Goal: Information Seeking & Learning: Stay updated

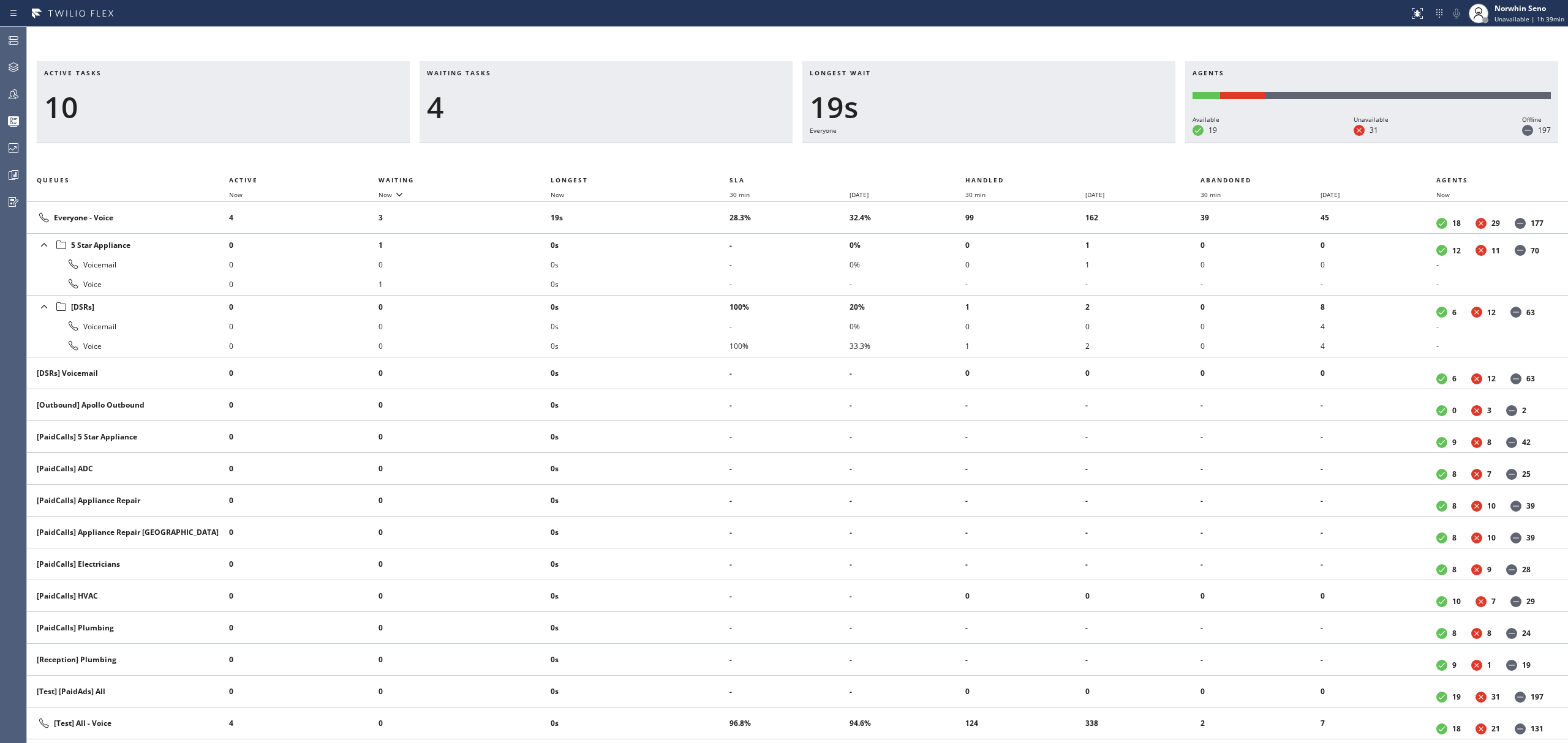
click at [617, 125] on div "Waiting tasks 4" at bounding box center [606, 103] width 373 height 82
click at [577, 97] on div "2" at bounding box center [606, 107] width 358 height 35
click at [556, 93] on div "7" at bounding box center [606, 107] width 358 height 35
click at [489, 106] on div "3" at bounding box center [606, 107] width 358 height 35
click at [1010, 153] on div "Active tasks 11 Waiting tasks 3 Longest wait 11s Everyone Agents Available 22 U…" at bounding box center [798, 403] width 1541 height 682
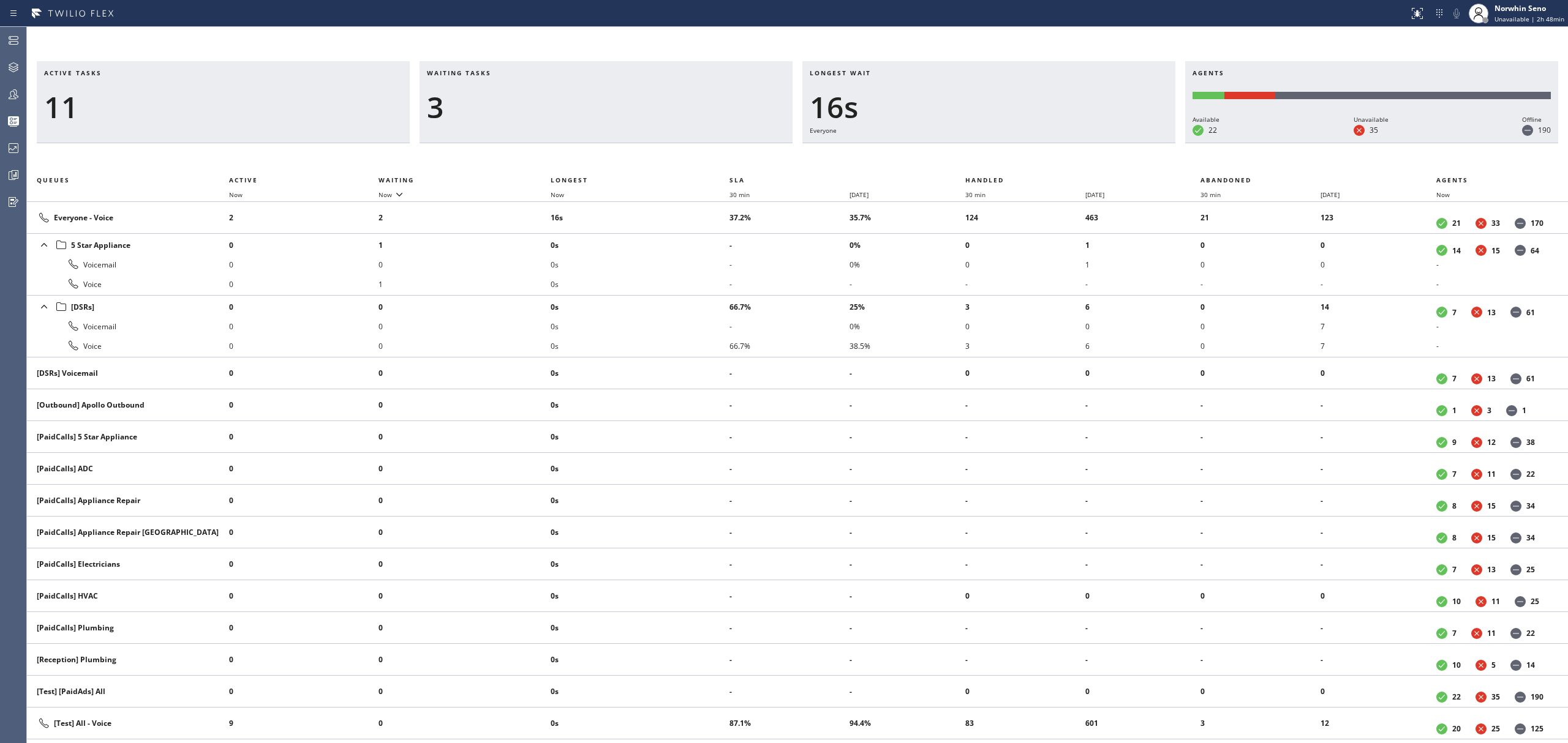
click at [1004, 159] on div "Active tasks 11 Waiting tasks 3 Longest wait 16s Everyone Agents Available 22 U…" at bounding box center [798, 403] width 1541 height 682
click at [1004, 159] on div "Active tasks 10 Waiting tasks 3 Longest wait 21s Everyone Agents Available 22 U…" at bounding box center [798, 403] width 1541 height 682
click at [1004, 159] on div "Active tasks 10 Waiting tasks 3 Longest wait 27s Everyone Agents Available 22 U…" at bounding box center [798, 403] width 1541 height 682
click at [1004, 159] on div "Active tasks 10 Waiting tasks 2 Longest wait 13s Everyone Agents Available 22 U…" at bounding box center [798, 403] width 1541 height 682
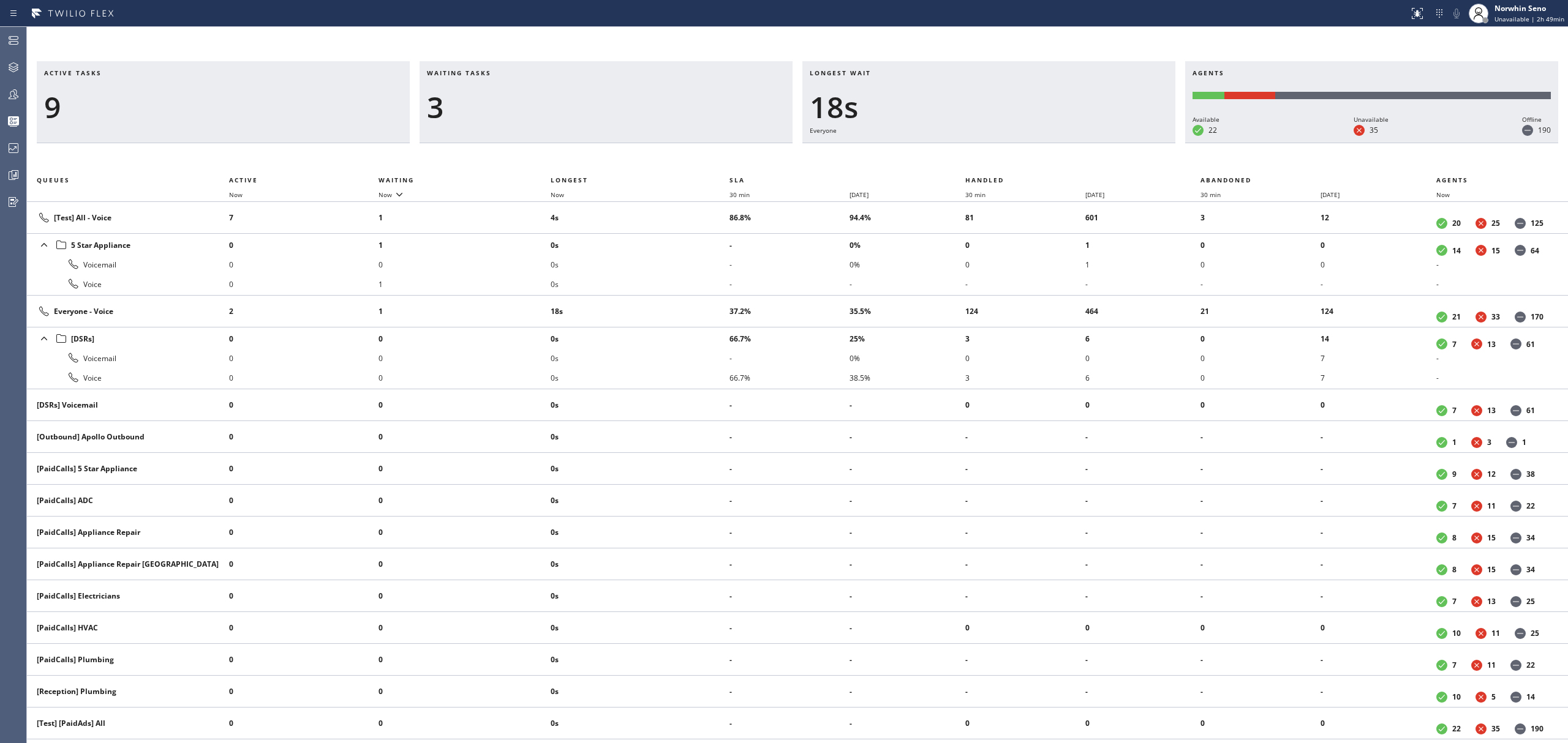
click at [1004, 159] on div "Active tasks 9 Waiting tasks 3 Longest wait 18s Everyone Agents Available 22 Un…" at bounding box center [798, 403] width 1541 height 682
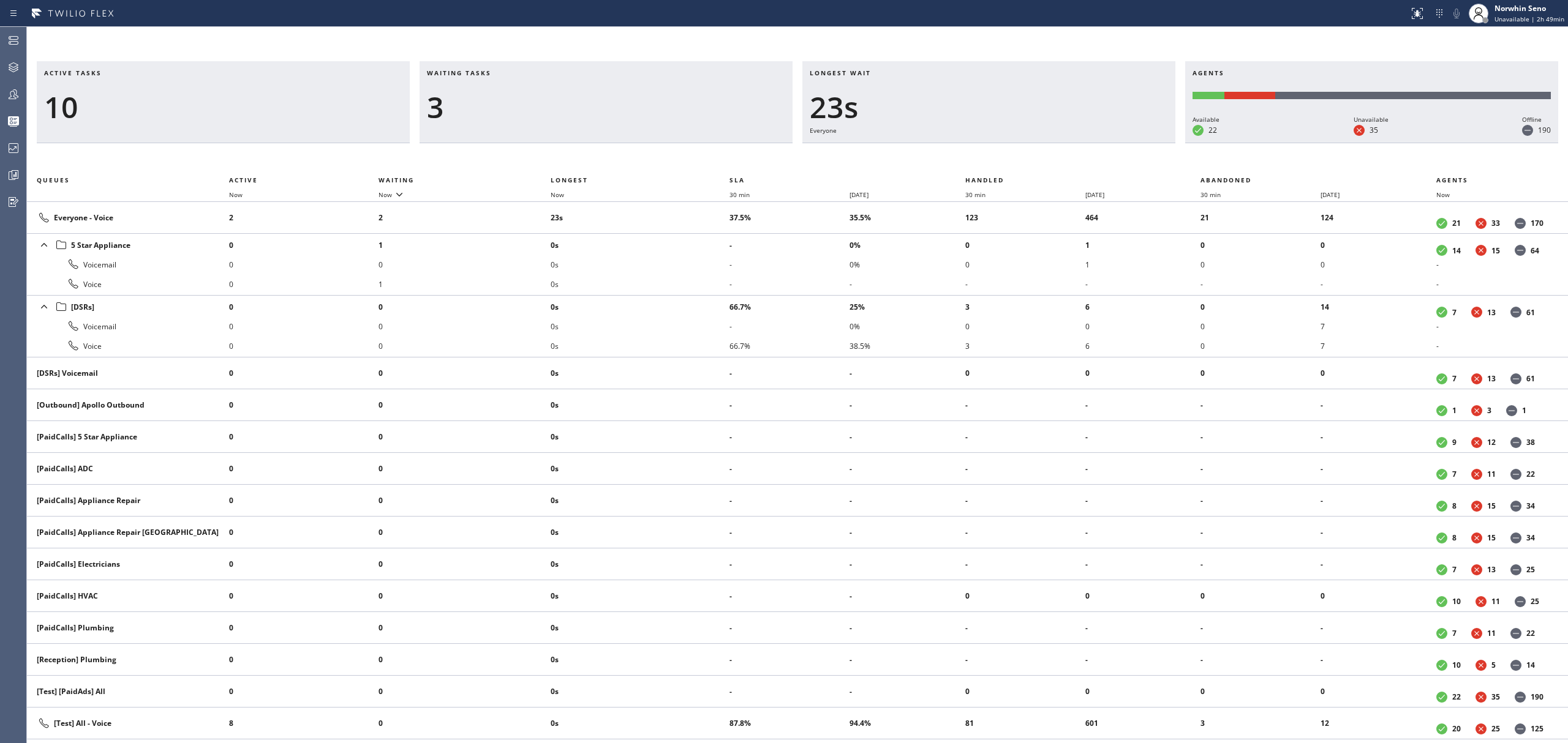
click at [1004, 159] on div "Active tasks 10 Waiting tasks 3 Longest wait 23s Everyone Agents Available 22 U…" at bounding box center [798, 403] width 1541 height 682
click at [1004, 159] on div "Active tasks 10 Waiting tasks 3 Longest wait 28s Everyone Agents Available 22 U…" at bounding box center [798, 403] width 1541 height 682
click at [1004, 159] on div "Active tasks 10 Waiting tasks 2 Longest wait 12s Everyone Agents Available 22 U…" at bounding box center [798, 403] width 1541 height 682
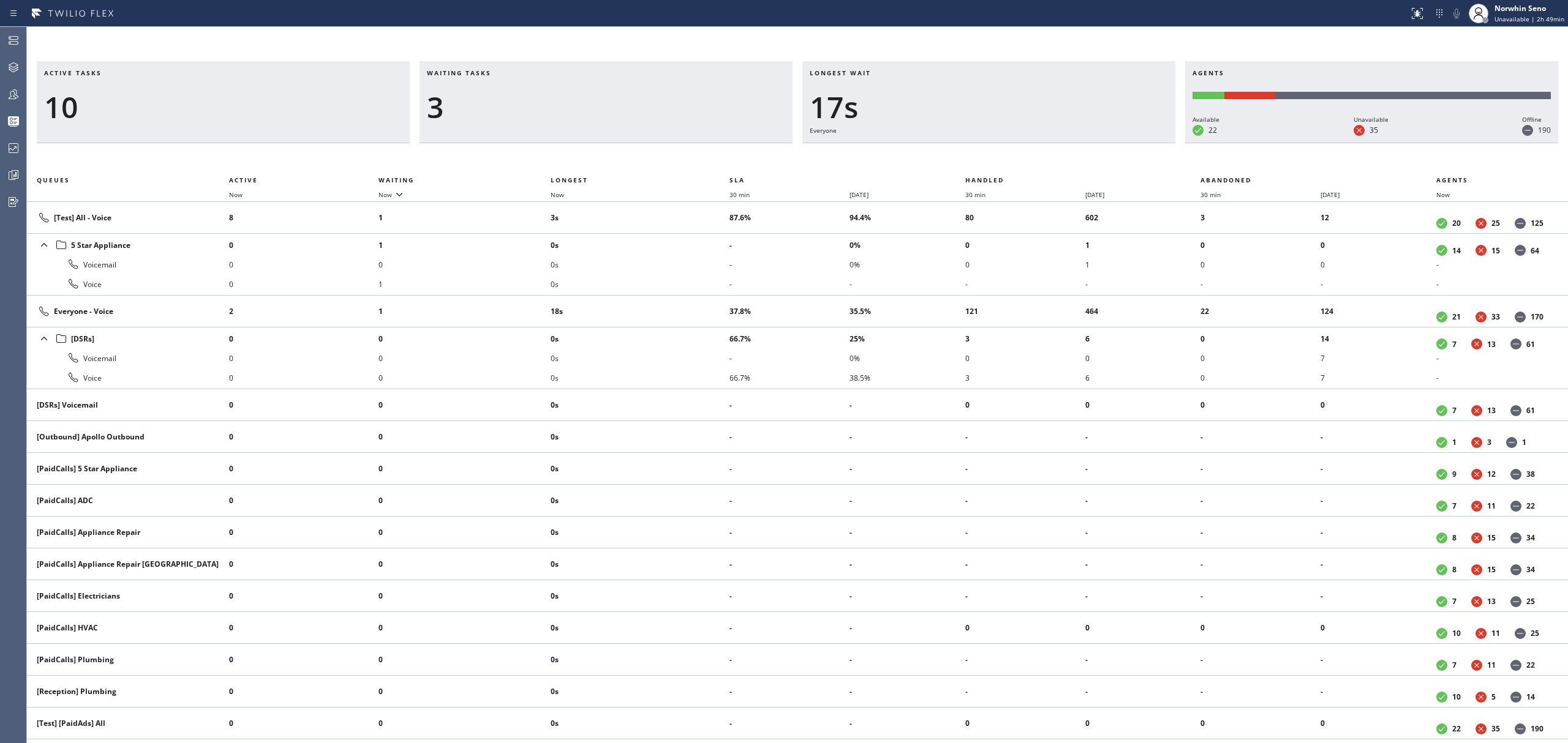
click at [1004, 159] on div "Active tasks 10 Waiting tasks 3 Longest wait 17s Everyone Agents Available 22 U…" at bounding box center [798, 403] width 1541 height 682
click at [1004, 159] on div "Active tasks 10 Waiting tasks 4 Longest wait 22s Everyone Agents Available 22 U…" at bounding box center [798, 403] width 1541 height 682
click at [1004, 159] on div "Active tasks 12 Waiting tasks 3 Longest wait 11s Everyone Agents Available 22 U…" at bounding box center [798, 403] width 1541 height 682
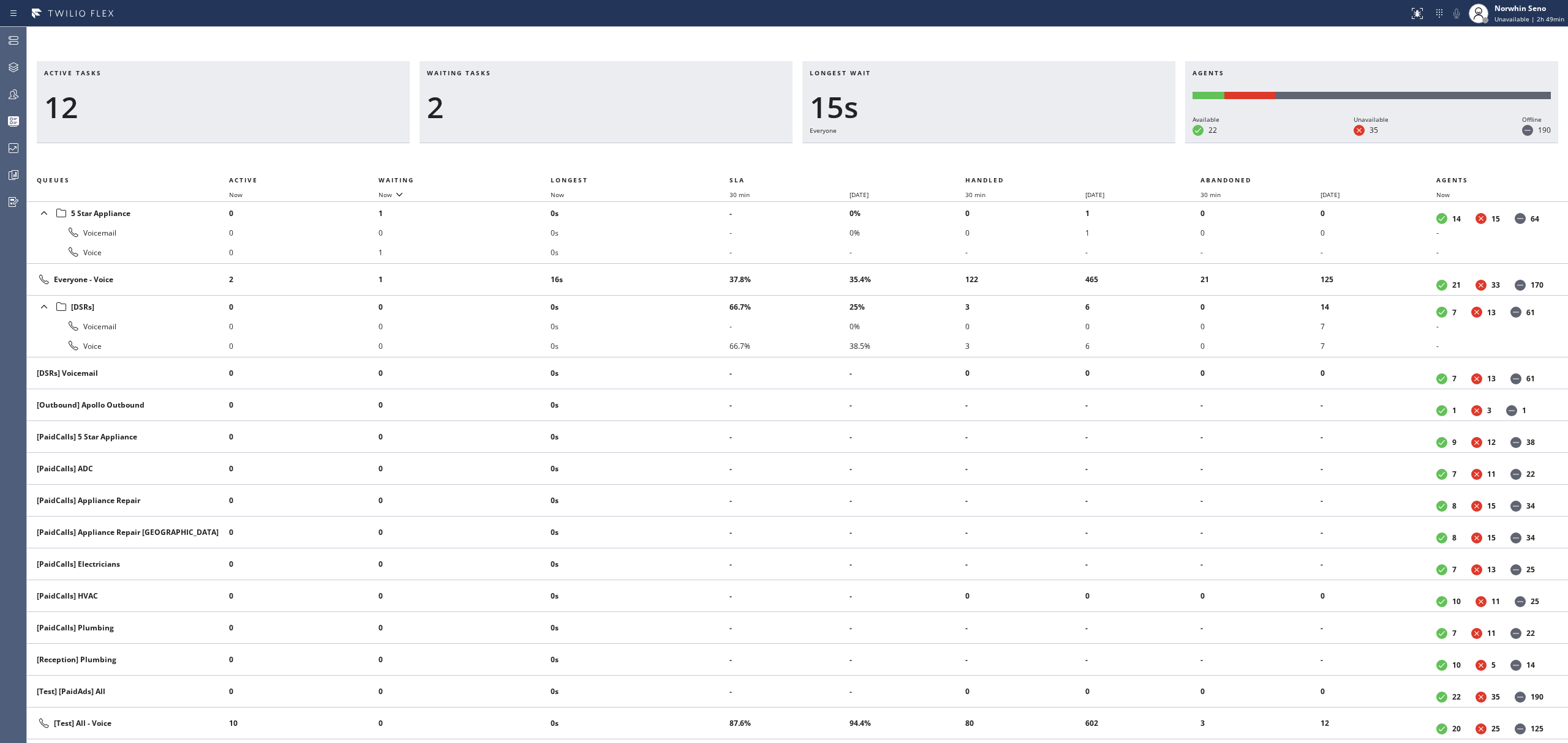
click at [1004, 159] on div "Active tasks 12 Waiting tasks 2 Longest wait 15s Everyone Agents Available 22 U…" at bounding box center [798, 403] width 1541 height 682
click at [1004, 159] on div "Active tasks 13 Waiting tasks 2 Longest wait 4s Everyone Agents Available 22 Un…" at bounding box center [798, 403] width 1541 height 682
click at [1004, 159] on div "Active tasks 12 Waiting tasks 2 Longest wait 10s Everyone Agents Available 22 U…" at bounding box center [798, 403] width 1541 height 682
click at [1004, 159] on div "Active tasks 12 Waiting tasks 2 Longest wait 15s Everyone Agents Available 22 U…" at bounding box center [798, 403] width 1541 height 682
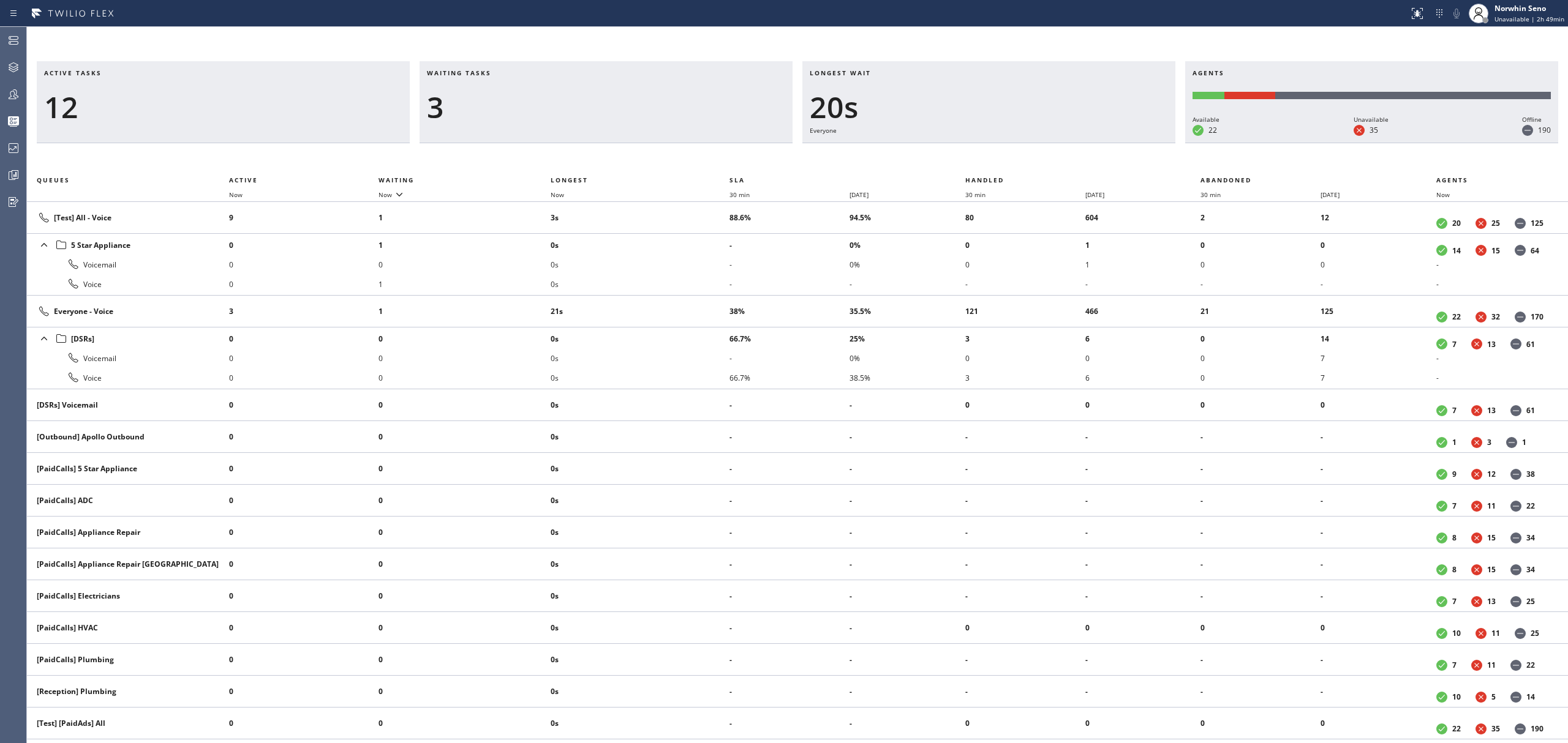
click at [1004, 159] on div "Active tasks 12 Waiting tasks 3 Longest wait 20s Everyone Agents Available 22 U…" at bounding box center [798, 403] width 1541 height 682
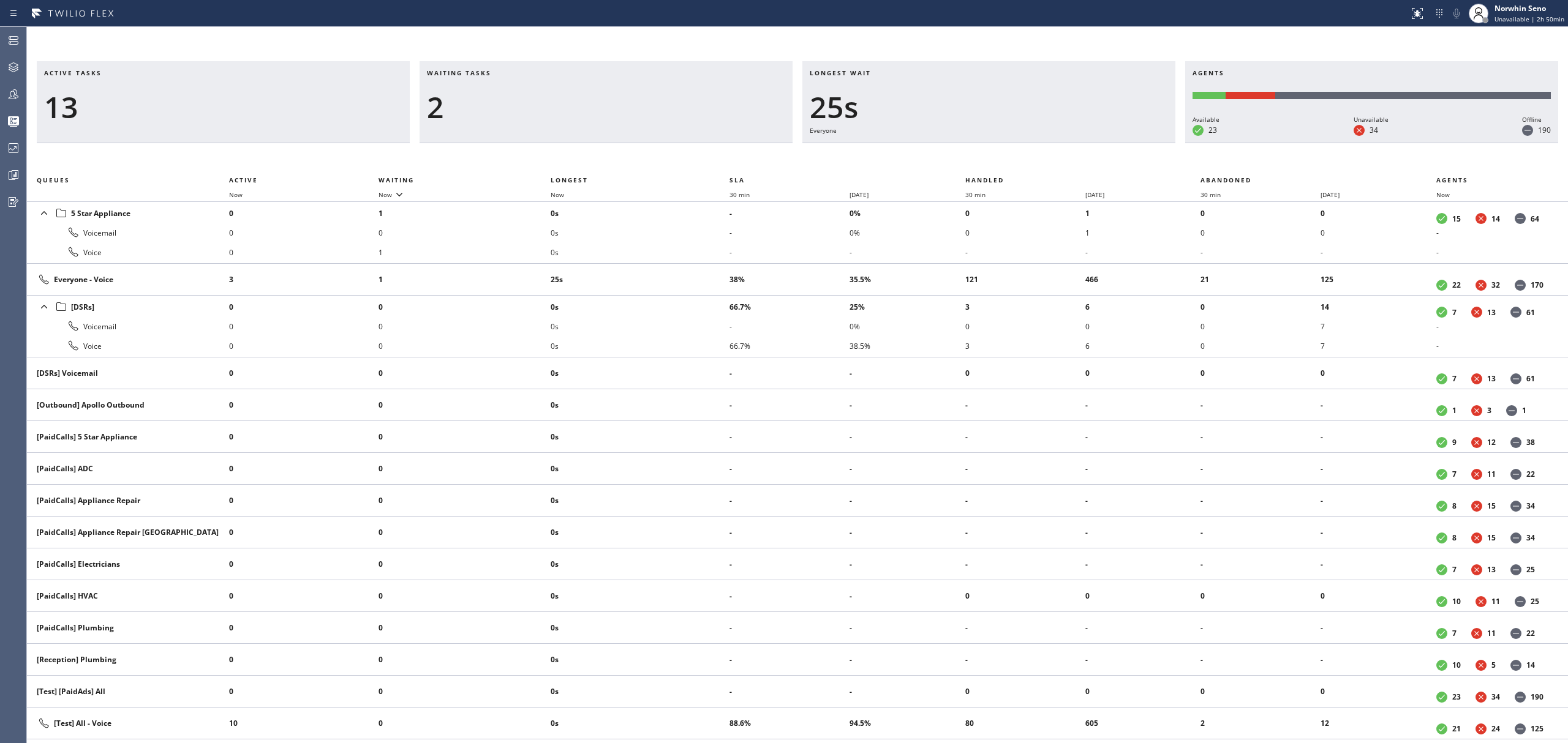
click at [1004, 159] on div "Active tasks 13 Waiting tasks 2 Longest wait 25s Everyone Agents Available 23 U…" at bounding box center [798, 403] width 1541 height 682
click at [1004, 159] on div "Active tasks 13 Waiting tasks 2 Longest wait 30s Everyone Agents Available 23 U…" at bounding box center [798, 403] width 1541 height 682
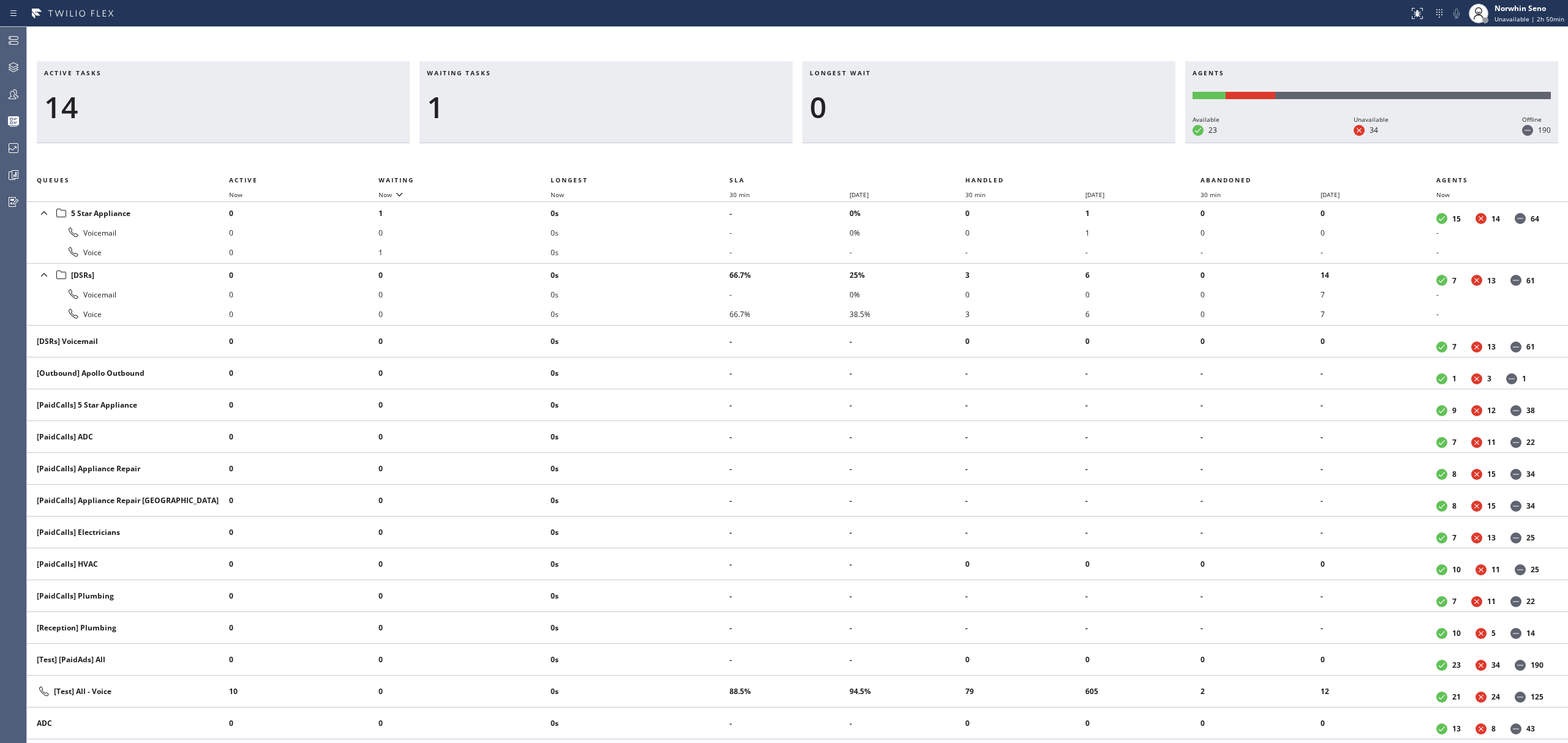
click at [1004, 159] on div "Active tasks 14 Waiting tasks 1 Longest wait 0 Agents Available 23 Unavailable …" at bounding box center [798, 403] width 1541 height 682
click at [1004, 159] on div "Active tasks 13 Waiting tasks 1 Longest wait 0 Agents Available 23 Unavailable …" at bounding box center [798, 403] width 1541 height 682
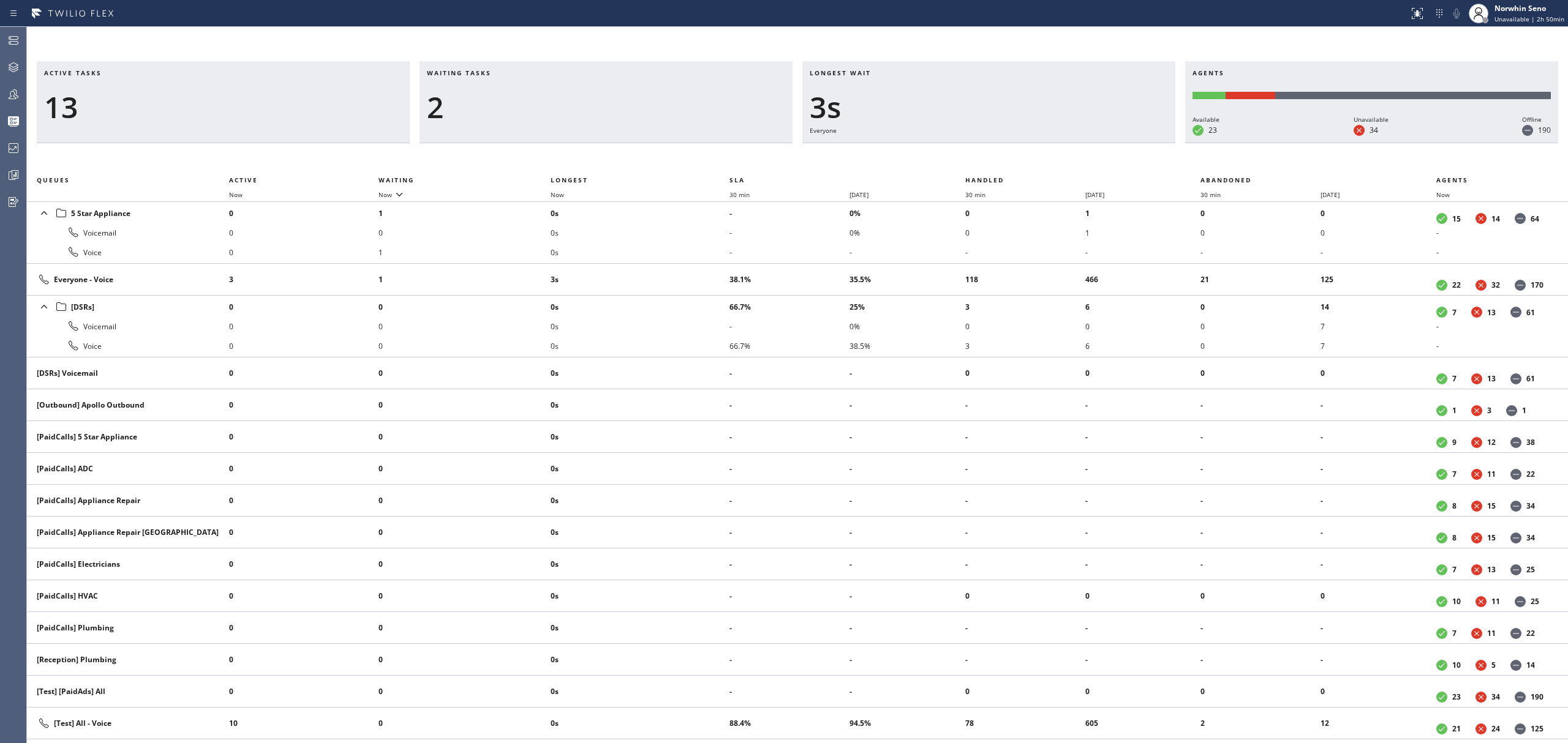
click at [1004, 159] on div "Active tasks 13 Waiting tasks 2 Longest wait 3s Everyone Agents Available 23 Un…" at bounding box center [798, 403] width 1541 height 682
click at [1004, 159] on div "Active tasks 13 Waiting tasks 2 Longest wait 8s Everyone Agents Available 23 Un…" at bounding box center [798, 403] width 1541 height 682
click at [1004, 159] on div "Active tasks 13 Waiting tasks 3 Longest wait 13s Everyone Agents Available 23 U…" at bounding box center [798, 403] width 1541 height 682
click at [1004, 159] on div "Active tasks 13 Waiting tasks 3 Longest wait 18s Everyone Agents Available 23 U…" at bounding box center [798, 403] width 1541 height 682
click at [1004, 159] on div "Active tasks 13 Waiting tasks 3 Longest wait 23s Everyone Agents Available 23 U…" at bounding box center [798, 403] width 1541 height 682
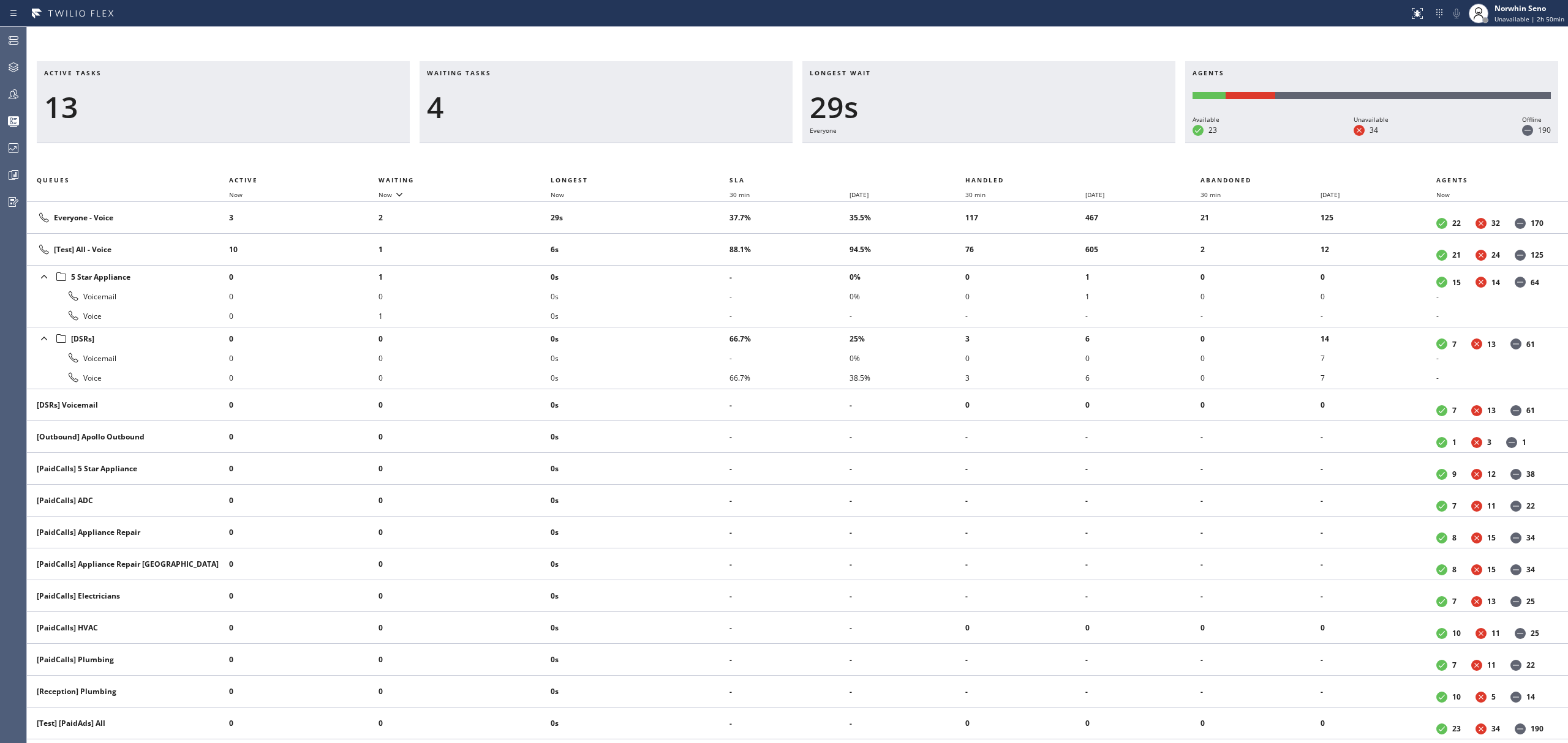
click at [1004, 159] on div "Active tasks 13 Waiting tasks 4 Longest wait 29s Everyone Agents Available 23 U…" at bounding box center [798, 403] width 1541 height 682
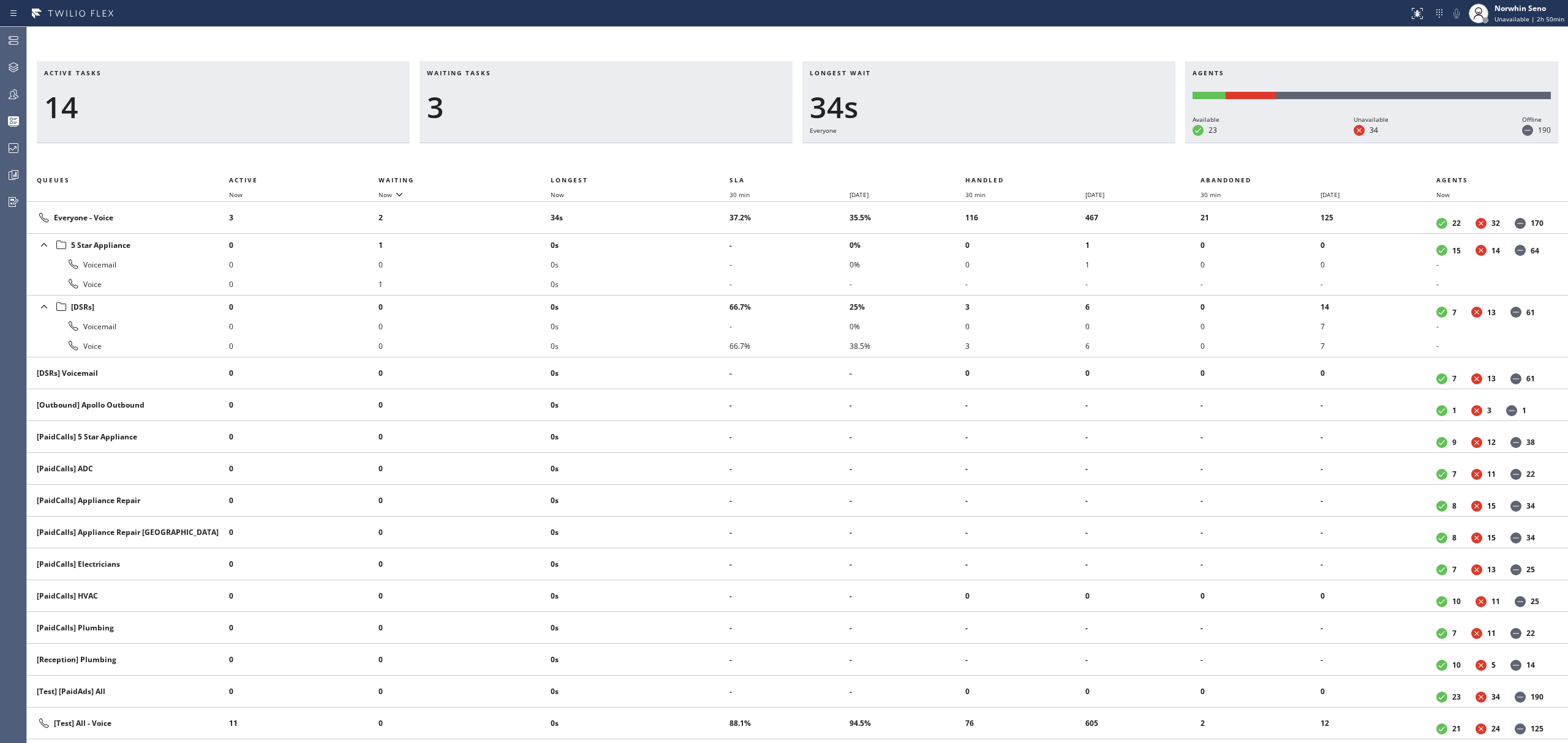
click at [1004, 159] on div "Active tasks 14 Waiting tasks 3 Longest wait 34s Everyone Agents Available 23 U…" at bounding box center [798, 403] width 1541 height 682
click at [1004, 159] on div "Active tasks 14 Waiting tasks 2 Longest wait 28s Everyone Agents Available 23 U…" at bounding box center [798, 403] width 1541 height 682
click at [1004, 159] on div "Active tasks 14 Waiting tasks 2 Longest wait 3s Everyone Agents Available 23 Un…" at bounding box center [798, 403] width 1541 height 682
click at [1004, 159] on div "Active tasks 12 Waiting tasks 2 Longest wait 8s Everyone Agents Available 23 Un…" at bounding box center [798, 403] width 1541 height 682
click at [1004, 159] on div "Active tasks 12 Waiting tasks 3 Longest wait 13s Everyone Agents Available 23 U…" at bounding box center [798, 403] width 1541 height 682
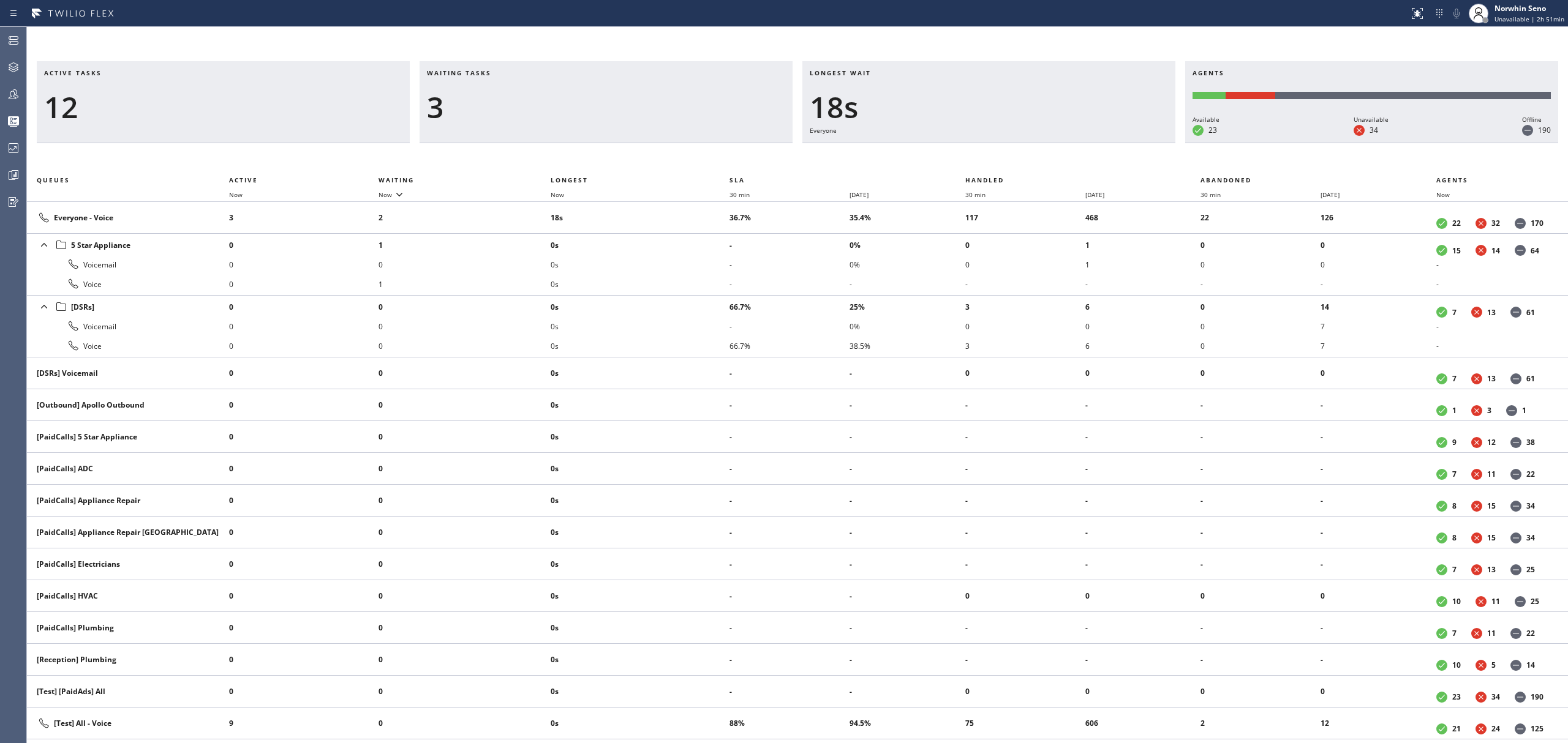
click at [1004, 159] on div "Active tasks 12 Waiting tasks 3 Longest wait 18s Everyone Agents Available 23 U…" at bounding box center [798, 403] width 1541 height 682
click at [1004, 159] on div "Active tasks 12 Waiting tasks 4 Longest wait 23s Everyone Agents Available 23 U…" at bounding box center [798, 403] width 1541 height 682
click at [1004, 159] on div "Active tasks 12 Waiting tasks 3 Longest wait 28s Everyone Agents Available 23 U…" at bounding box center [798, 403] width 1541 height 682
click at [1004, 159] on div "Active tasks 12 Waiting tasks 3 Longest wait 33s Everyone Agents Available 23 U…" at bounding box center [798, 403] width 1541 height 682
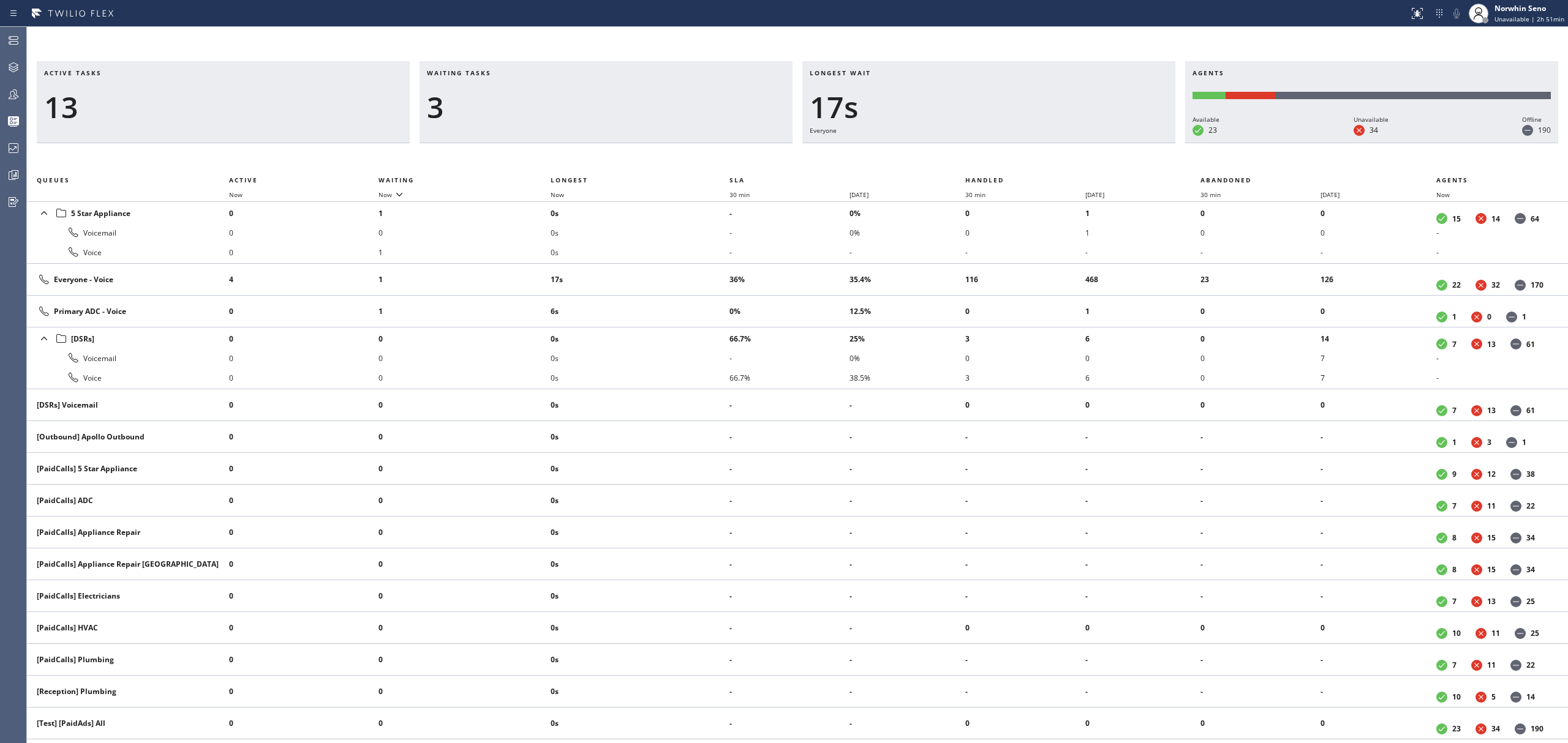
click at [1004, 159] on div "Active tasks 13 Waiting tasks 3 Longest wait 17s Everyone Agents Available 23 U…" at bounding box center [798, 403] width 1541 height 682
click at [1004, 159] on div "Active tasks 12 Waiting tasks 3 Longest wait 23s Everyone Agents Available 23 U…" at bounding box center [798, 403] width 1541 height 682
click at [1004, 159] on div "Active tasks 12 Waiting tasks 4 Longest wait 28s Everyone Agents Available 23 U…" at bounding box center [798, 403] width 1541 height 682
click at [1004, 159] on div "Active tasks 12 Waiting tasks 4 Longest wait 33s Everyone Agents Available 23 U…" at bounding box center [798, 403] width 1541 height 682
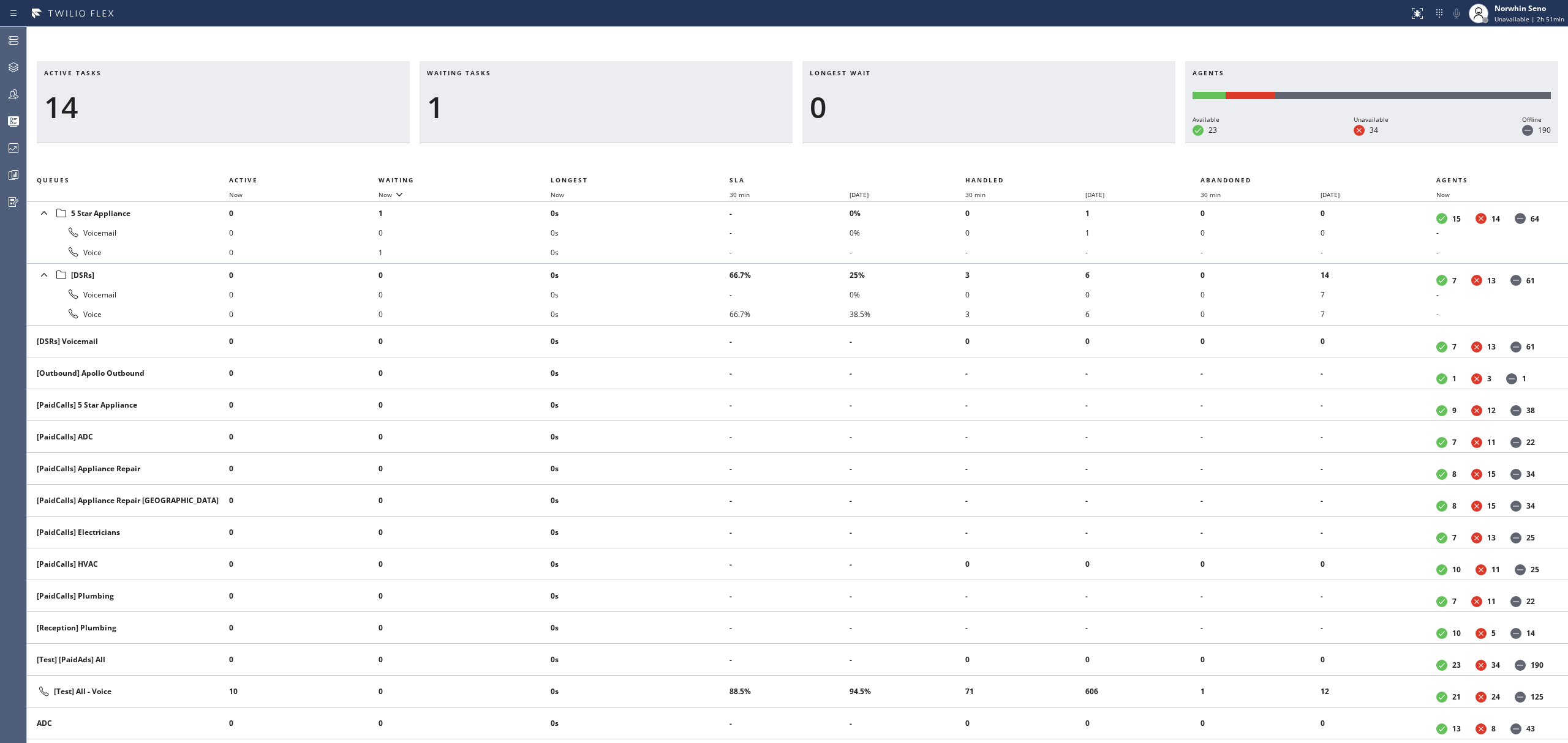
click at [1004, 159] on div "Active tasks 14 Waiting tasks 1 Longest wait 0 Agents Available 23 Unavailable …" at bounding box center [798, 403] width 1541 height 682
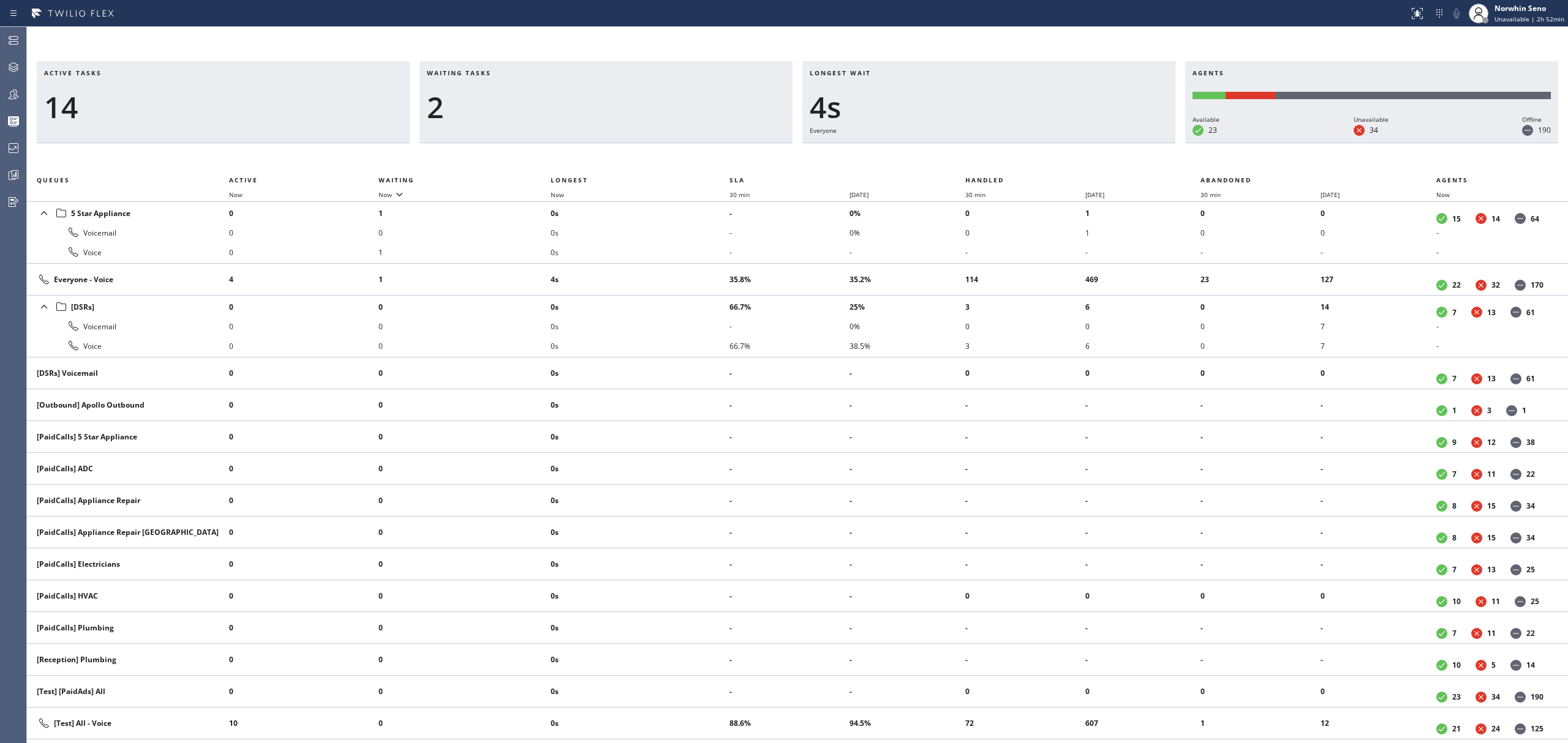
click at [1004, 159] on div "Active tasks 14 Waiting tasks 2 Longest wait 4s Everyone Agents Available 23 Un…" at bounding box center [798, 403] width 1541 height 682
click at [1004, 159] on div "Active tasks 14 Waiting tasks 2 Longest wait 9s Everyone Agents Available 23 Un…" at bounding box center [798, 403] width 1541 height 682
click at [1004, 159] on div "Active tasks 13 Waiting tasks 2 Longest wait 14s Everyone Agents Available 23 U…" at bounding box center [798, 403] width 1541 height 682
click at [1004, 159] on div "Active tasks 12 Waiting tasks 2 Longest wait 3s Everyone Agents Available 23 Un…" at bounding box center [798, 403] width 1541 height 682
click at [1004, 159] on div "Active tasks 12 Waiting tasks 2 Longest wait 8s Everyone Agents Available 23 Un…" at bounding box center [798, 403] width 1541 height 682
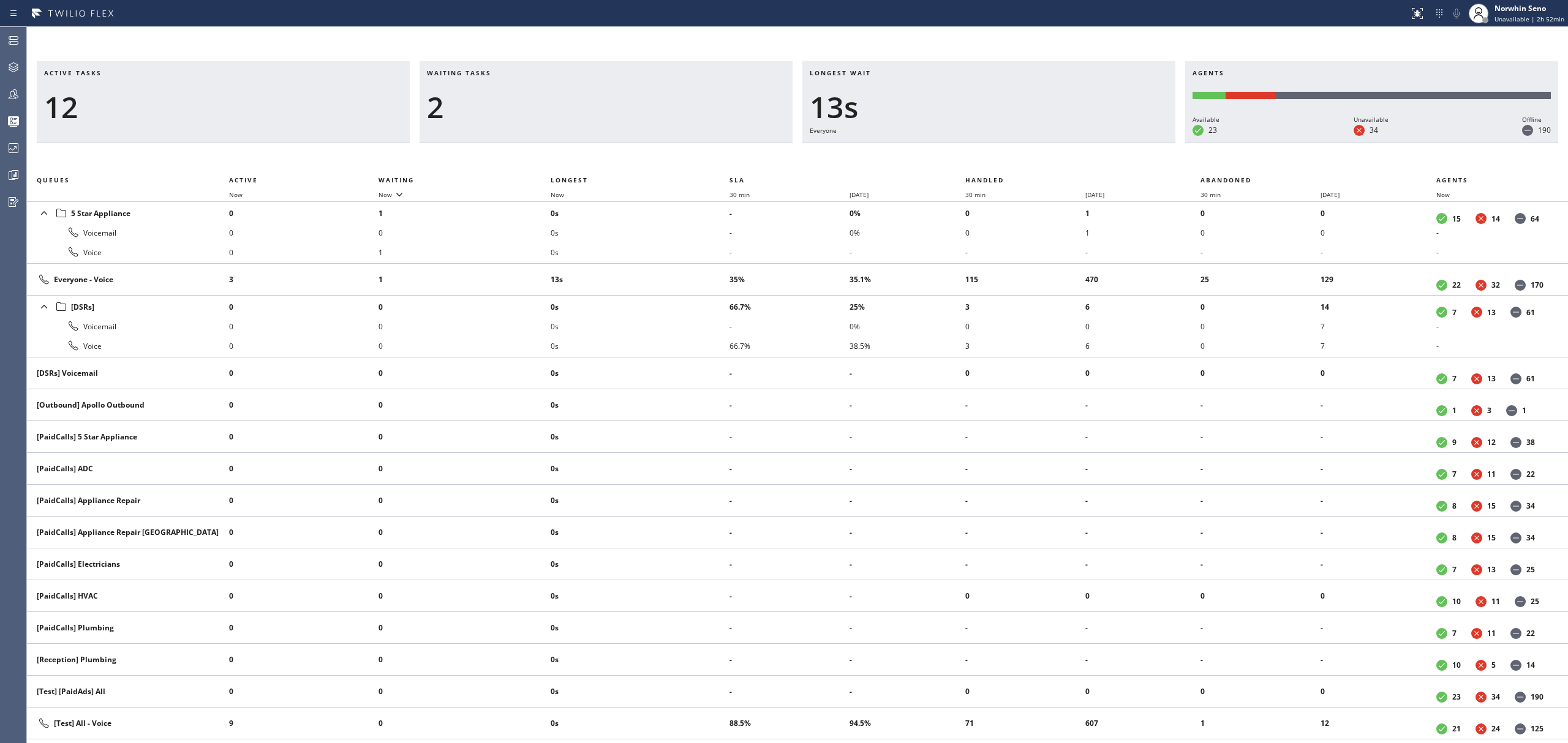
click at [1004, 159] on div "Active tasks 12 Waiting tasks 2 Longest wait 13s Everyone Agents Available 23 U…" at bounding box center [798, 403] width 1541 height 682
click at [1004, 159] on div "Active tasks 11 Waiting tasks 2 Longest wait 18s Everyone Agents Available 23 U…" at bounding box center [798, 403] width 1541 height 682
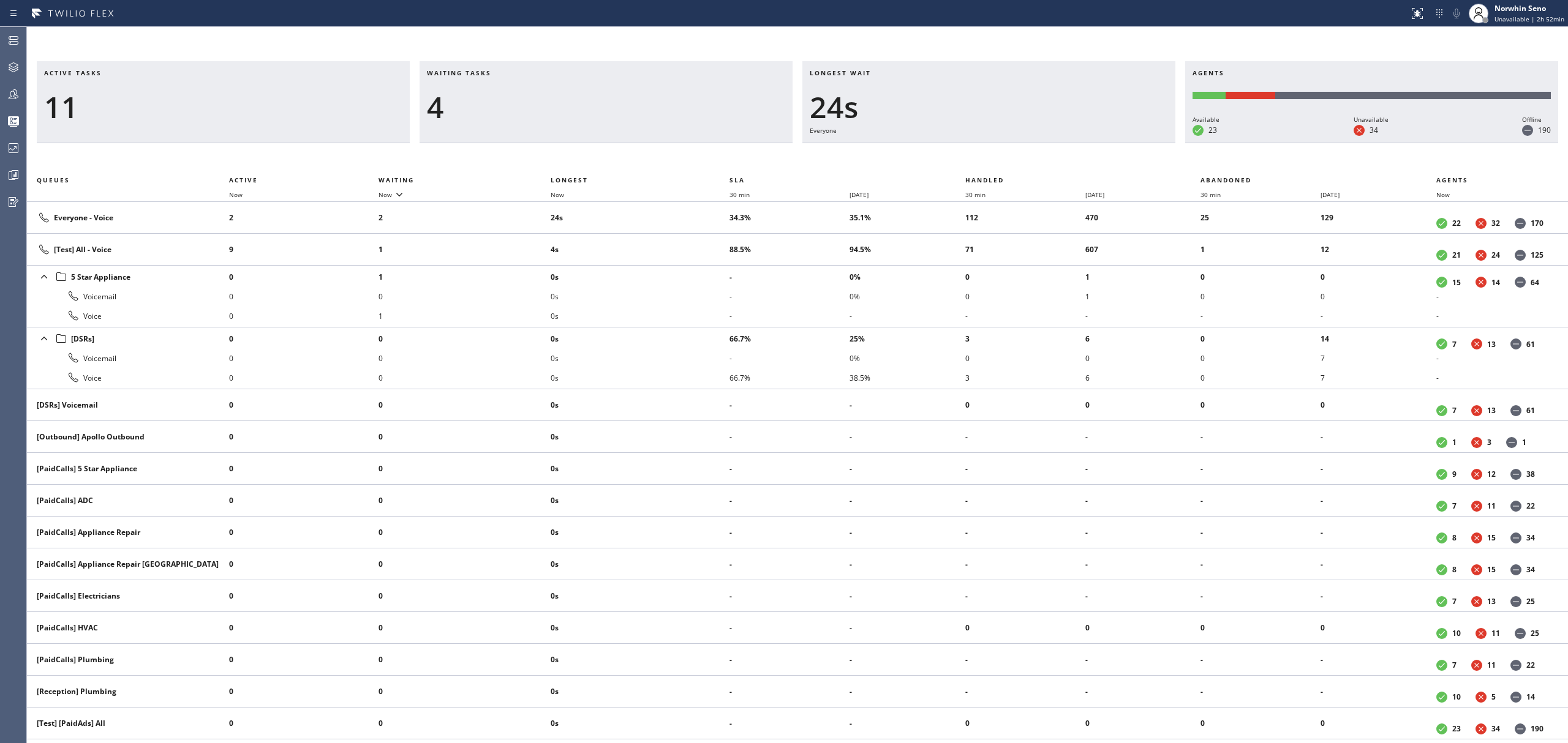
click at [1004, 159] on div "Active tasks 11 Waiting tasks 4 Longest wait 24s Everyone Agents Available 23 U…" at bounding box center [798, 403] width 1541 height 682
click at [1004, 159] on div "Active tasks 12 Waiting tasks 3 Longest wait 29s Everyone Agents Available 23 U…" at bounding box center [798, 403] width 1541 height 682
click at [1004, 159] on div "Active tasks 12 Waiting tasks 3 Longest wait 34s Everyone Agents Available 22 U…" at bounding box center [798, 403] width 1541 height 682
click at [1004, 159] on div "Active tasks 13 Waiting tasks 4 Longest wait 19s [Test] All Agents Available 22…" at bounding box center [798, 403] width 1541 height 682
click at [1004, 159] on div "Active tasks 11 Waiting tasks 4 Longest wait 10s Everyone Agents Available 22 U…" at bounding box center [798, 403] width 1541 height 682
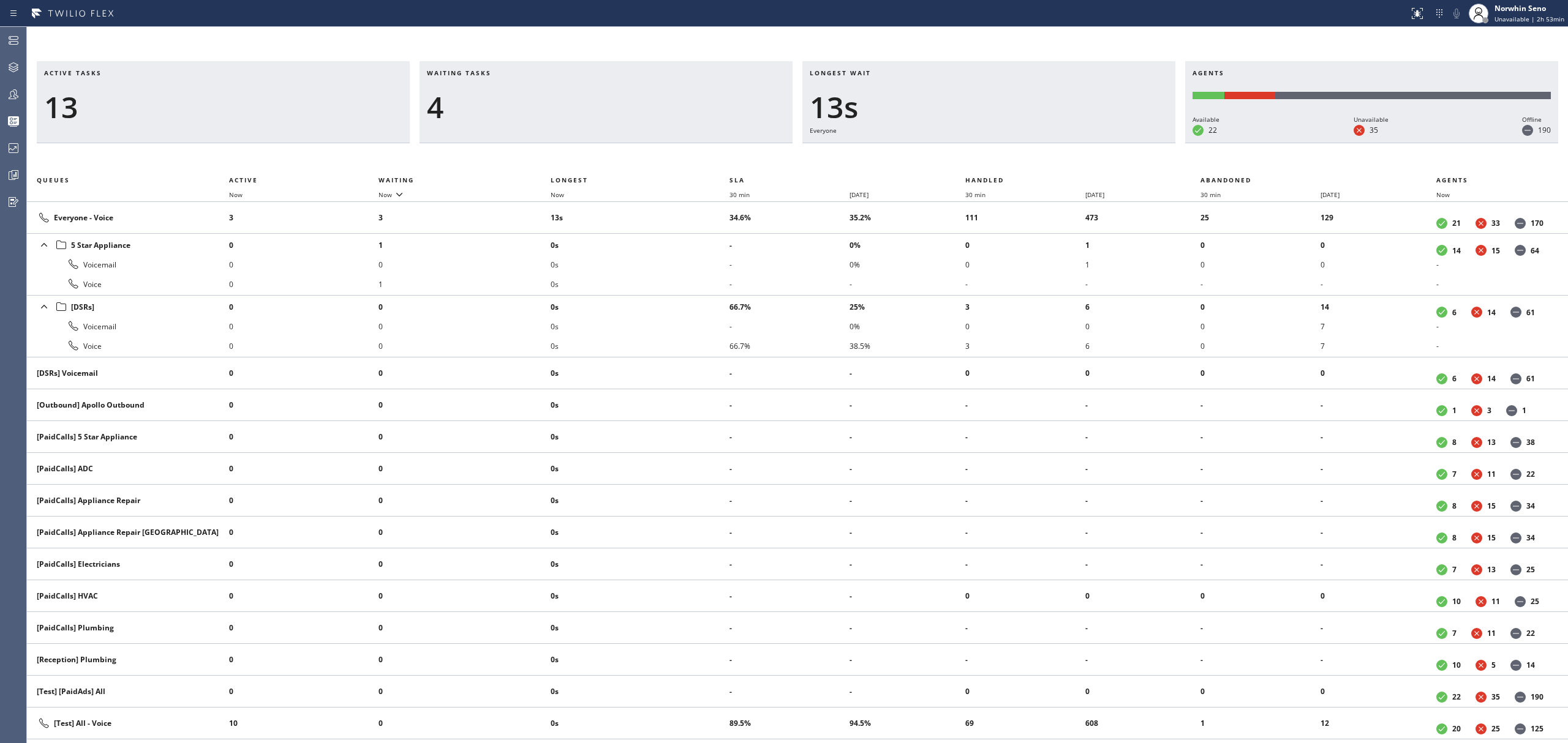
click at [1004, 159] on div "Active tasks 13 Waiting tasks 4 Longest wait 13s Everyone Agents Available 22 U…" at bounding box center [798, 403] width 1541 height 682
click at [1004, 159] on div "Active tasks 14 Waiting tasks 3 Longest wait 7s Everyone Agents Available 22 Un…" at bounding box center [798, 403] width 1541 height 682
click at [1004, 159] on div "Active tasks 13 Waiting tasks 4 Longest wait 12s Everyone Agents Available 22 U…" at bounding box center [798, 403] width 1541 height 682
click at [1004, 159] on div "Active tasks 14 Waiting tasks 3 Longest wait 16s Everyone Agents Available 22 U…" at bounding box center [798, 403] width 1541 height 682
click at [1004, 159] on div "Active tasks 14 Waiting tasks 2 Longest wait 21s Everyone Agents Available 22 U…" at bounding box center [798, 403] width 1541 height 682
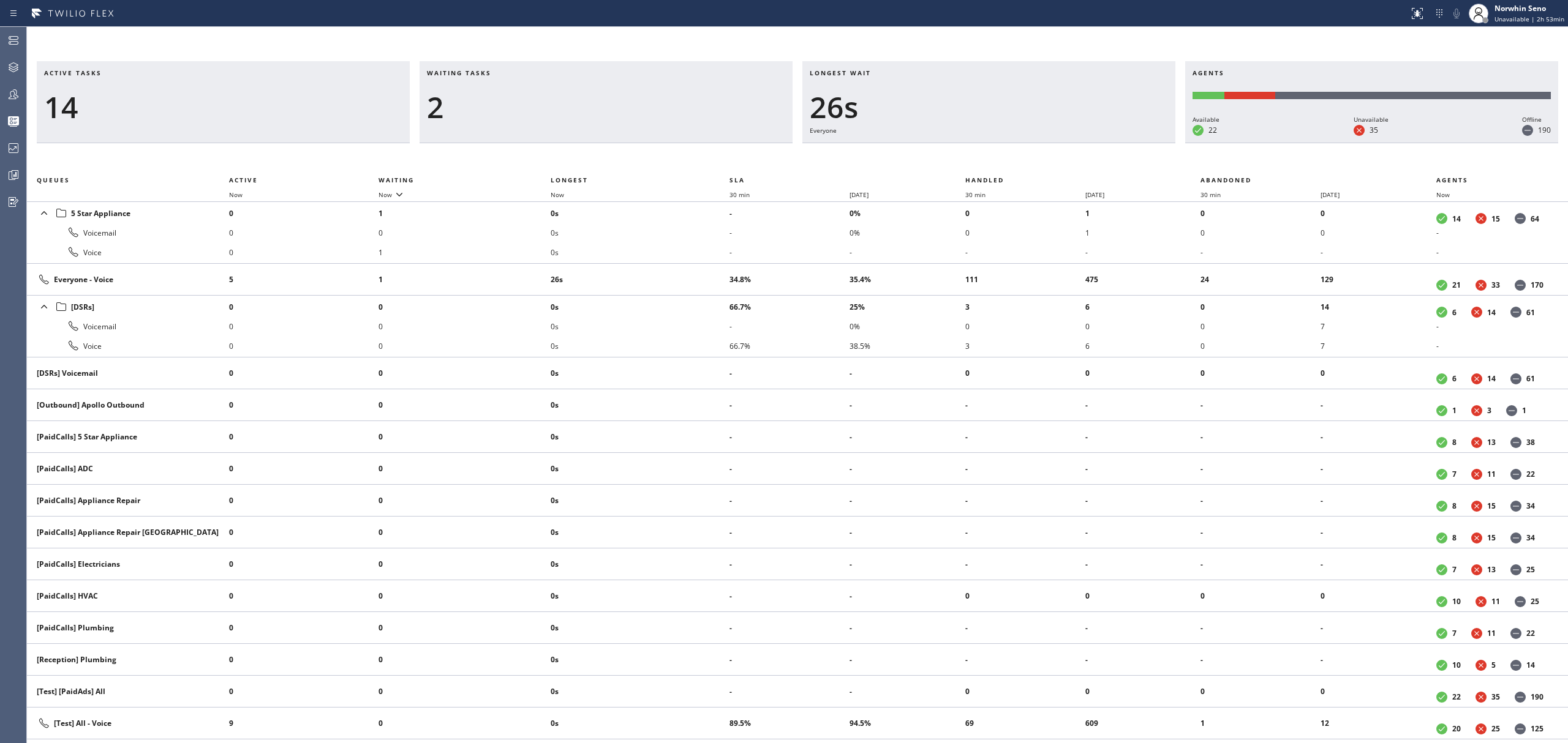
click at [1004, 159] on div "Active tasks 14 Waiting tasks 2 Longest wait 26s Everyone Agents Available 22 U…" at bounding box center [798, 403] width 1541 height 682
click at [1004, 159] on div "Active tasks 14 Waiting tasks 2 Longest wait 31s Everyone Agents Available 22 U…" at bounding box center [798, 403] width 1541 height 682
click at [1004, 159] on div "Active tasks 14 Waiting tasks 2 Longest wait 37s Everyone Agents Available 21 U…" at bounding box center [798, 403] width 1541 height 682
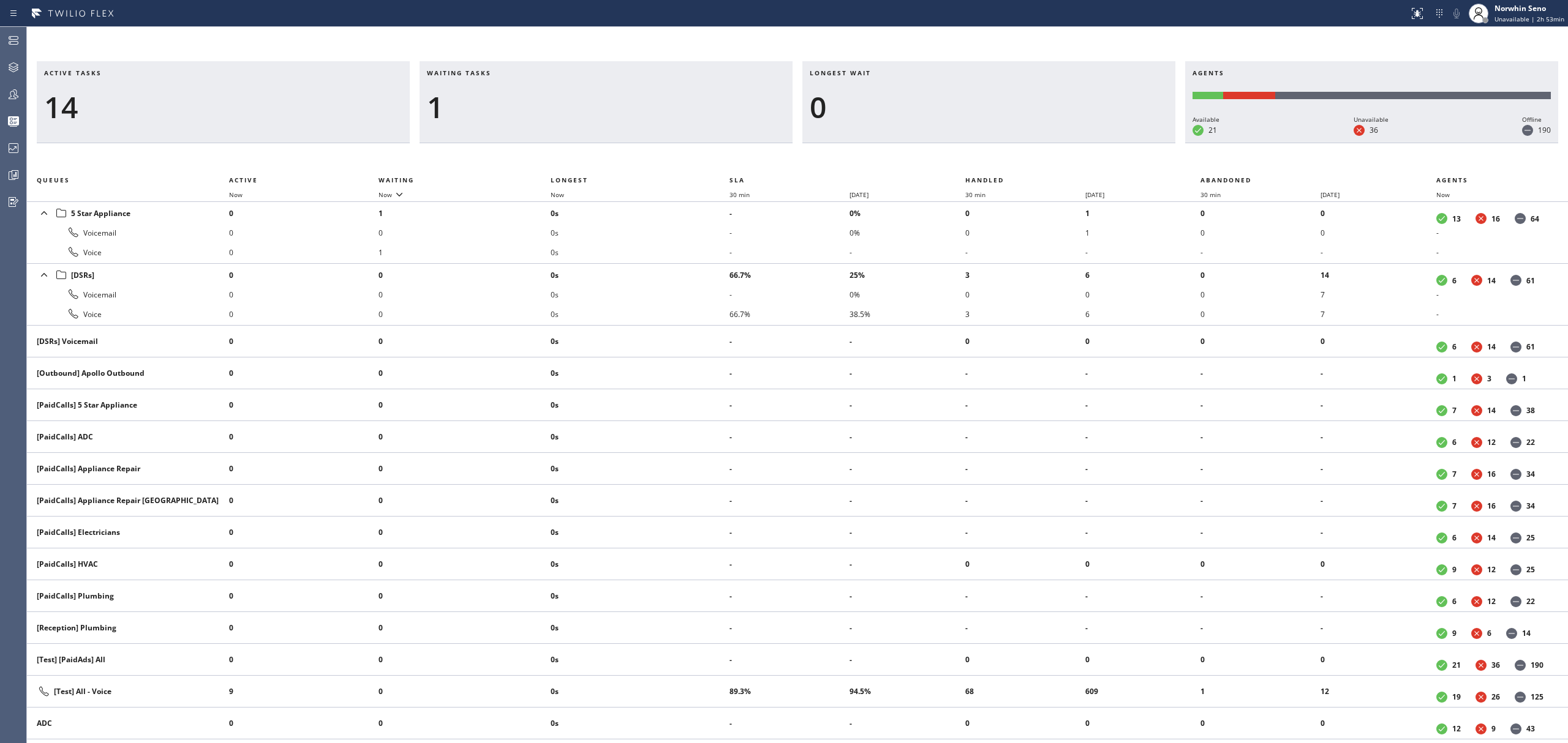
click at [1004, 159] on div "Active tasks 14 Waiting tasks 1 Longest wait 0 Agents Available 21 Unavailable …" at bounding box center [798, 403] width 1541 height 682
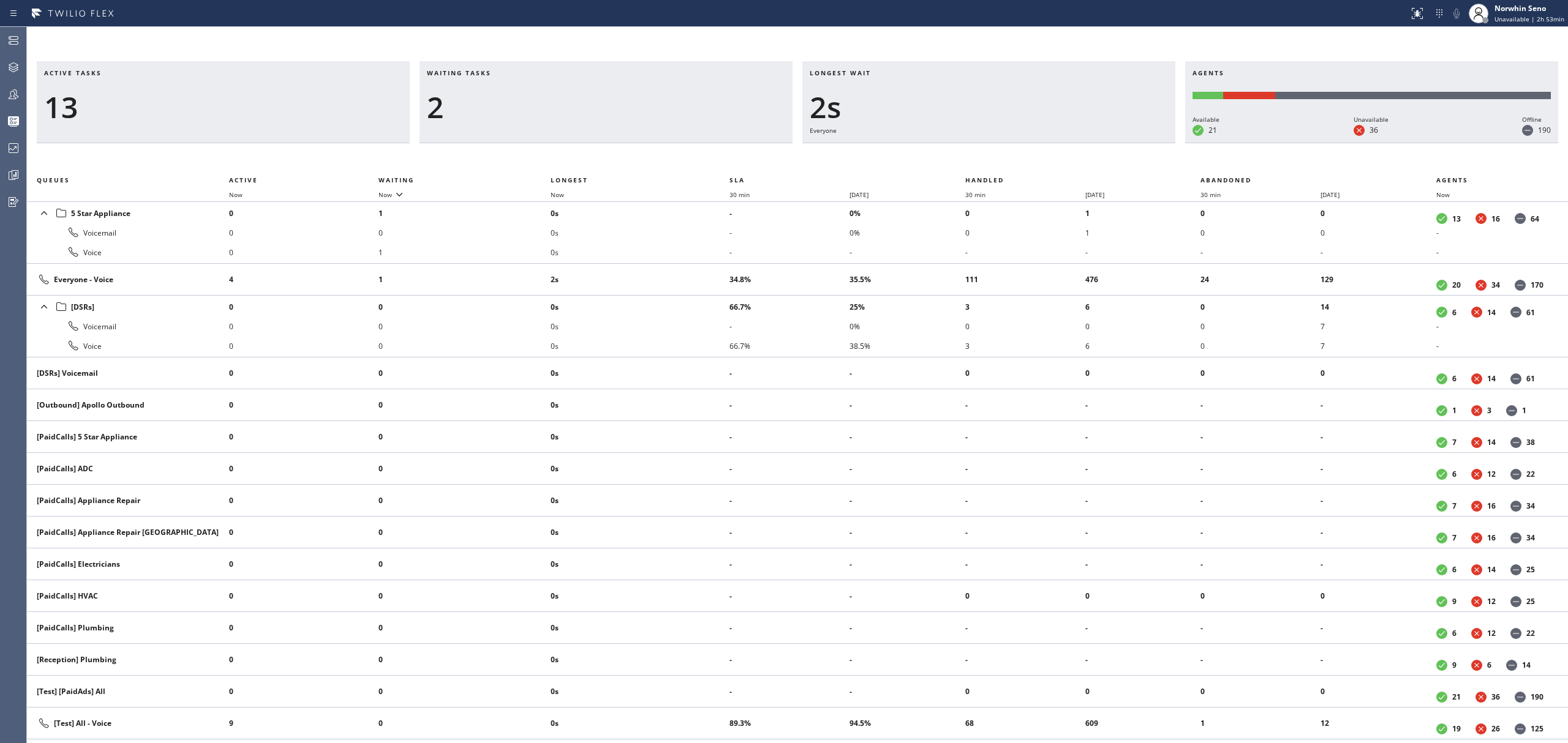
click at [1004, 159] on div "Active tasks 13 Waiting tasks 2 Longest wait 2s Everyone Agents Available 21 Un…" at bounding box center [798, 403] width 1541 height 682
click at [1004, 159] on div "Active tasks 13 Waiting tasks 2 Longest wait 7s Everyone Agents Available 21 Un…" at bounding box center [798, 403] width 1541 height 682
click at [1004, 159] on div "Active tasks 12 Waiting tasks 2 Longest wait 12s Everyone Agents Available 21 U…" at bounding box center [798, 403] width 1541 height 682
click at [1004, 159] on div "Active tasks 12 Waiting tasks 2 Longest wait 17s Everyone Agents Available 22 U…" at bounding box center [798, 403] width 1541 height 682
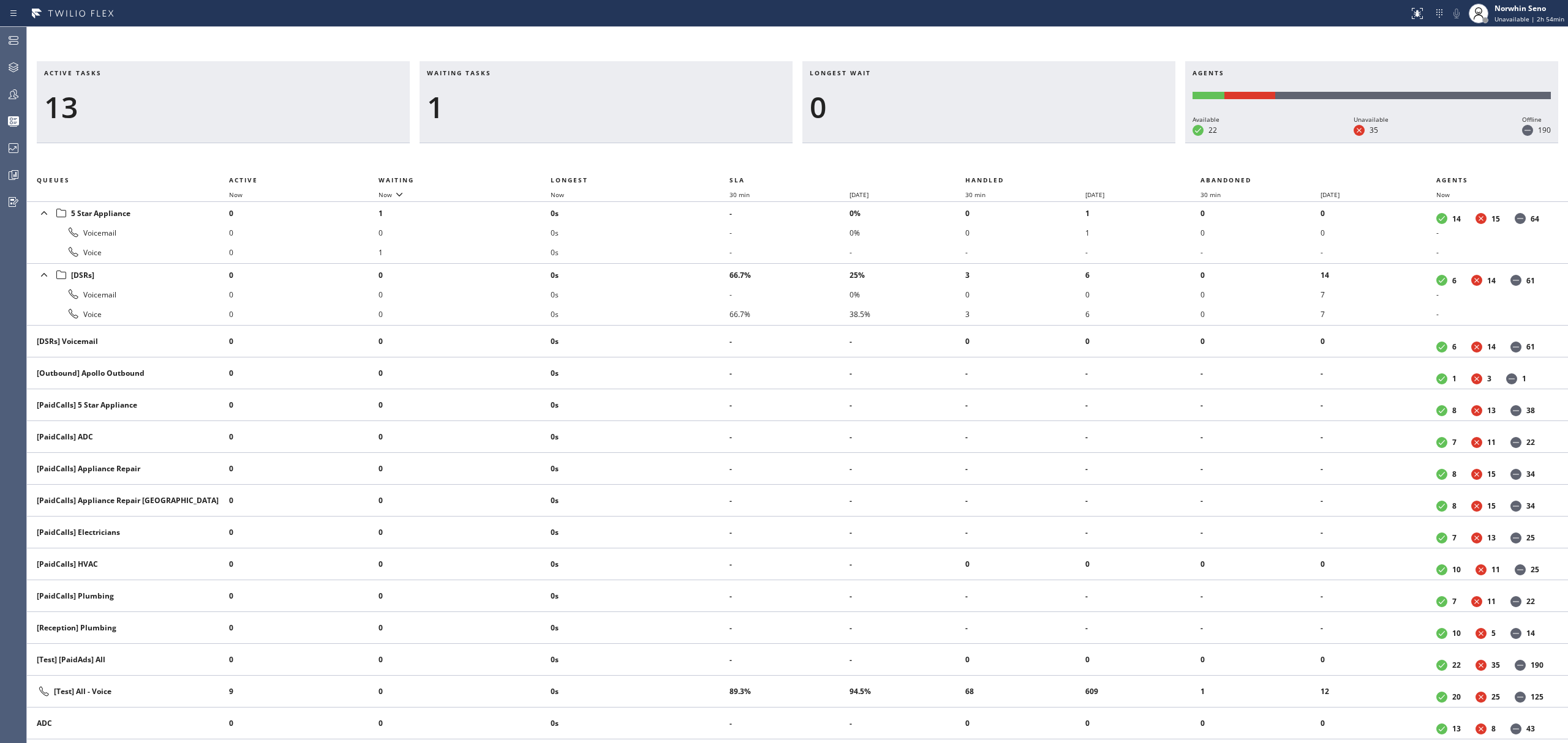
click at [1004, 159] on div "Active tasks 13 Waiting tasks 1 Longest wait 0 Agents Available 22 Unavailable …" at bounding box center [798, 403] width 1541 height 682
click at [1004, 159] on div "Active tasks 12 Waiting tasks 1 Longest wait 0 Agents Available 22 Unavailable …" at bounding box center [798, 403] width 1541 height 682
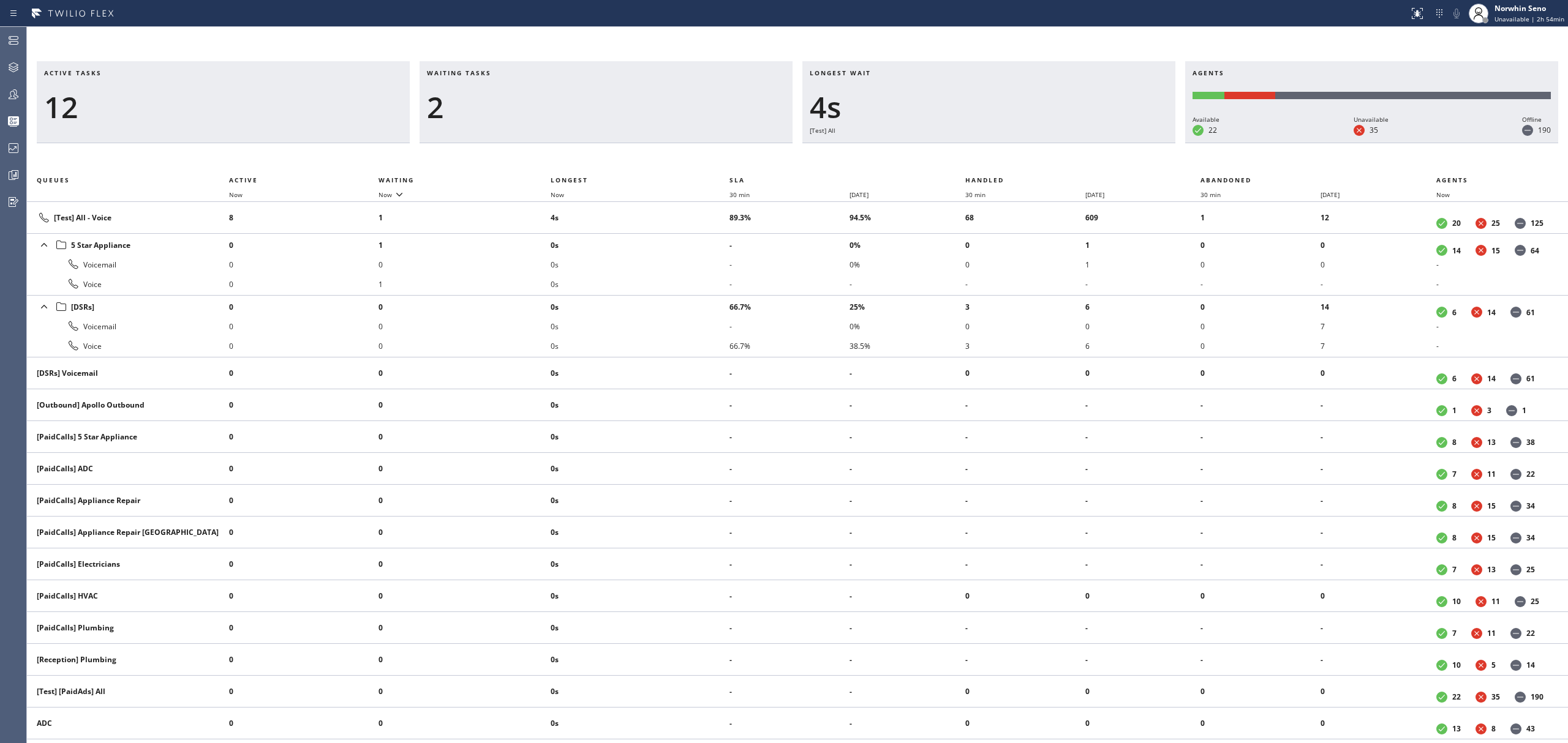
click at [1004, 159] on div "Active tasks 12 Waiting tasks 2 Longest wait 4s [Test] All Agents Available 22 …" at bounding box center [798, 403] width 1541 height 682
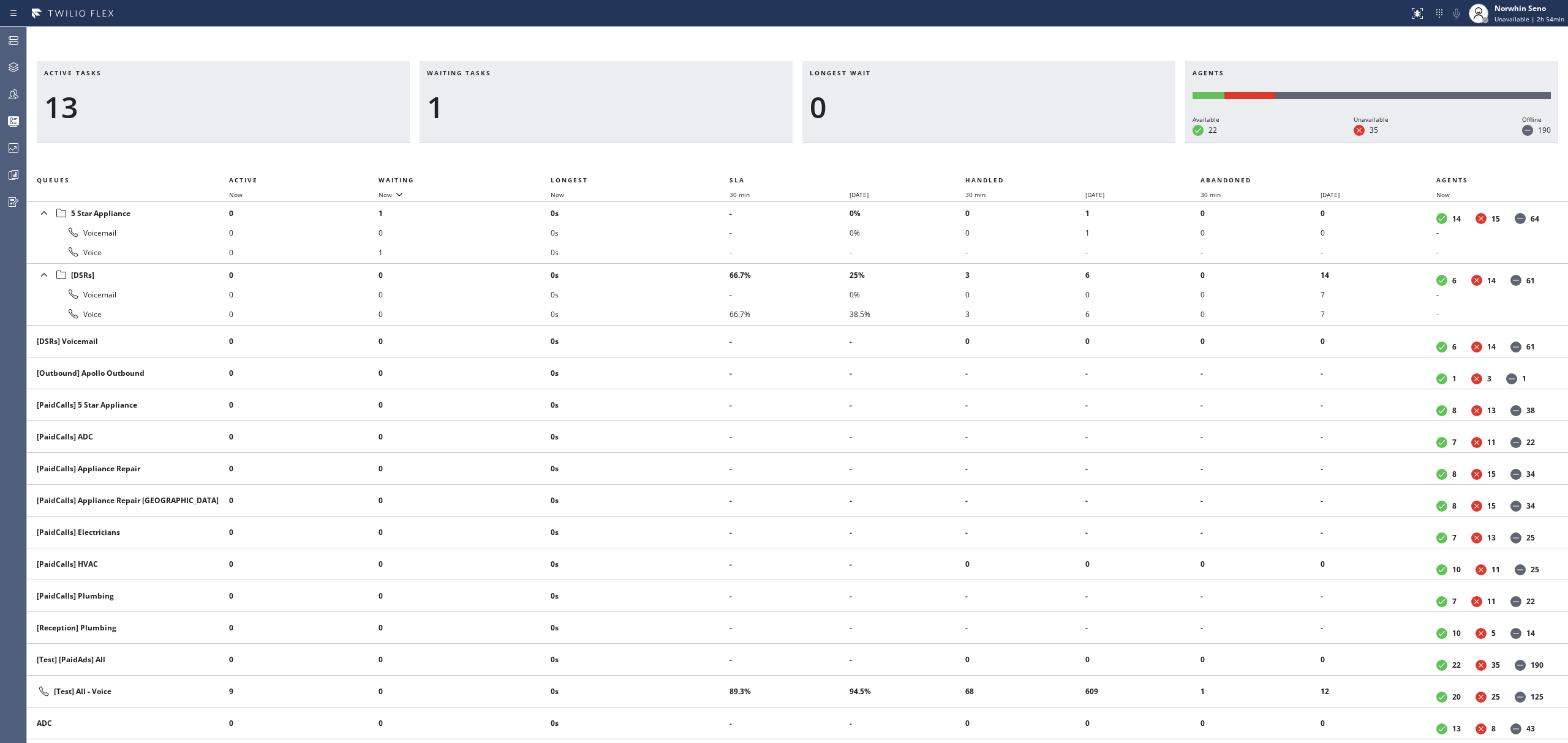
click at [1004, 159] on div "Active tasks 13 Waiting tasks 1 Longest wait 0 Agents Available 22 Unavailable …" at bounding box center [798, 403] width 1541 height 682
click at [1004, 159] on div "Active tasks 13 Waiting tasks 1 Longest wait 0 Agents Available 21 Unavailable …" at bounding box center [798, 403] width 1541 height 682
click at [1004, 159] on div "Active tasks 12 Waiting tasks 1 Longest wait 0 Agents Available 21 Unavailable …" at bounding box center [798, 403] width 1541 height 682
click at [1004, 159] on div "Active tasks 11 Waiting tasks 1 Longest wait 0 Agents Available 21 Unavailable …" at bounding box center [798, 403] width 1541 height 682
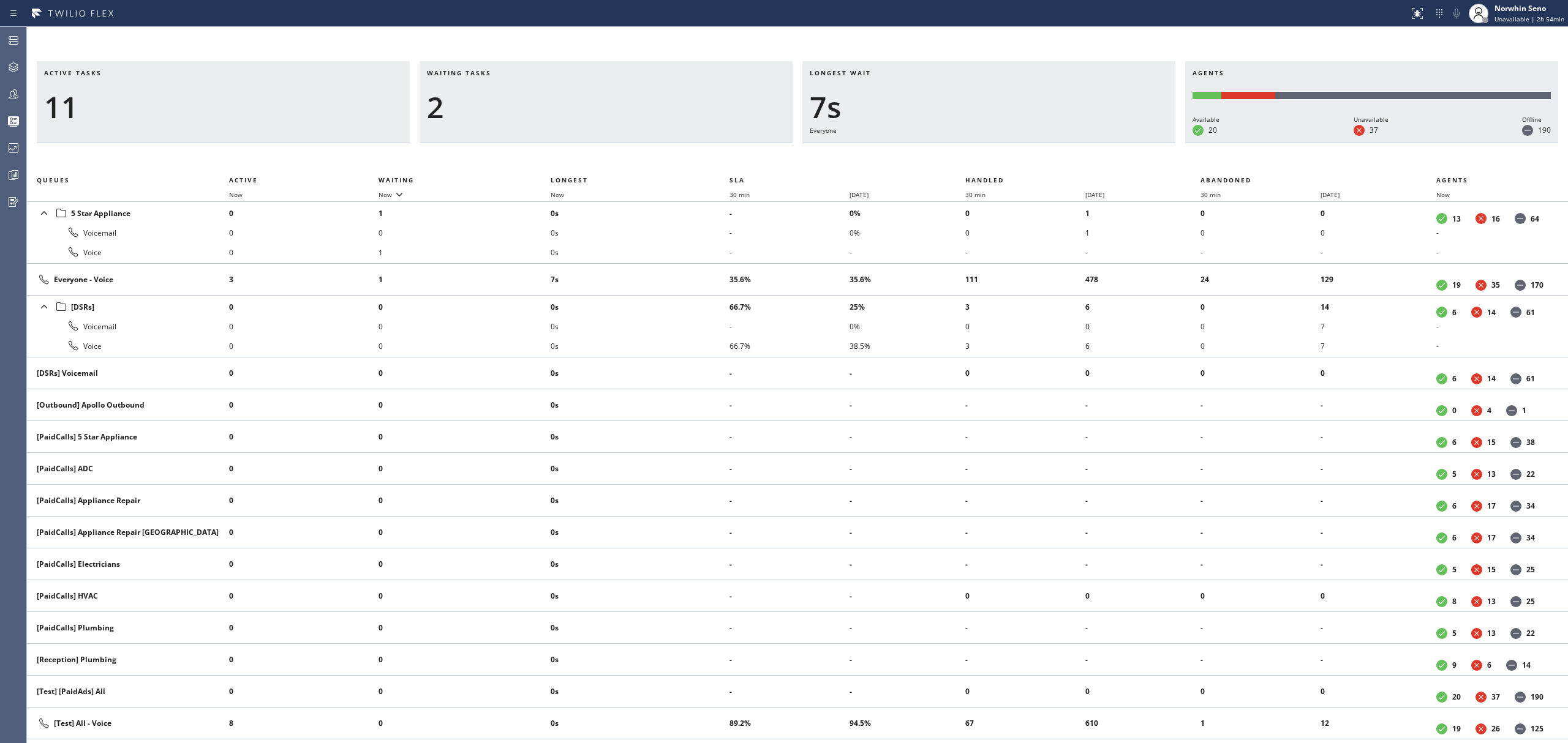
click at [1004, 159] on div "Active tasks 11 Waiting tasks 2 Longest wait 7s Everyone Agents Available 20 Un…" at bounding box center [798, 403] width 1541 height 682
click at [1004, 159] on div "Active tasks 11 Waiting tasks 2 Longest wait 12s Everyone Agents Available 20 U…" at bounding box center [798, 403] width 1541 height 682
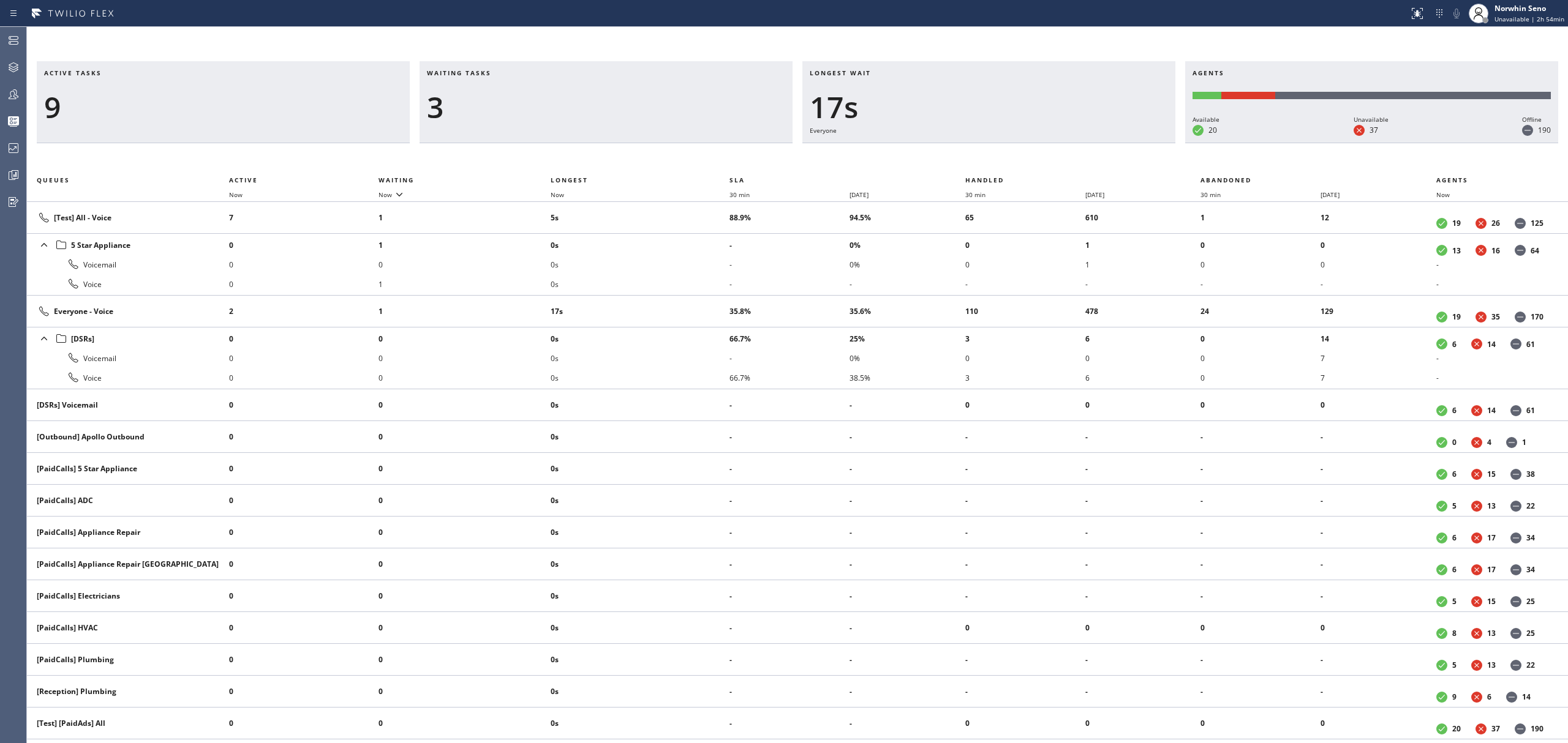
click at [1004, 159] on div "Active tasks 9 Waiting tasks 3 Longest wait 17s Everyone Agents Available 20 Un…" at bounding box center [798, 403] width 1541 height 682
click at [1004, 159] on div "Active tasks 9 Waiting tasks 4 Longest wait 22s Everyone Agents Available 20 Un…" at bounding box center [798, 403] width 1541 height 682
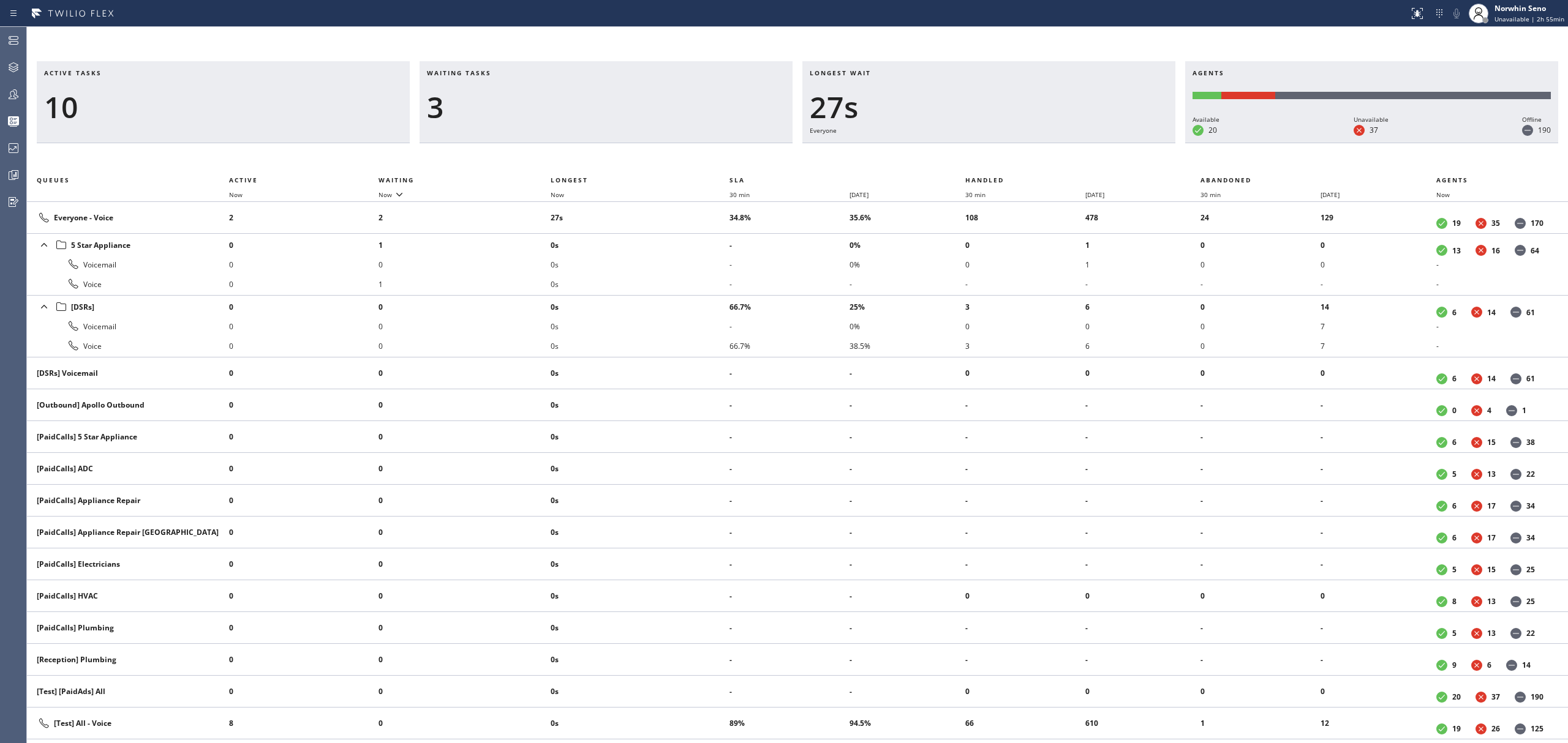
click at [1004, 159] on div "Active tasks 10 Waiting tasks 3 Longest wait 27s Everyone Agents Available 20 U…" at bounding box center [798, 403] width 1541 height 682
click at [1004, 159] on div "Active tasks 10 Waiting tasks 3 Longest wait 32s Everyone Agents Available 20 U…" at bounding box center [798, 403] width 1541 height 682
click at [1004, 159] on div "Active tasks 10 Waiting tasks 2 Longest wait 19s Everyone Agents Available 20 U…" at bounding box center [798, 403] width 1541 height 682
click at [1004, 159] on div "Active tasks 10 Waiting tasks 2 Longest wait 24s Everyone Agents Available 20 U…" at bounding box center [798, 403] width 1541 height 682
click at [1004, 159] on div "Active tasks 10 Waiting tasks 2 Longest wait 29s Everyone Agents Available 21 U…" at bounding box center [798, 403] width 1541 height 682
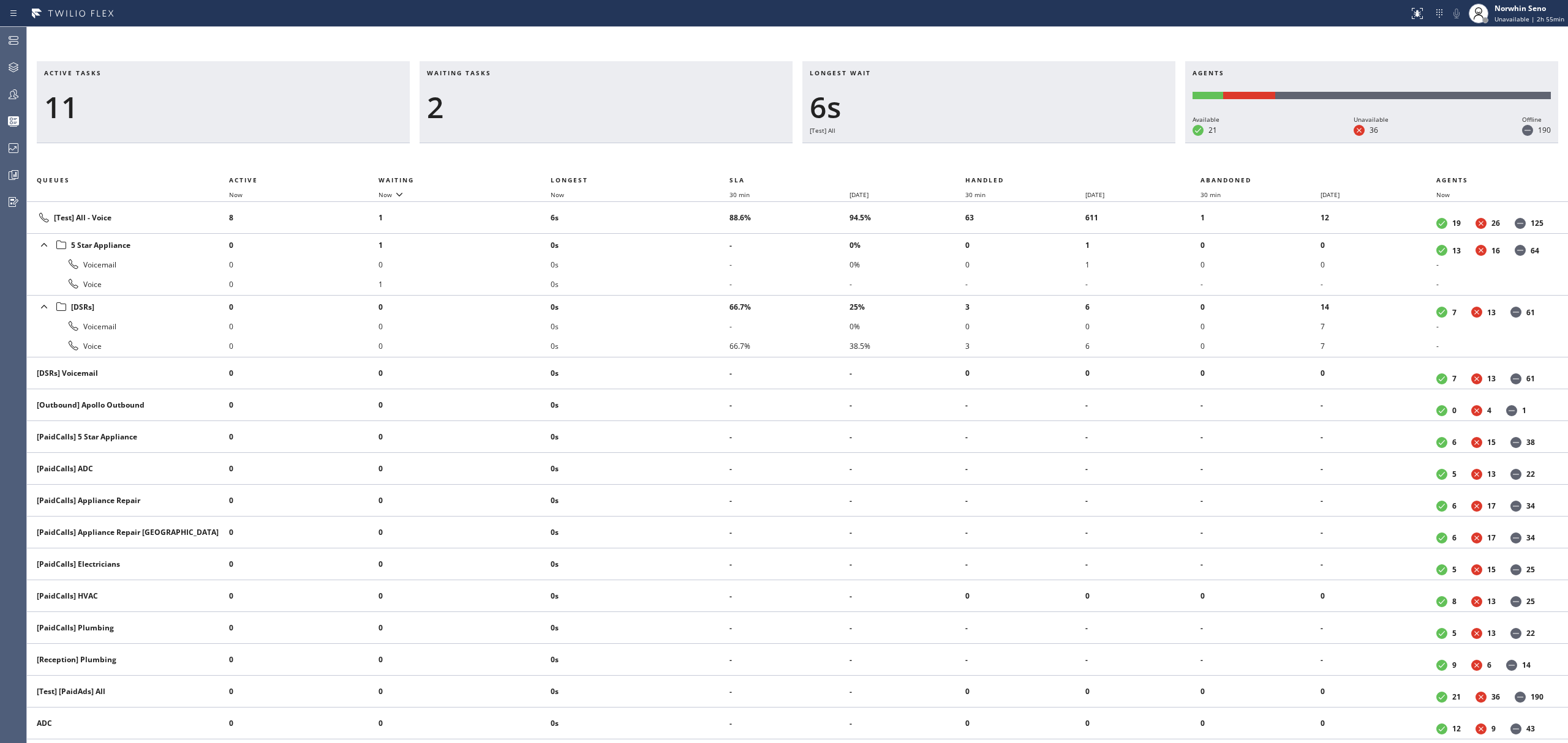
click at [1004, 159] on div "Active tasks 11 Waiting tasks 2 Longest wait 6s [Test] All Agents Available 21 …" at bounding box center [798, 403] width 1541 height 682
click at [1004, 159] on div "Active tasks 10 Waiting tasks 2 Longest wait 3s Everyone Agents Available 21 Un…" at bounding box center [798, 403] width 1541 height 682
click at [1004, 159] on div "Active tasks 10 Waiting tasks 2 Longest wait 8s Everyone Agents Available 21 Un…" at bounding box center [798, 403] width 1541 height 682
click at [1004, 159] on div "Active tasks 11 Waiting tasks 3 Longest wait 6s [Test] All Agents Available 21 …" at bounding box center [798, 403] width 1541 height 682
click at [1004, 159] on div "Active tasks 11 Waiting tasks 2 Longest wait 11s [Test] All Agents Available 21…" at bounding box center [798, 403] width 1541 height 682
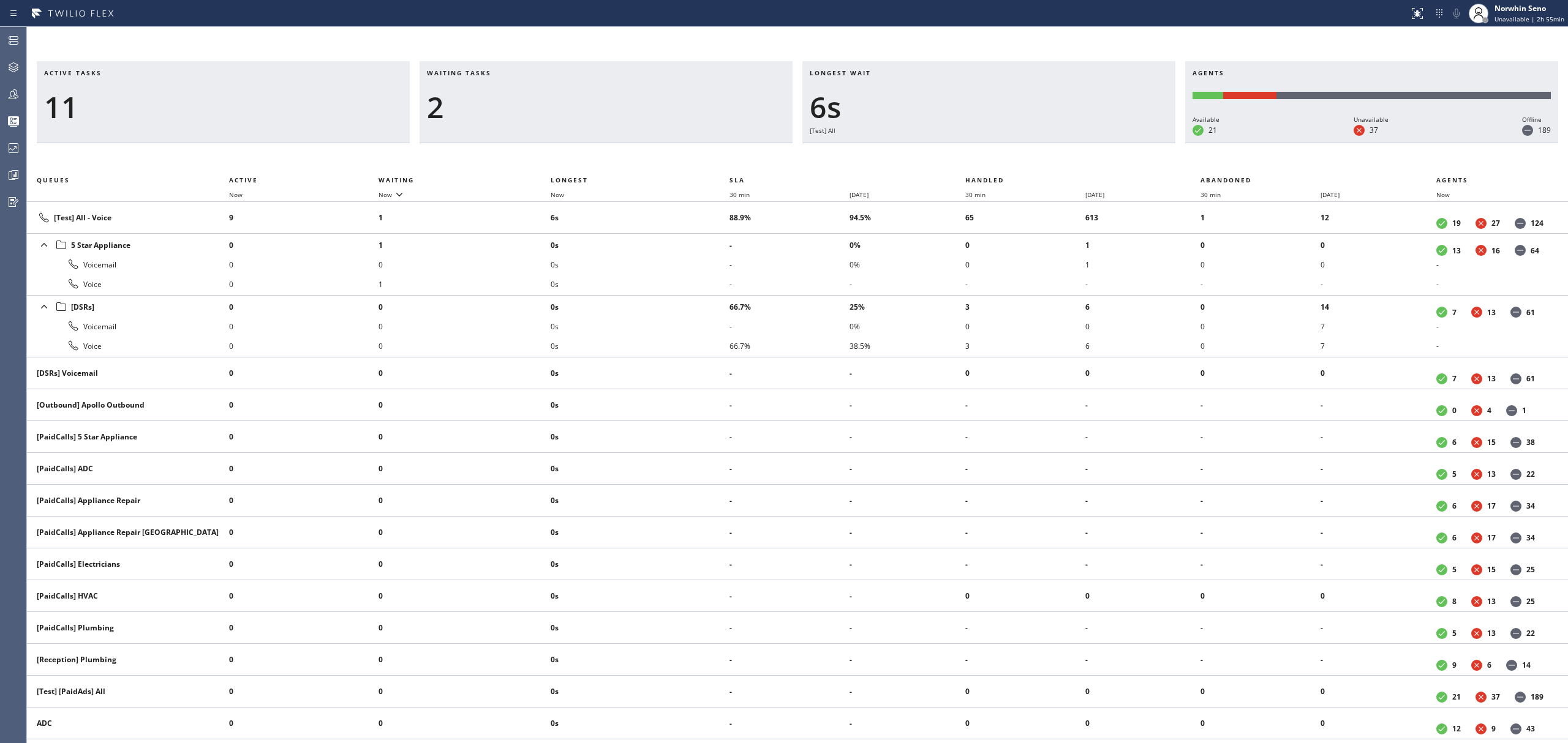
click at [1004, 159] on div "Active tasks 11 Waiting tasks 2 Longest wait 6s [Test] All Agents Available 21 …" at bounding box center [798, 403] width 1541 height 682
click at [1004, 159] on div "Active tasks 11 Waiting tasks 3 Longest wait 11s [Test] All Agents Available 21…" at bounding box center [798, 403] width 1541 height 682
click at [1004, 159] on div "Active tasks 12 Waiting tasks 2 Longest wait 10s [Test] All Agents Available 21…" at bounding box center [798, 403] width 1541 height 682
click at [1004, 159] on div "Active tasks 13 Waiting tasks 3 Longest wait 3s Everyone Agents Available 21 Un…" at bounding box center [798, 403] width 1541 height 682
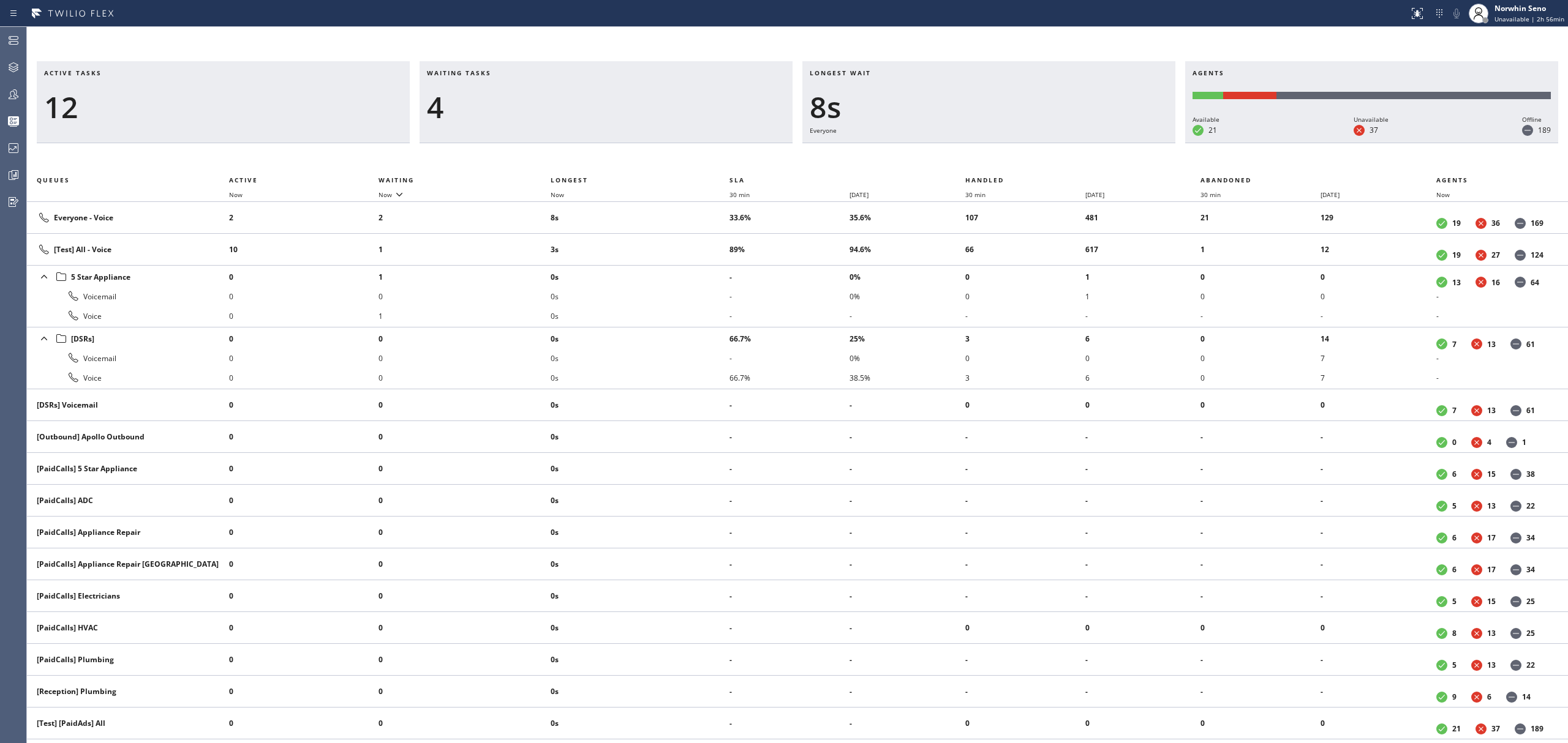
click at [1004, 159] on div "Active tasks 12 Waiting tasks 4 Longest wait 8s Everyone Agents Available 21 Un…" at bounding box center [798, 403] width 1541 height 682
click at [1004, 159] on div "Active tasks 10 Waiting tasks 4 Longest wait 13s Everyone Agents Available 20 U…" at bounding box center [798, 403] width 1541 height 682
click at [1004, 159] on div "Active tasks 10 Waiting tasks 4 Longest wait 18s Everyone Agents Available 20 U…" at bounding box center [798, 403] width 1541 height 682
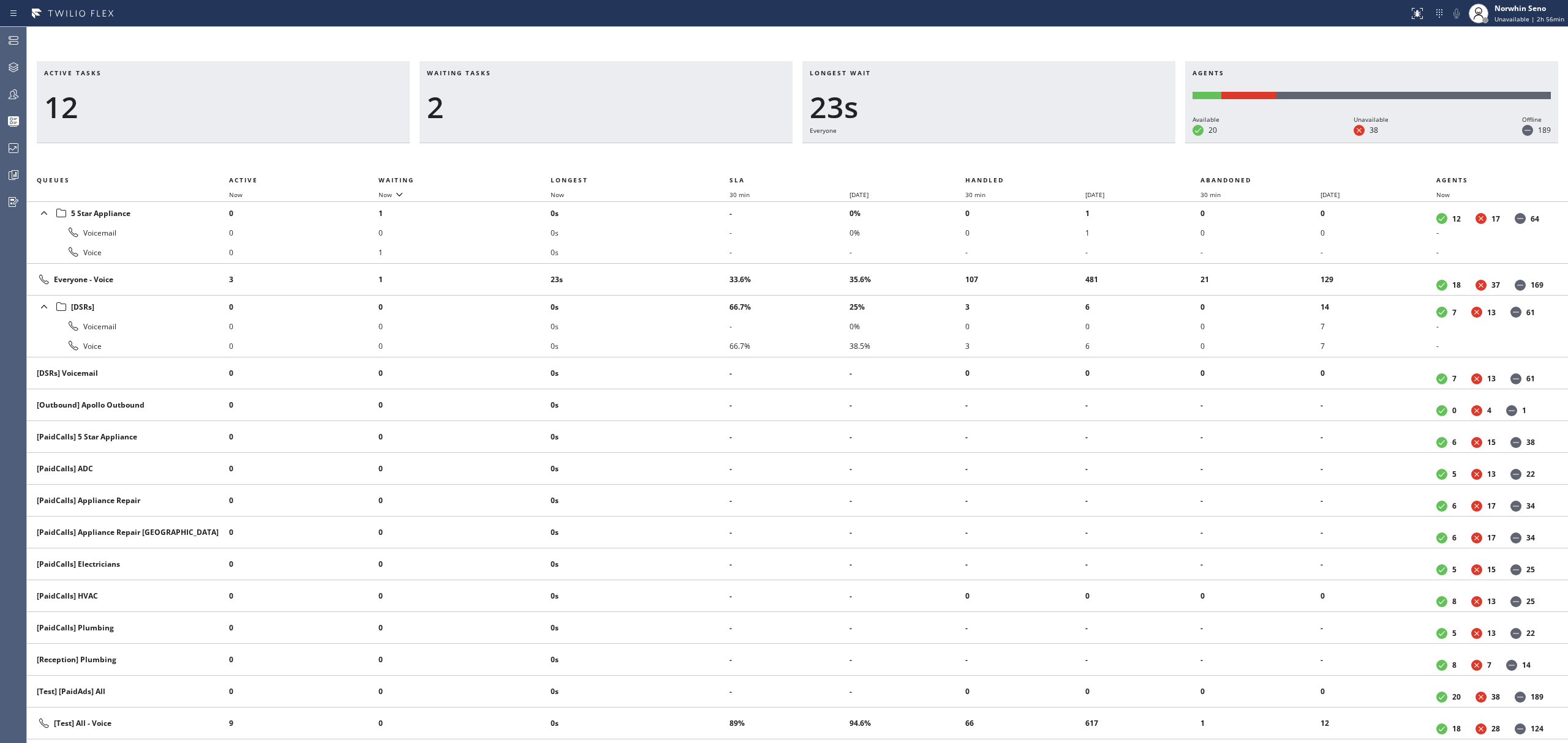
click at [1004, 159] on div "Active tasks 12 Waiting tasks 2 Longest wait 23s Everyone Agents Available 20 U…" at bounding box center [798, 403] width 1541 height 682
click at [1004, 159] on div "Active tasks 11 Waiting tasks 2 Longest wait 28s Everyone Agents Available 20 U…" at bounding box center [798, 403] width 1541 height 682
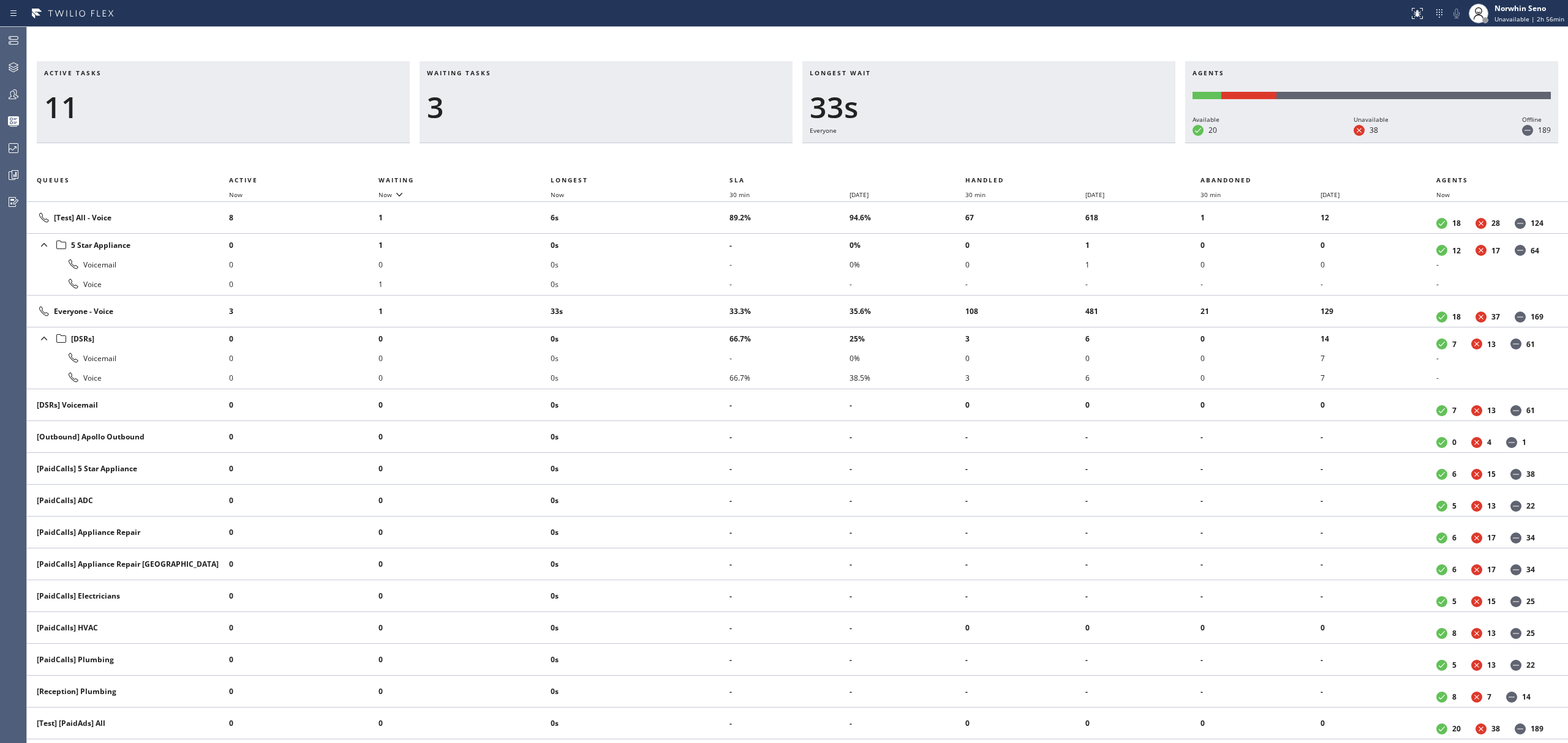
click at [1004, 159] on div "Active tasks 11 Waiting tasks 3 Longest wait 33s Everyone Agents Available 20 U…" at bounding box center [798, 403] width 1541 height 682
click at [1004, 159] on div "Active tasks 12 Waiting tasks 3 Longest wait 11s [Test] All Agents Available 20…" at bounding box center [798, 403] width 1541 height 682
click at [1004, 159] on div "Active tasks 11 Waiting tasks 3 Longest wait 16s [Test] All Agents Available 20…" at bounding box center [798, 403] width 1541 height 682
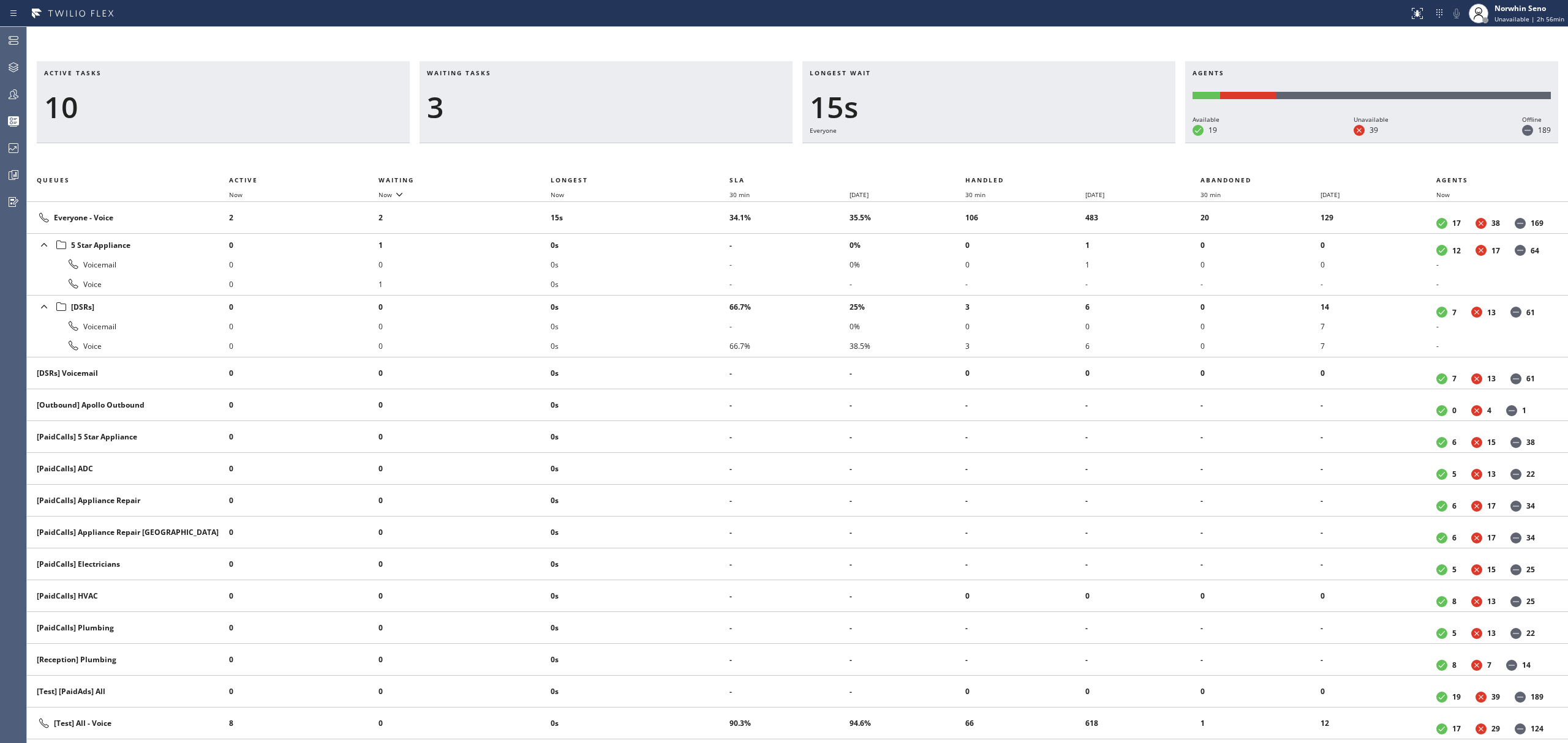
click at [1004, 159] on div "Active tasks 10 Waiting tasks 3 Longest wait 15s Everyone Agents Available 19 U…" at bounding box center [798, 403] width 1541 height 682
click at [1004, 159] on div "Active tasks 9 Waiting tasks 3 Longest wait 20s Everyone Agents Available 19 Un…" at bounding box center [798, 403] width 1541 height 682
click at [1004, 159] on div "Active tasks 9 Waiting tasks 3 Longest wait 25s Everyone Agents Available 19 Un…" at bounding box center [798, 403] width 1541 height 682
click at [1004, 159] on div "Active tasks 10 Waiting tasks 2 Longest wait 20s Everyone Agents Available 19 U…" at bounding box center [798, 403] width 1541 height 682
click at [1004, 159] on div "Active tasks 9 Waiting tasks 2 Longest wait 25s Everyone Agents Available 19 Un…" at bounding box center [798, 403] width 1541 height 682
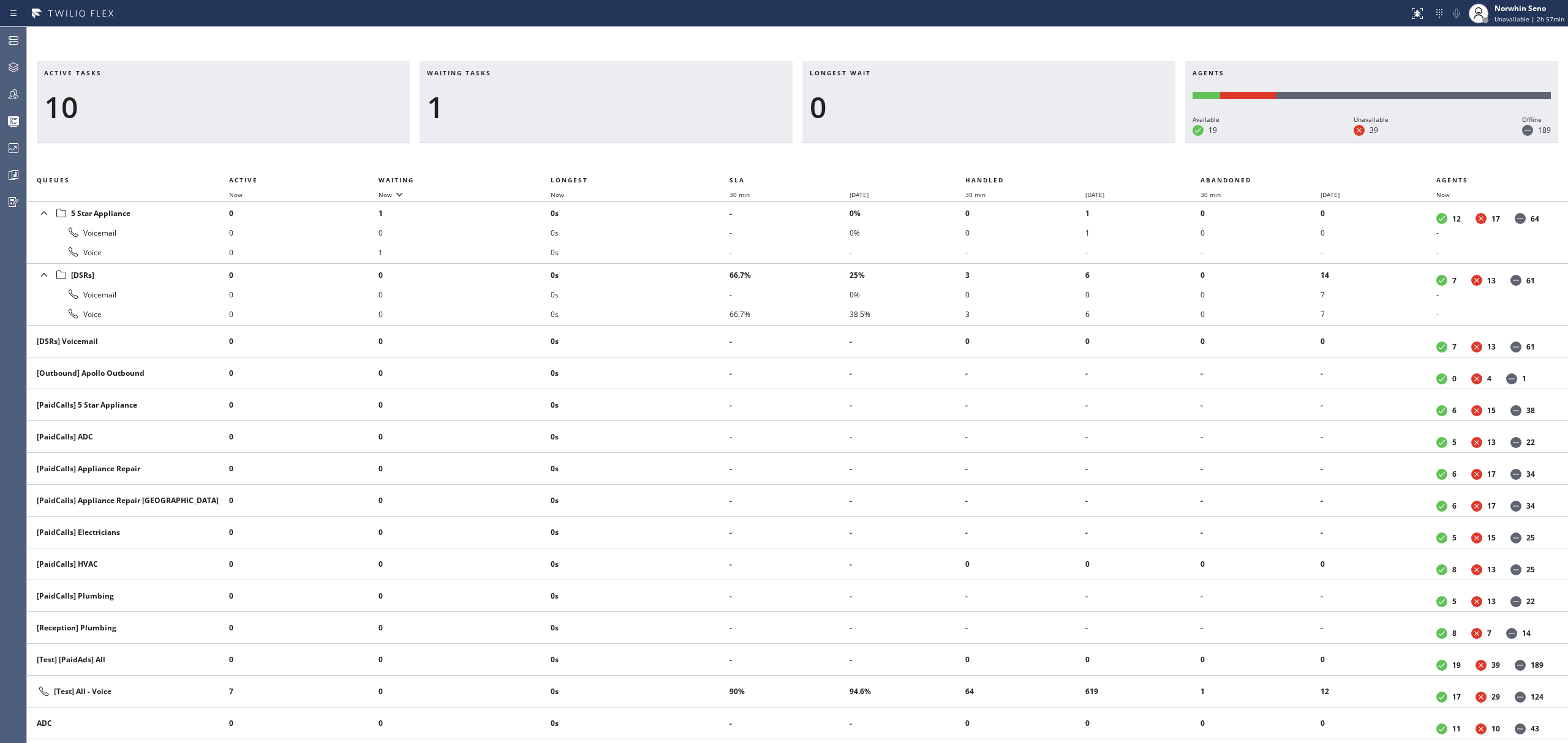
click at [1004, 159] on div "Active tasks 10 Waiting tasks 1 Longest wait 0 Agents Available 19 Unavailable …" at bounding box center [798, 403] width 1541 height 682
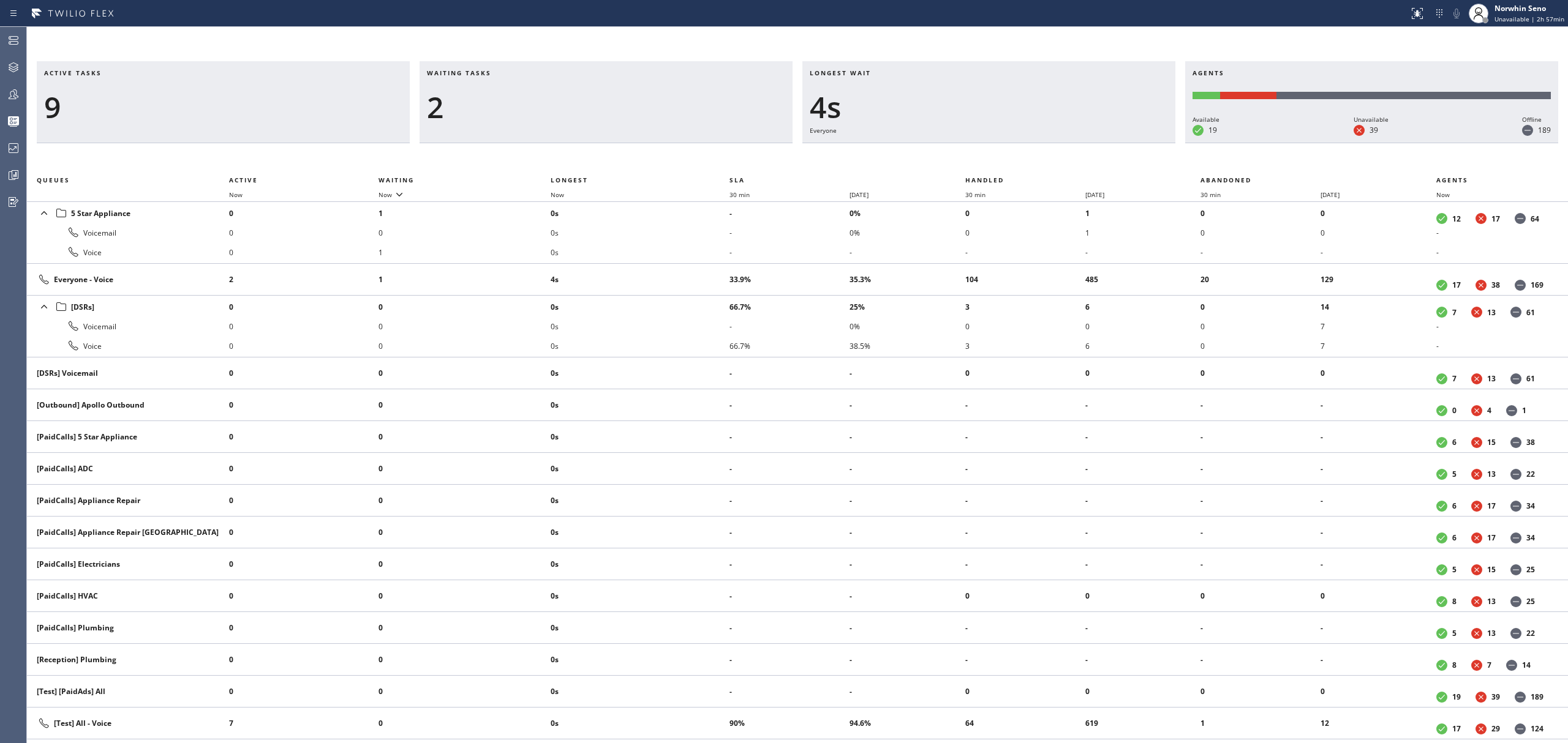
click at [1004, 159] on div "Active tasks 9 Waiting tasks 2 Longest wait 4s Everyone Agents Available 19 Una…" at bounding box center [798, 403] width 1541 height 682
click at [1004, 159] on div "Active tasks 9 Waiting tasks 3 Longest wait 9s Everyone Agents Available 19 Una…" at bounding box center [798, 403] width 1541 height 682
click at [1004, 159] on div "Active tasks 9 Waiting tasks 3 Longest wait 14s Everyone Agents Available 19 Un…" at bounding box center [798, 403] width 1541 height 682
click at [1004, 159] on div "Active tasks 9 Waiting tasks 3 Longest wait 19s Everyone Agents Available 19 Un…" at bounding box center [798, 403] width 1541 height 682
click at [1004, 159] on div "Active tasks 9 Waiting tasks 2 Longest wait 17s Everyone Agents Available 19 Un…" at bounding box center [798, 403] width 1541 height 682
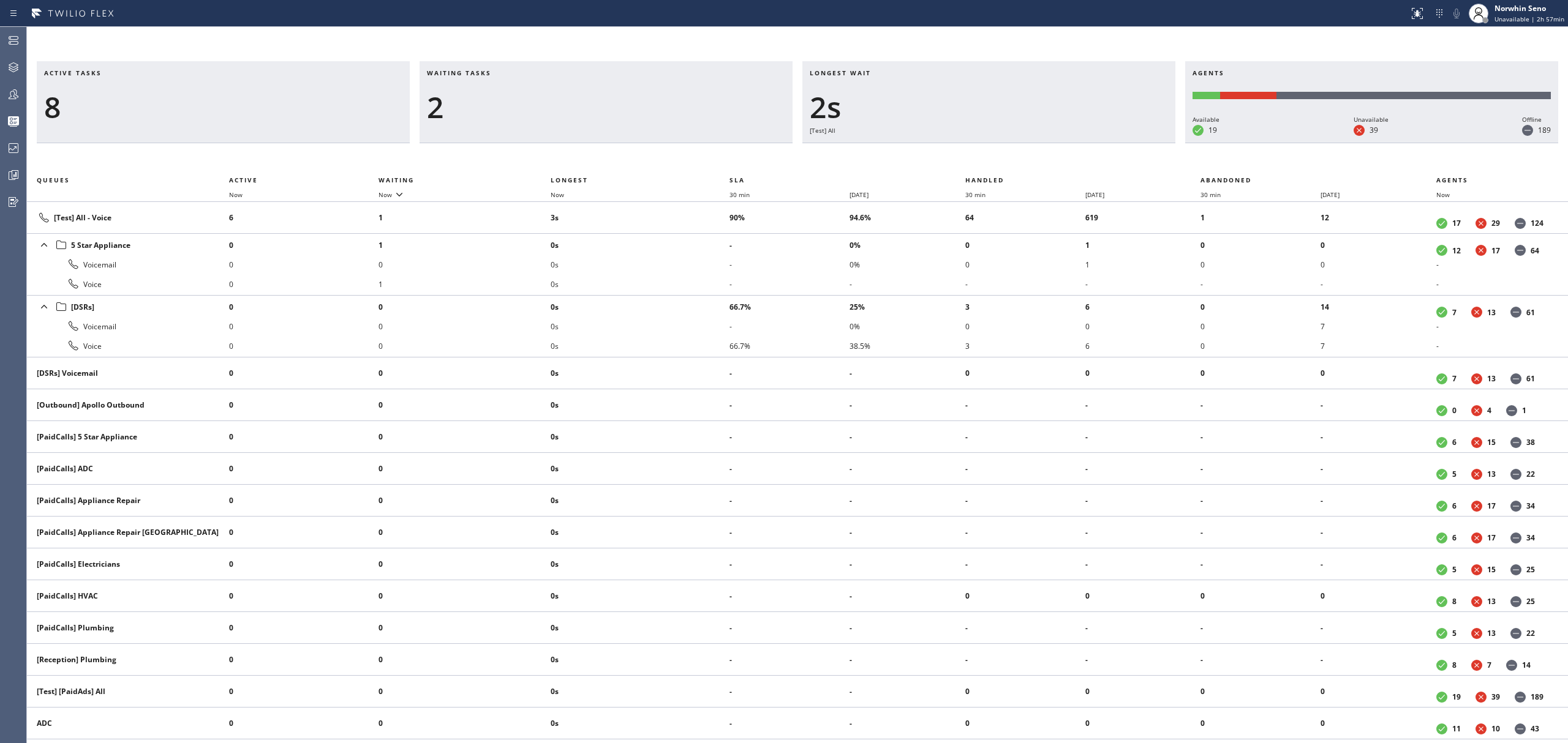
click at [1004, 159] on div "Active tasks 8 Waiting tasks 2 Longest wait 2s [Test] All Agents Available 19 U…" at bounding box center [798, 403] width 1541 height 682
click at [1004, 159] on div "Active tasks 9 Waiting tasks 2 Longest wait 4s Everyone Agents Available 19 Una…" at bounding box center [798, 403] width 1541 height 682
click at [1004, 159] on div "Active tasks 9 Waiting tasks 2 Longest wait 9s Everyone Agents Available 19 Una…" at bounding box center [798, 403] width 1541 height 682
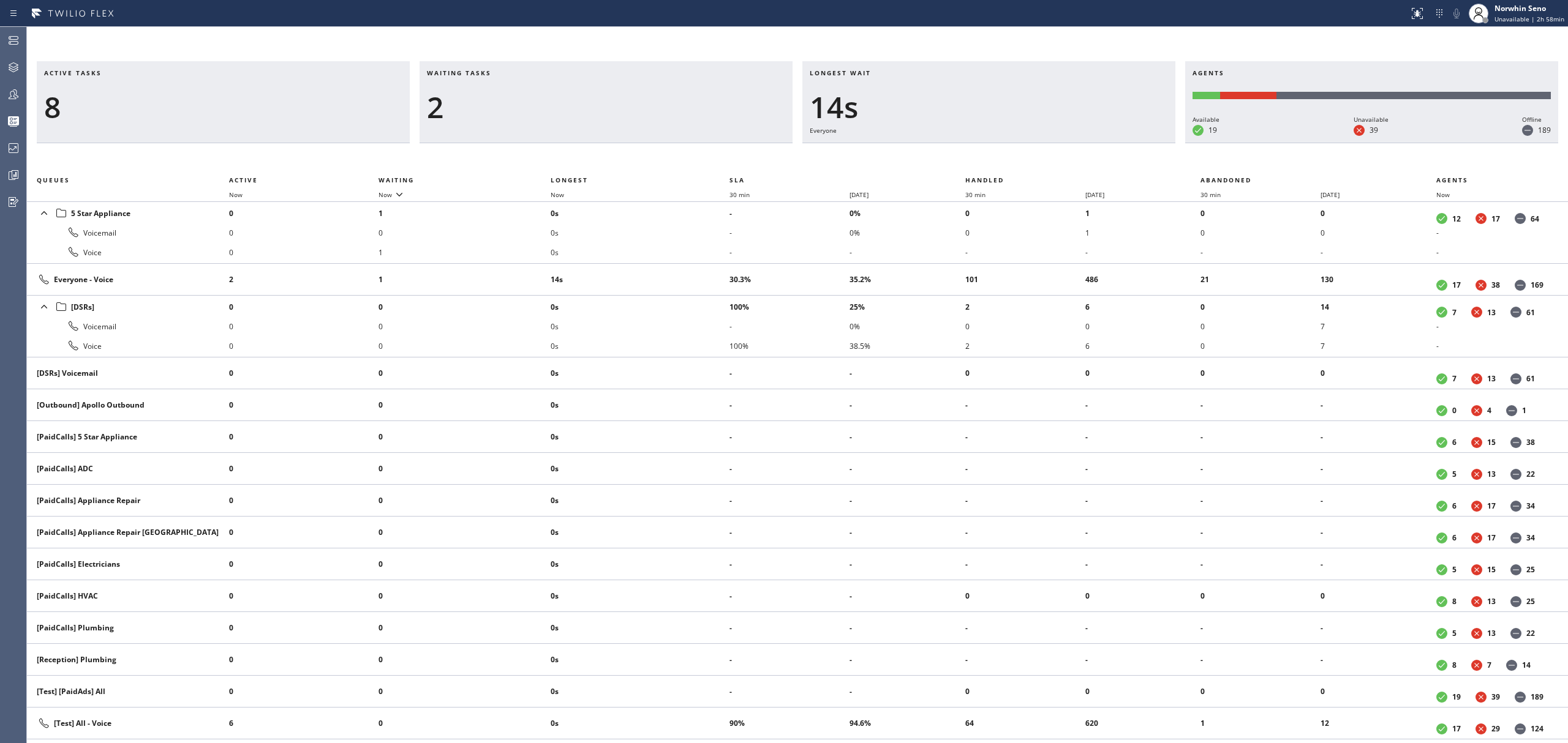
click at [1004, 159] on div "Active tasks 8 Waiting tasks 2 Longest wait 14s Everyone Agents Available 19 Un…" at bounding box center [798, 403] width 1541 height 682
click at [1004, 159] on div "Active tasks 8 Waiting tasks 2 Longest wait 19s Everyone Agents Available 19 Un…" at bounding box center [798, 403] width 1541 height 682
click at [1004, 159] on div "Active tasks 8 Waiting tasks 2 Longest wait 24s Everyone Agents Available 19 Un…" at bounding box center [798, 403] width 1541 height 682
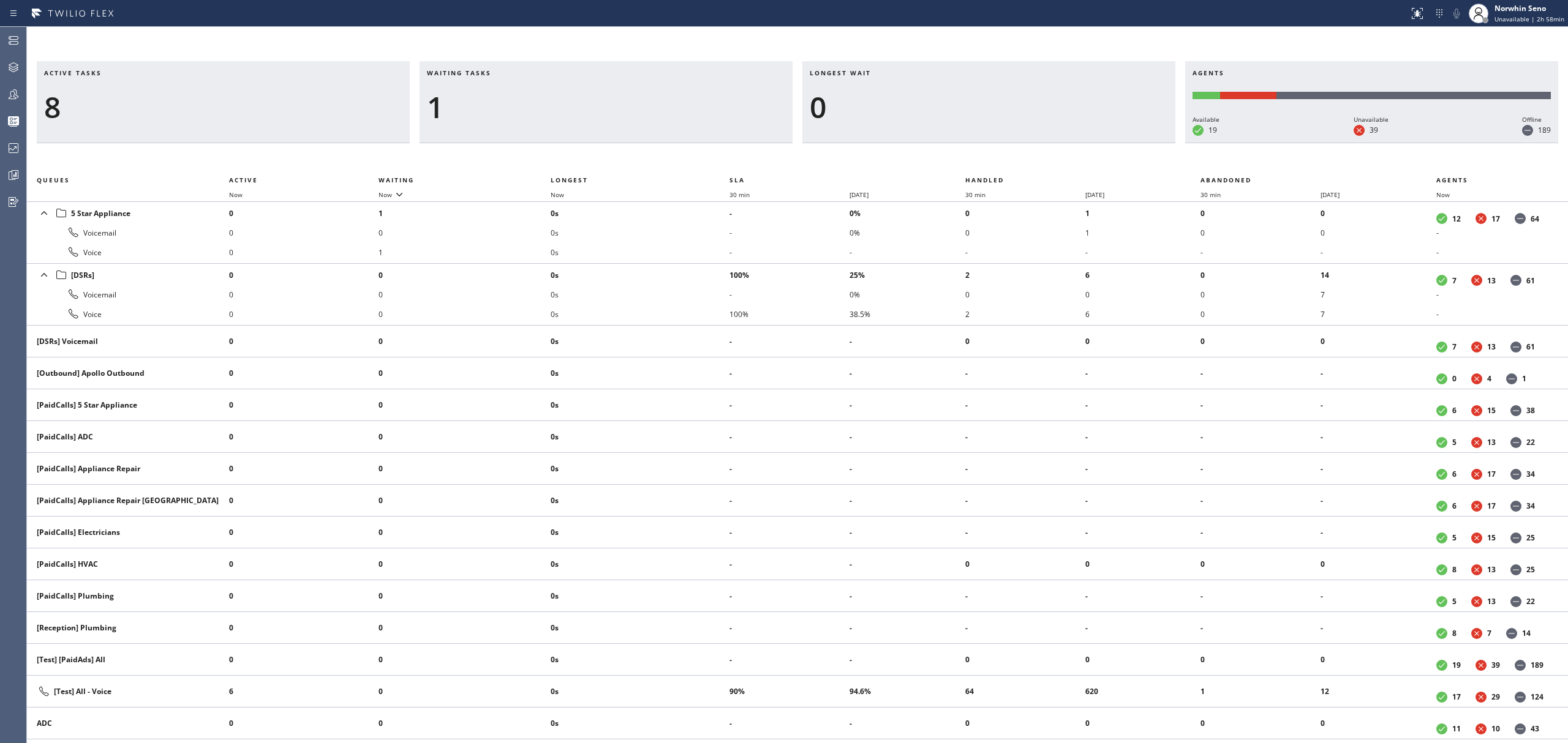
click at [1004, 159] on div "Active tasks 8 Waiting tasks 1 Longest wait 0 Agents Available 19 Unavailable 3…" at bounding box center [798, 403] width 1541 height 682
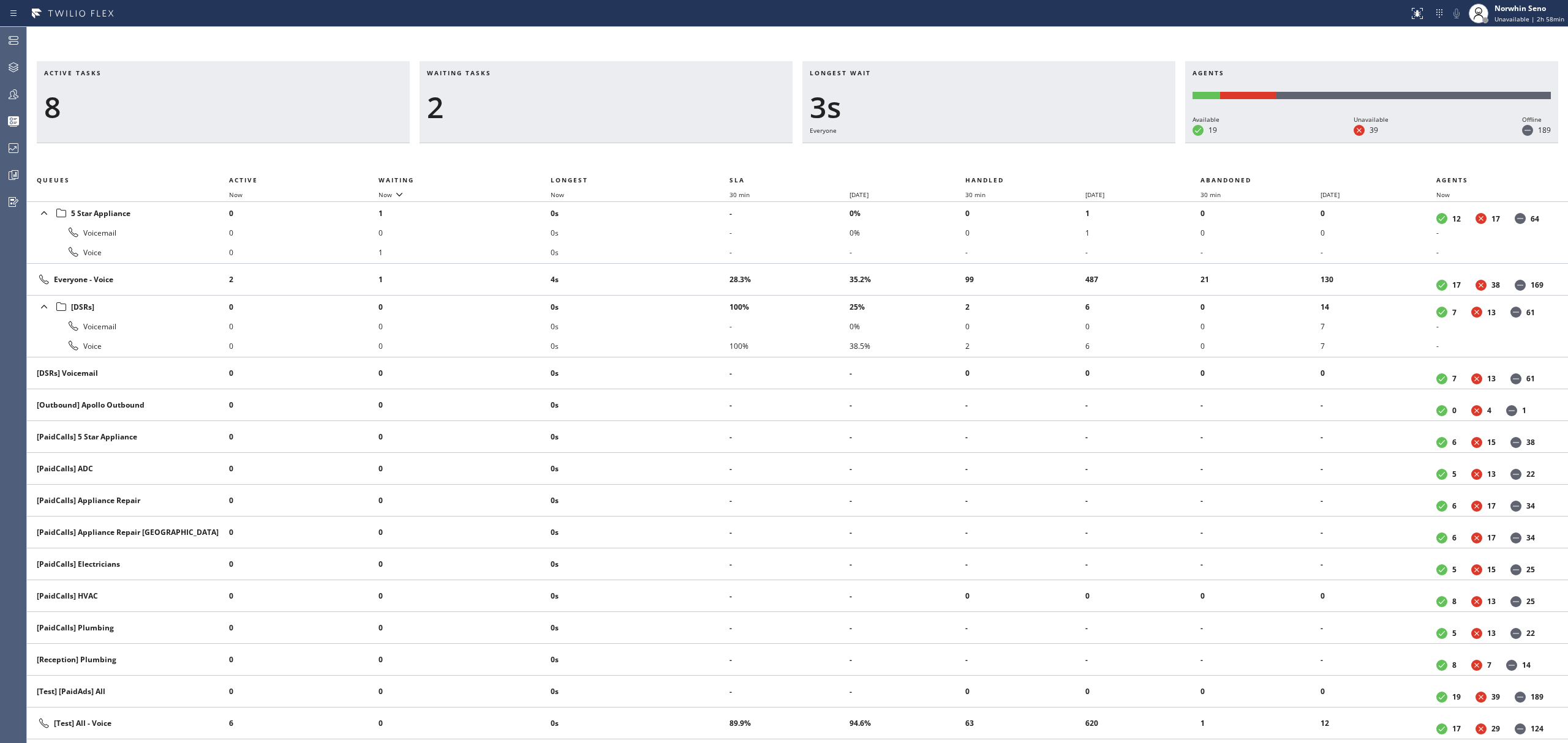
click at [1004, 159] on div "Active tasks 8 Waiting tasks 2 Longest wait 3s Everyone Agents Available 19 Una…" at bounding box center [798, 403] width 1541 height 682
click at [1004, 159] on div "Active tasks 7 Waiting tasks 2 Longest wait 8s Everyone Agents Available 19 Una…" at bounding box center [798, 403] width 1541 height 682
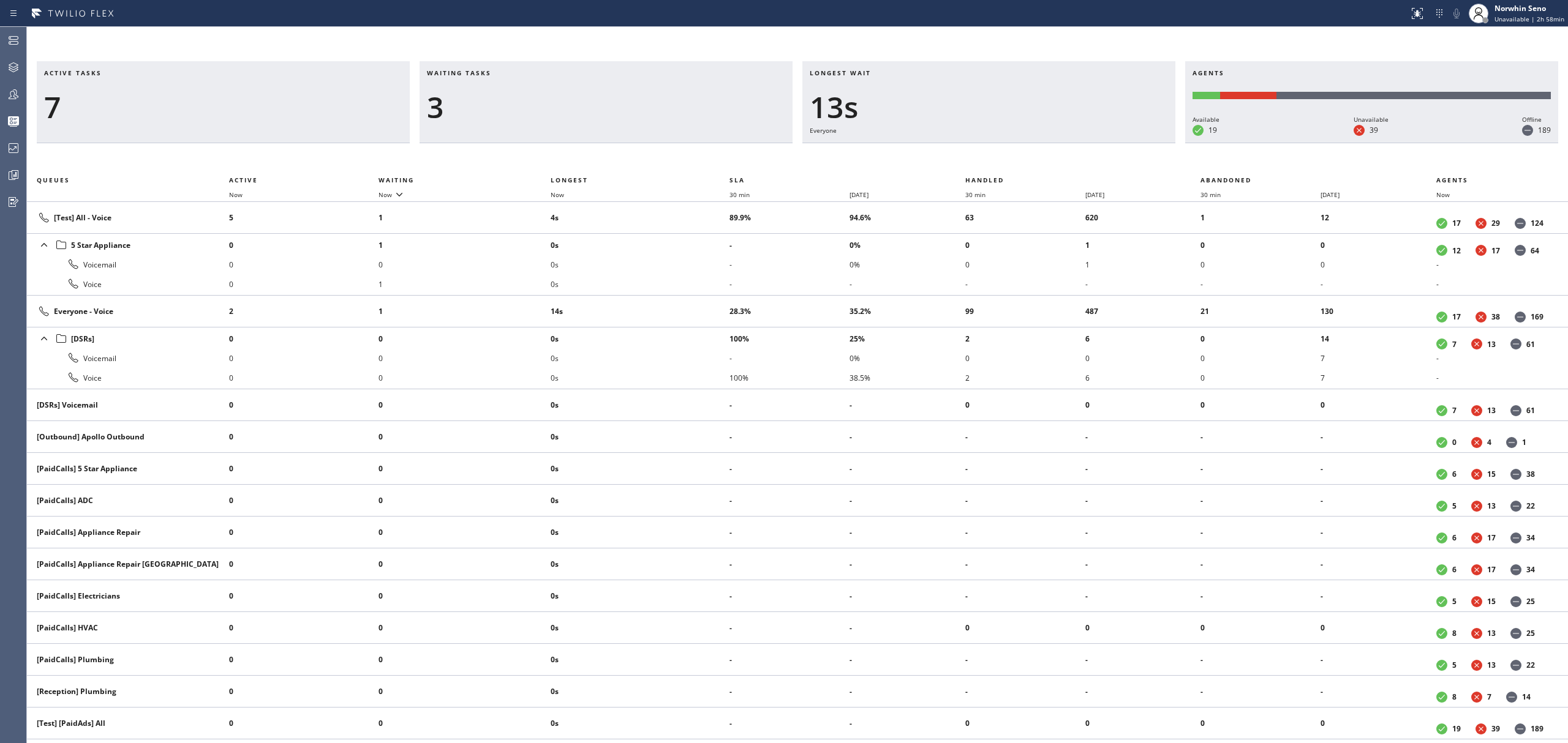
click at [1004, 159] on div "Active tasks 7 Waiting tasks 3 Longest wait 13s Everyone Agents Available 19 Un…" at bounding box center [798, 403] width 1541 height 682
click at [1004, 159] on div "Active tasks 7 Waiting tasks 4 Longest wait 18s Everyone Agents Available 19 Un…" at bounding box center [798, 403] width 1541 height 682
click at [1004, 159] on div "Active tasks 8 Waiting tasks 4 Longest wait 23s Everyone Agents Available 19 Un…" at bounding box center [798, 403] width 1541 height 682
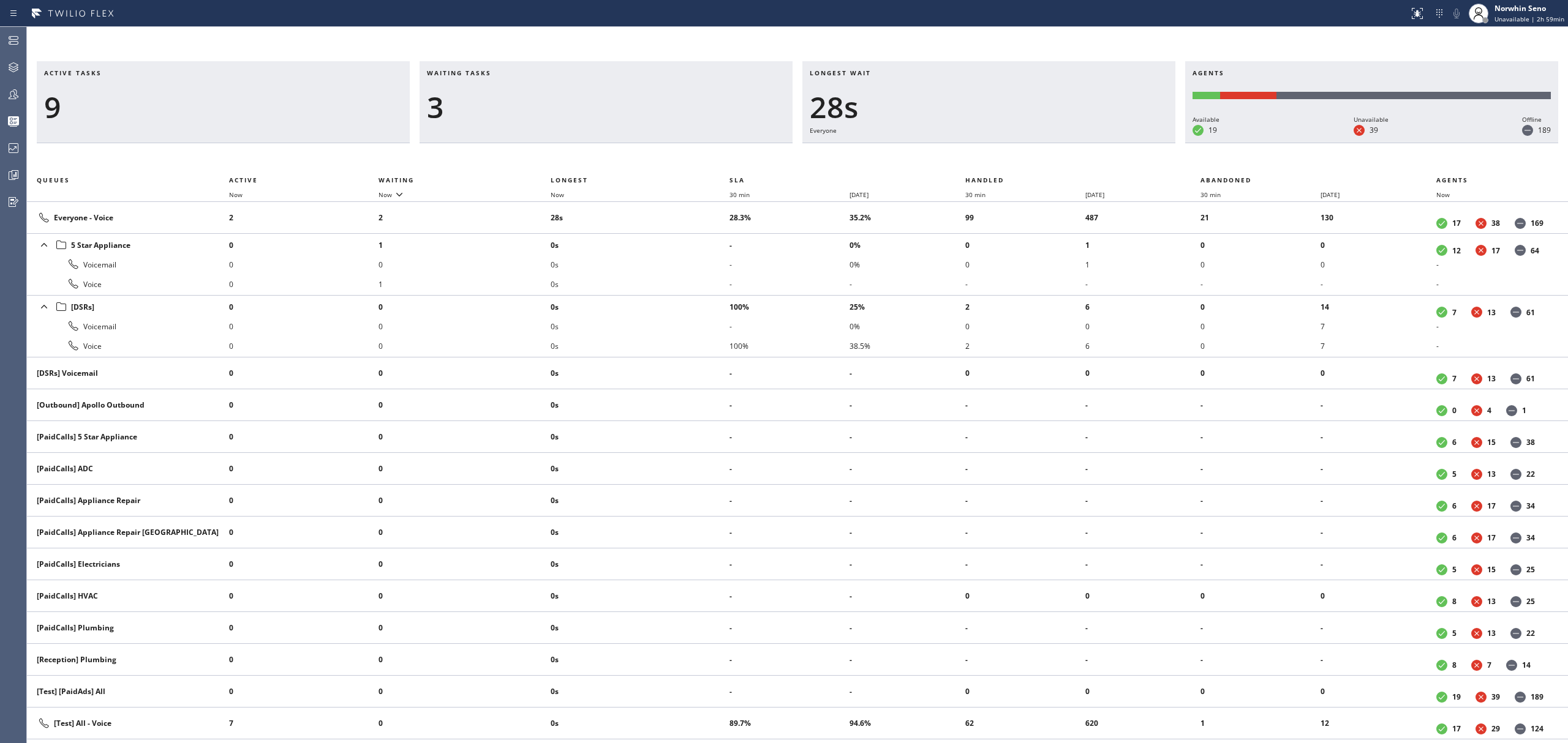
click at [1004, 159] on div "Active tasks 9 Waiting tasks 3 Longest wait 28s Everyone Agents Available 19 Un…" at bounding box center [798, 403] width 1541 height 682
click at [1004, 159] on div "Active tasks 9 Waiting tasks 3 Longest wait 33s Everyone Agents Available 19 Un…" at bounding box center [798, 403] width 1541 height 682
click at [1004, 159] on div "Active tasks 9 Waiting tasks 2 Longest wait 26s Everyone Agents Available 19 Un…" at bounding box center [798, 403] width 1541 height 682
click at [1004, 159] on div "Active tasks 9 Waiting tasks 2 Longest wait 32s Everyone Agents Available 19 Un…" at bounding box center [798, 403] width 1541 height 682
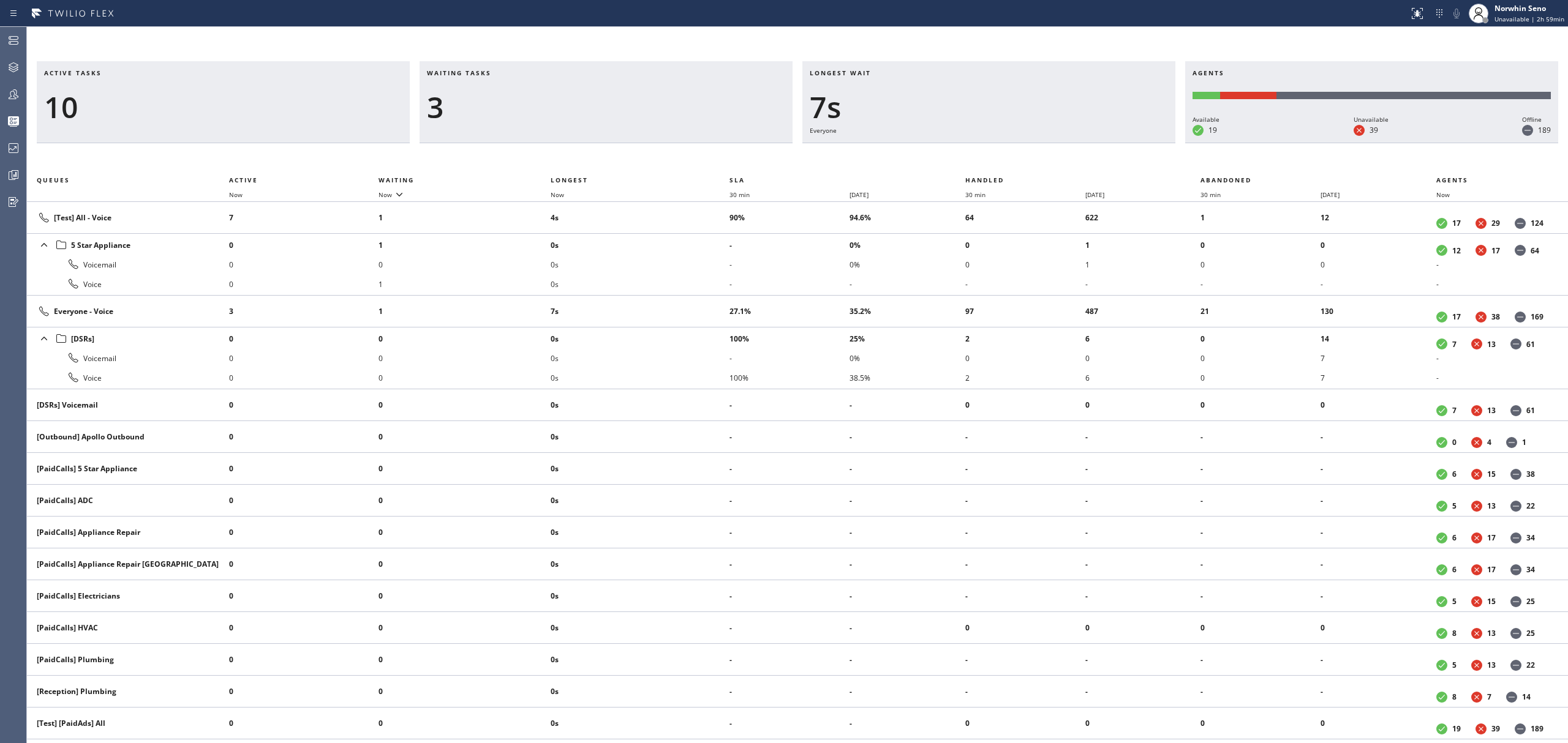
click at [1004, 159] on div "Active tasks 10 Waiting tasks 3 Longest wait 7s Everyone Agents Available 19 Un…" at bounding box center [798, 403] width 1541 height 682
click at [1004, 159] on div "Active tasks 11 Waiting tasks 3 Longest wait 9s [Test] All Agents Available 19 …" at bounding box center [798, 403] width 1541 height 682
click at [1004, 159] on div "Active tasks 9 Waiting tasks 3 Longest wait 14s [Test] All Agents Available 19 …" at bounding box center [798, 403] width 1541 height 682
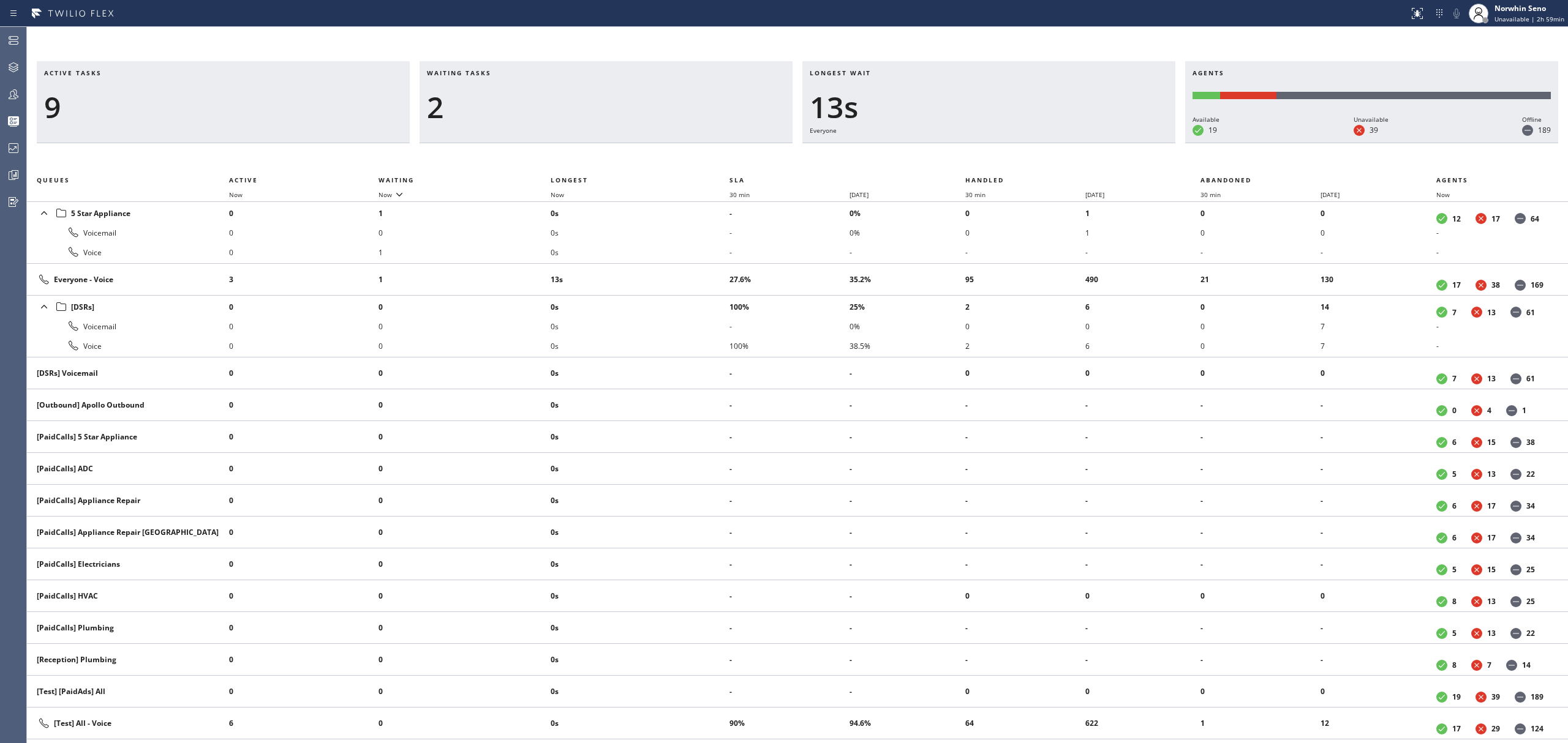
click at [1004, 159] on div "Active tasks 9 Waiting tasks 2 Longest wait 13s Everyone Agents Available 19 Un…" at bounding box center [798, 403] width 1541 height 682
click at [1004, 159] on div "Active tasks 8 Waiting tasks 2 Longest wait 18s Everyone Agents Available 19 Un…" at bounding box center [798, 403] width 1541 height 682
click at [1004, 159] on div "Active tasks 8 Waiting tasks 2 Longest wait 23s Everyone Agents Available 20 Un…" at bounding box center [798, 403] width 1541 height 682
click at [1004, 159] on div "Active tasks 9 Waiting tasks 2 Longest wait 5s ADC Agents Available 20 Unavaila…" at bounding box center [798, 403] width 1541 height 682
click at [1004, 159] on div "Active tasks 9 Waiting tasks 2 Longest wait 10s ADC Agents Available 20 Unavail…" at bounding box center [798, 403] width 1541 height 682
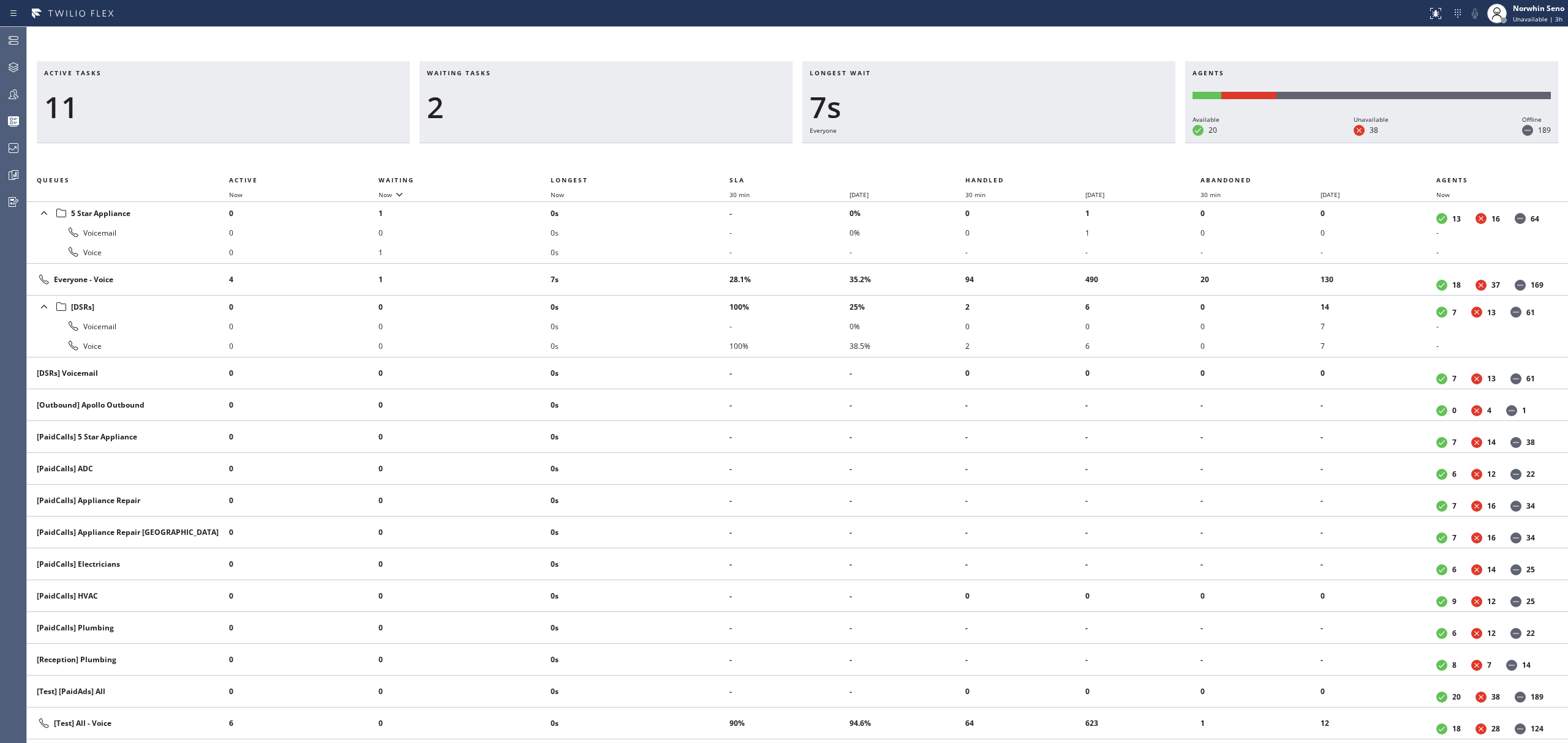
click at [1004, 159] on div "Active tasks 11 Waiting tasks 2 Longest wait 7s Everyone Agents Available 20 Un…" at bounding box center [798, 403] width 1541 height 682
click at [1004, 159] on div "Active tasks 9 Waiting tasks 2 Longest wait 11s Everyone Agents Available 19 Un…" at bounding box center [798, 403] width 1541 height 682
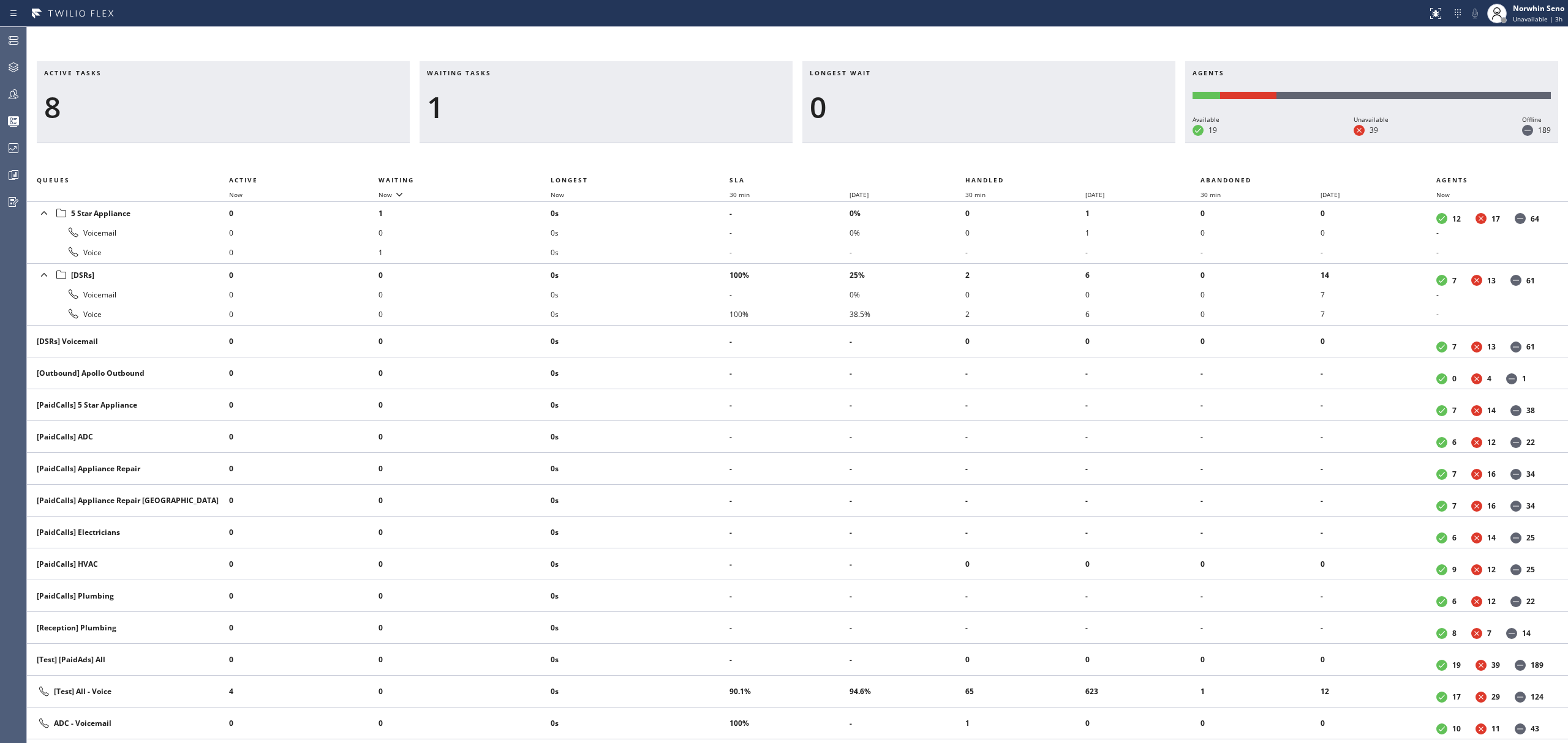
click at [1004, 159] on div "Active tasks 8 Waiting tasks 1 Longest wait 0 Agents Available 19 Unavailable 3…" at bounding box center [798, 403] width 1541 height 682
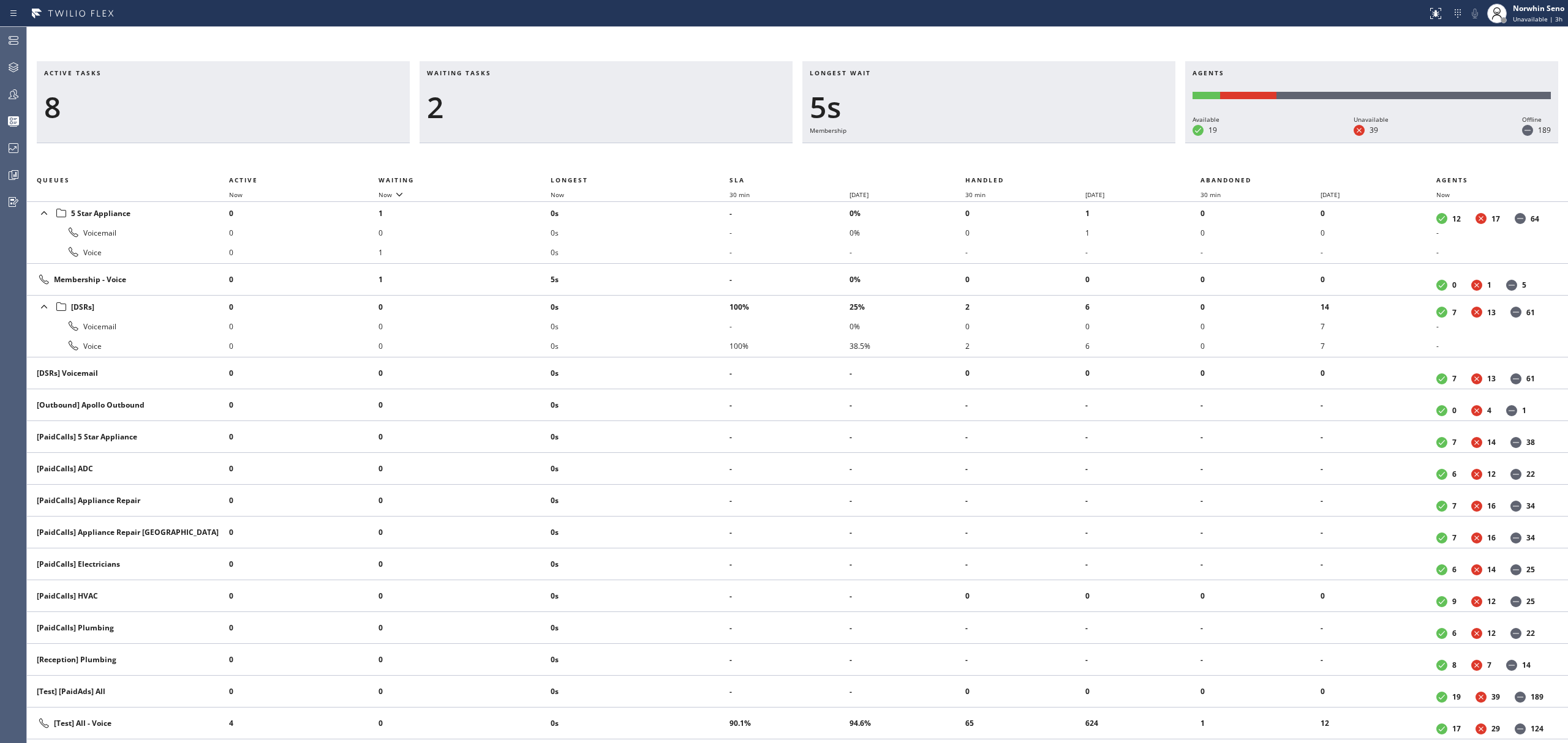
click at [1004, 159] on div "Active tasks 8 Waiting tasks 2 Longest wait 5s Membership Agents Available 19 U…" at bounding box center [798, 403] width 1541 height 682
click at [1004, 159] on div "Active tasks 8 Waiting tasks 2 Longest wait 10s Membership Agents Available 19 …" at bounding box center [798, 403] width 1541 height 682
click at [1004, 159] on div "Active tasks 8 Waiting tasks 2 Longest wait 15s Membership Agents Available 19 …" at bounding box center [798, 403] width 1541 height 682
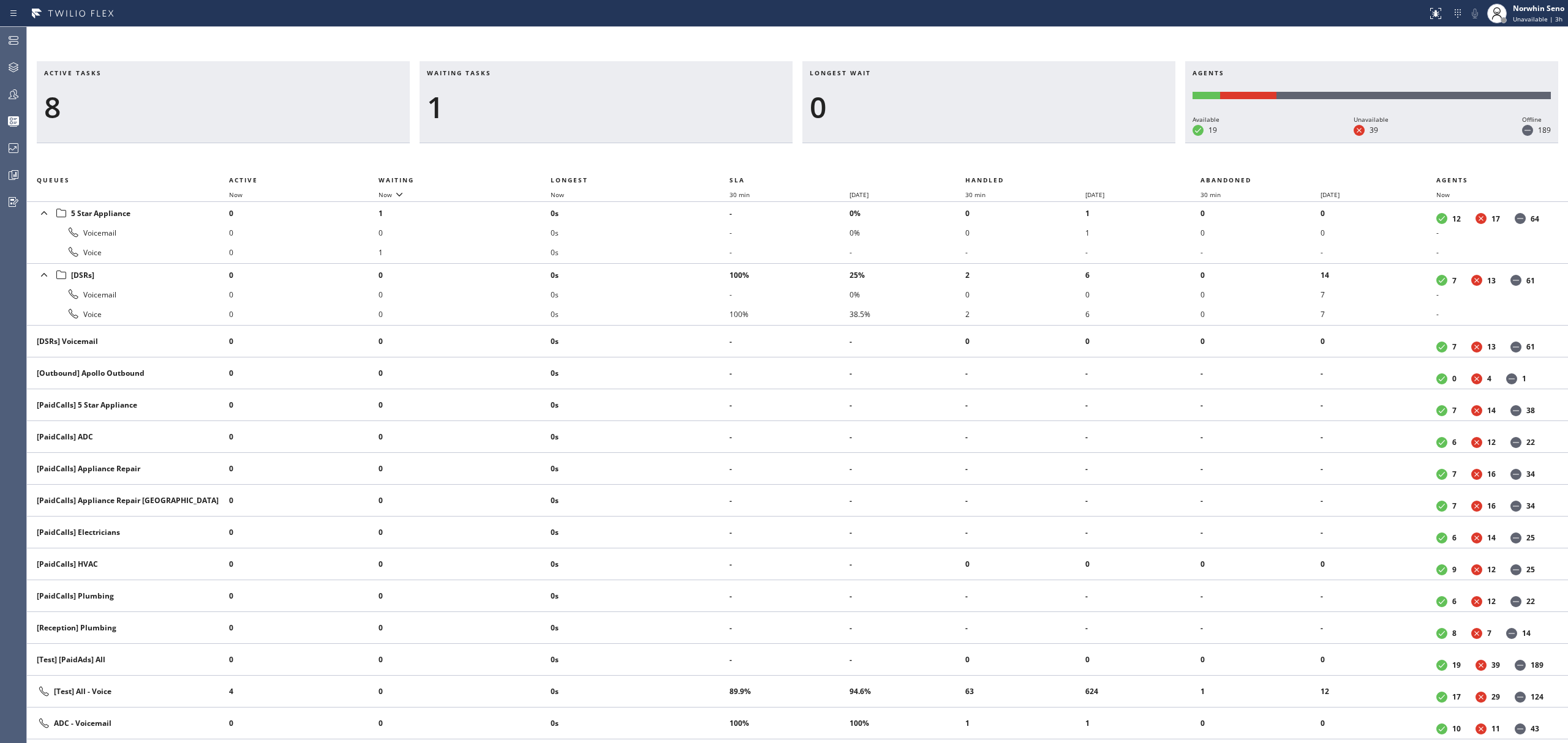
click at [1004, 159] on div "Active tasks 8 Waiting tasks 1 Longest wait 0 Agents Available 19 Unavailable 3…" at bounding box center [798, 403] width 1541 height 682
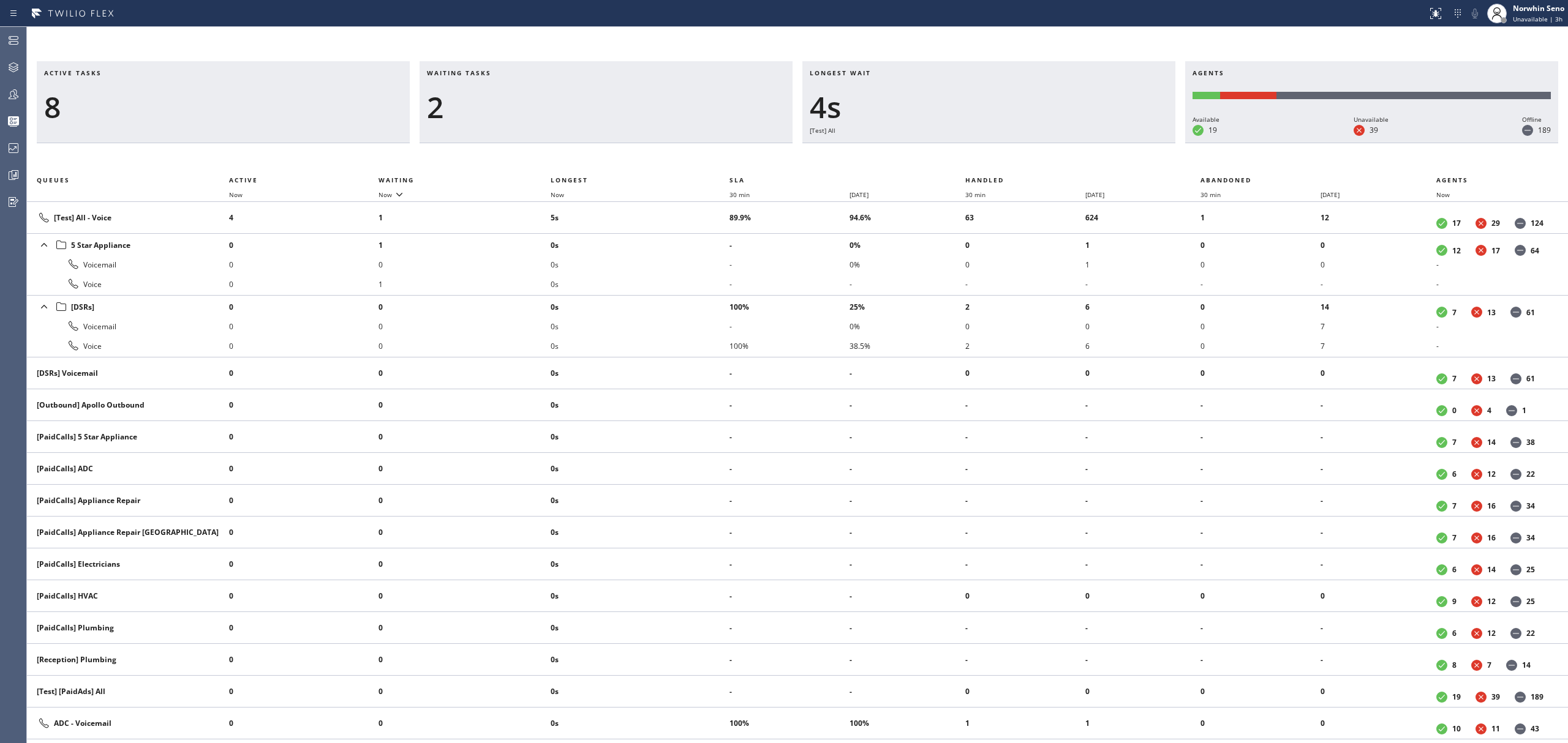
click at [1004, 159] on div "Active tasks 8 Waiting tasks 2 Longest wait 4s [Test] All Agents Available 19 U…" at bounding box center [798, 403] width 1541 height 682
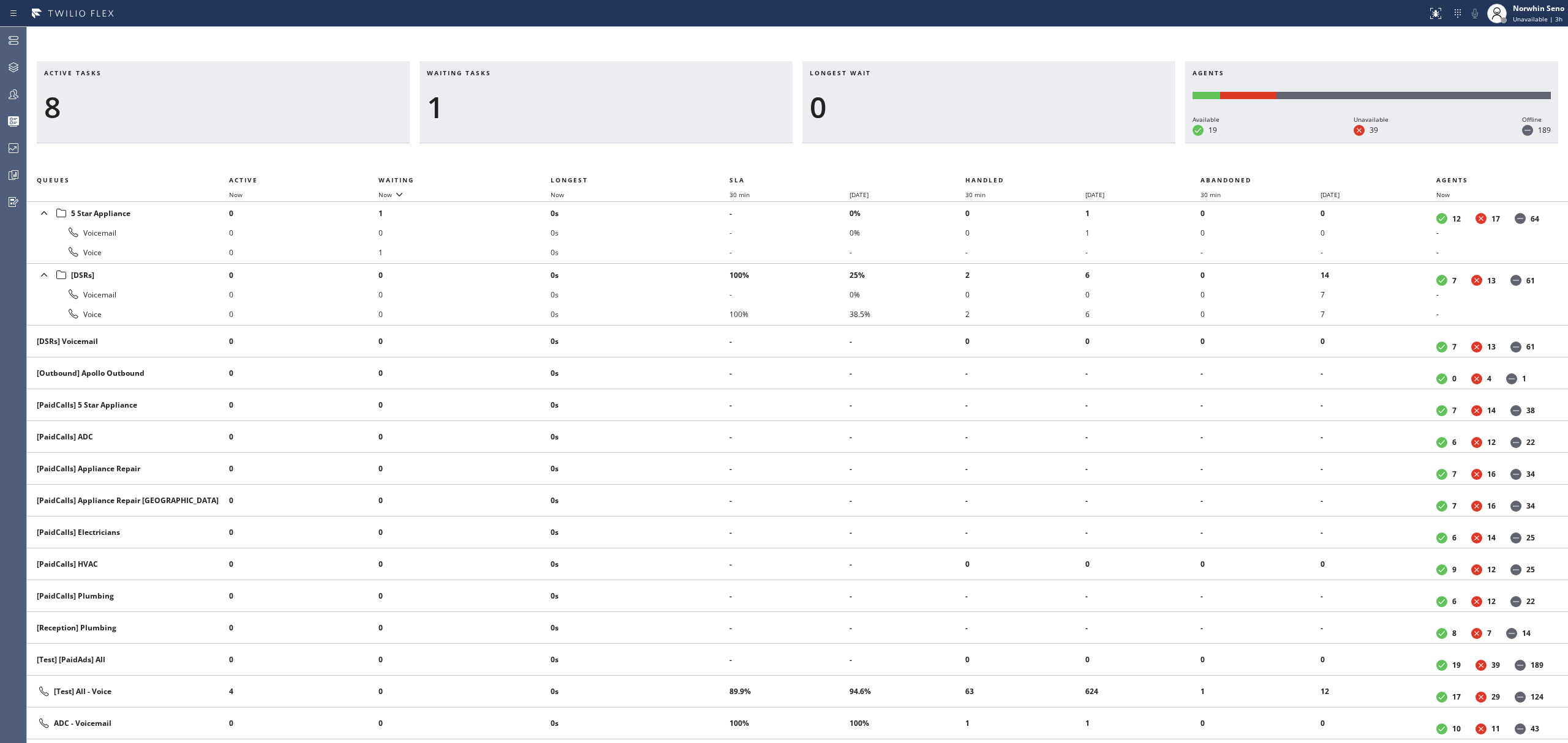
click at [1004, 159] on div "Active tasks 8 Waiting tasks 1 Longest wait 0 Agents Available 19 Unavailable 3…" at bounding box center [798, 403] width 1541 height 682
click at [1004, 159] on div "Active tasks 9 Waiting tasks 1 Longest wait 0 Agents Available 19 Unavailable 3…" at bounding box center [798, 403] width 1541 height 682
click at [1004, 159] on div "Active tasks 8 Waiting tasks 1 Longest wait 0 Agents Available 19 Unavailable 3…" at bounding box center [798, 403] width 1541 height 682
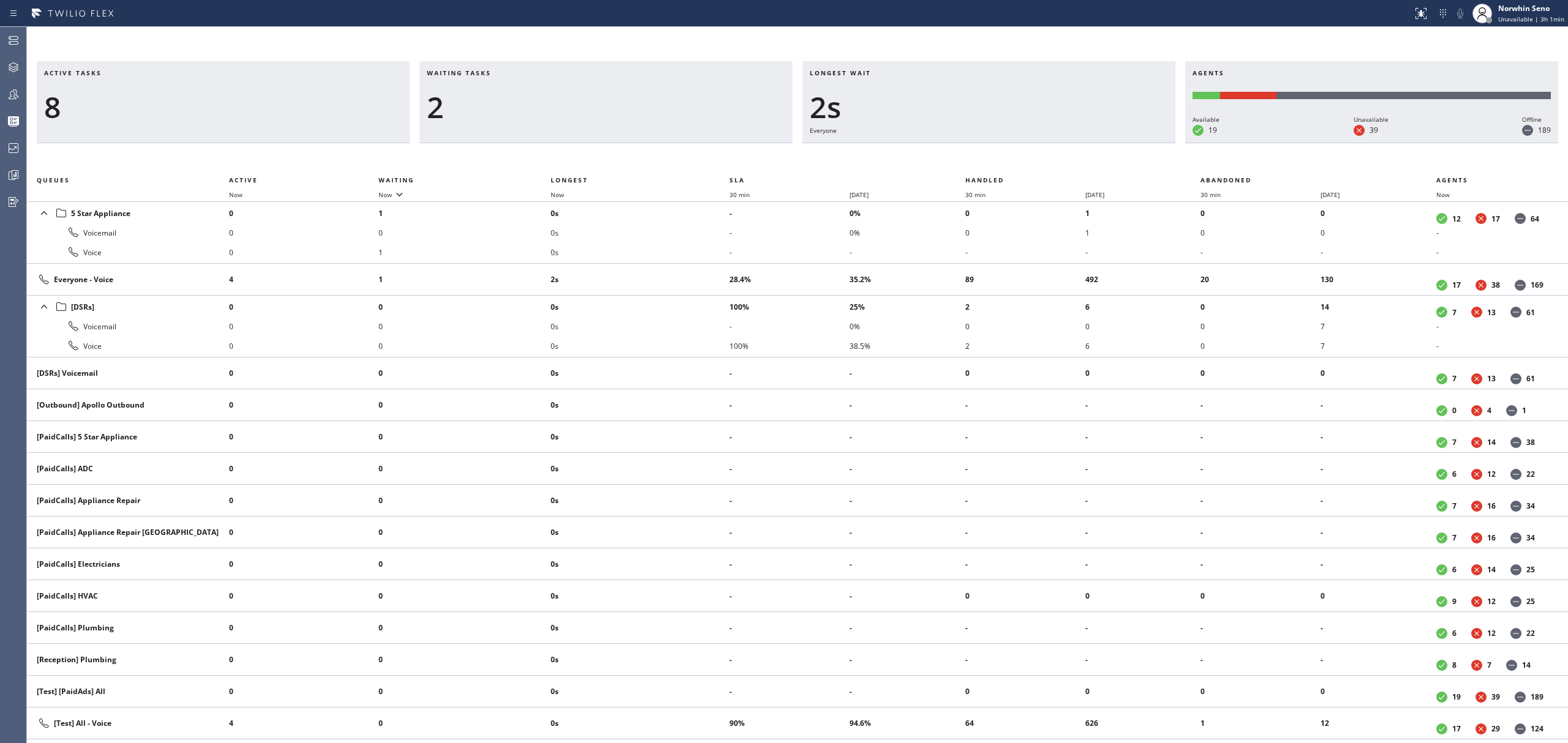
click at [1004, 159] on div "Active tasks 8 Waiting tasks 2 Longest wait 2s Everyone Agents Available 19 Una…" at bounding box center [798, 403] width 1541 height 682
click at [1004, 159] on div "Active tasks 8 Waiting tasks 2 Longest wait 7s Everyone Agents Available 19 Una…" at bounding box center [798, 403] width 1541 height 682
click at [1004, 159] on div "Active tasks 7 Waiting tasks 2 Longest wait 12s Everyone Agents Available 19 Un…" at bounding box center [798, 403] width 1541 height 682
click at [1004, 159] on div "Active tasks 6 Waiting tasks 2 Longest wait 18s Everyone Agents Available 19 Un…" at bounding box center [798, 403] width 1541 height 682
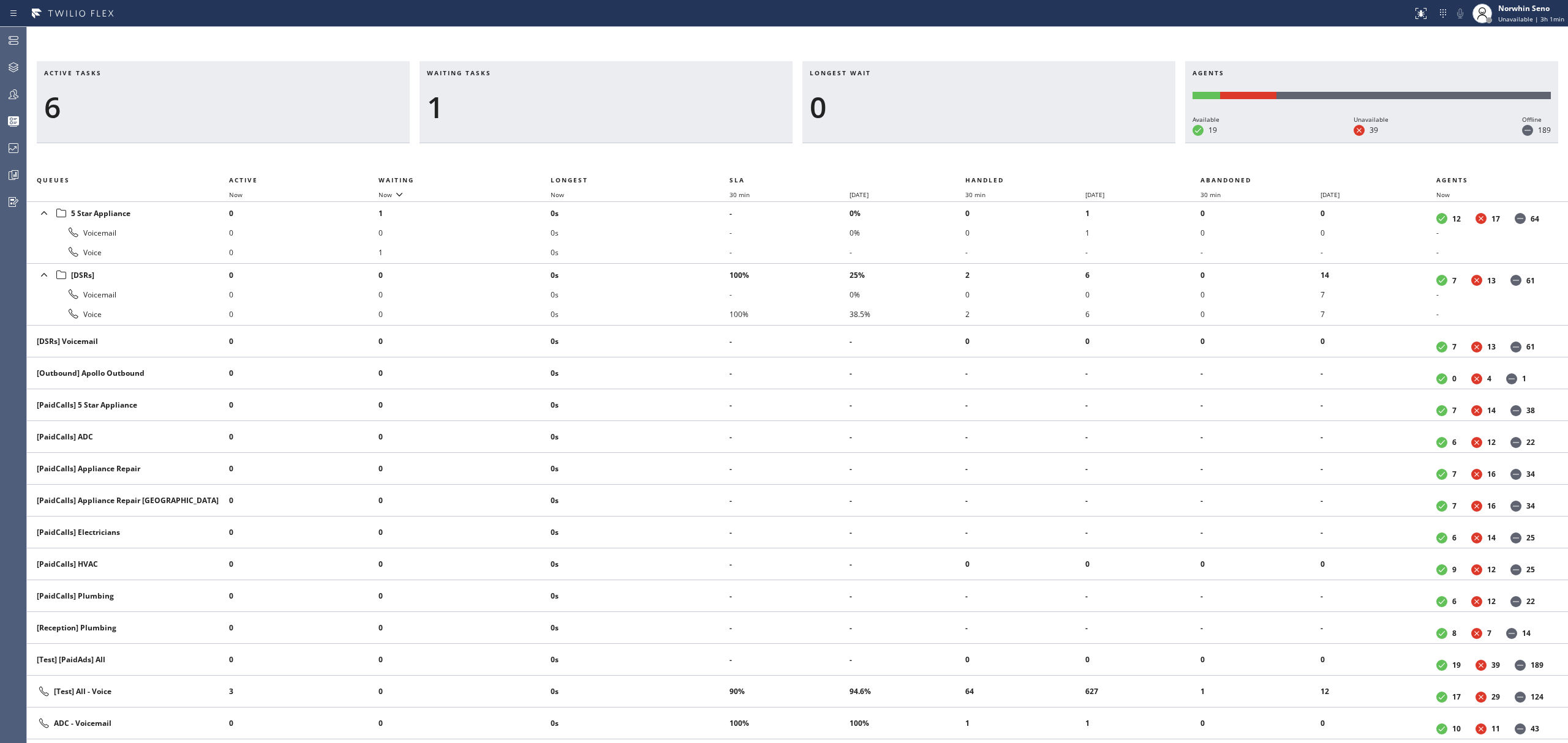
click at [1004, 159] on div "Active tasks 6 Waiting tasks 1 Longest wait 0 Agents Available 19 Unavailable 3…" at bounding box center [798, 403] width 1541 height 682
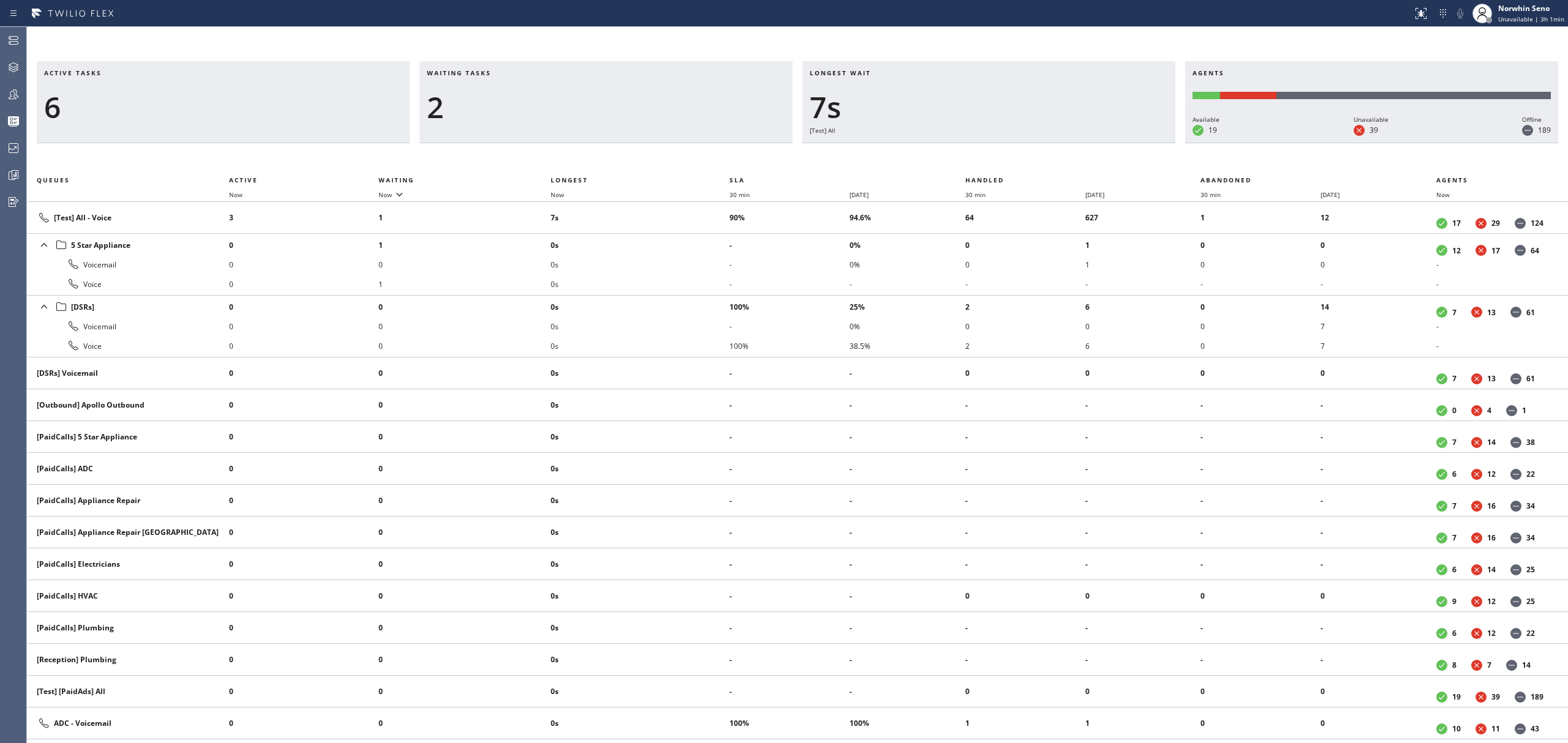
click at [1004, 159] on div "Active tasks 6 Waiting tasks 2 Longest wait 7s [Test] All Agents Available 19 U…" at bounding box center [798, 403] width 1541 height 682
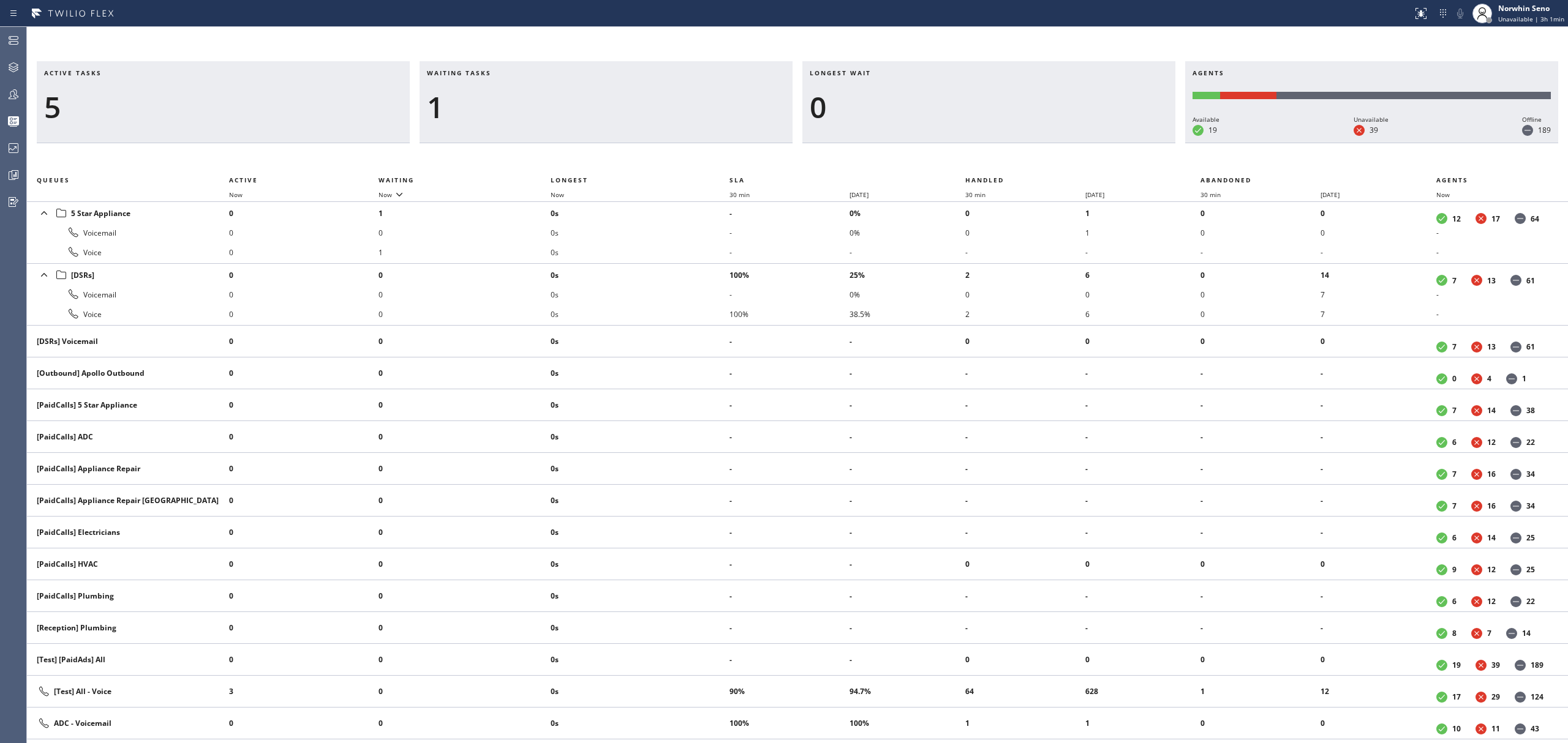
click at [1004, 159] on div "Active tasks 5 Waiting tasks 1 Longest wait 0 Agents Available 19 Unavailable 3…" at bounding box center [798, 403] width 1541 height 682
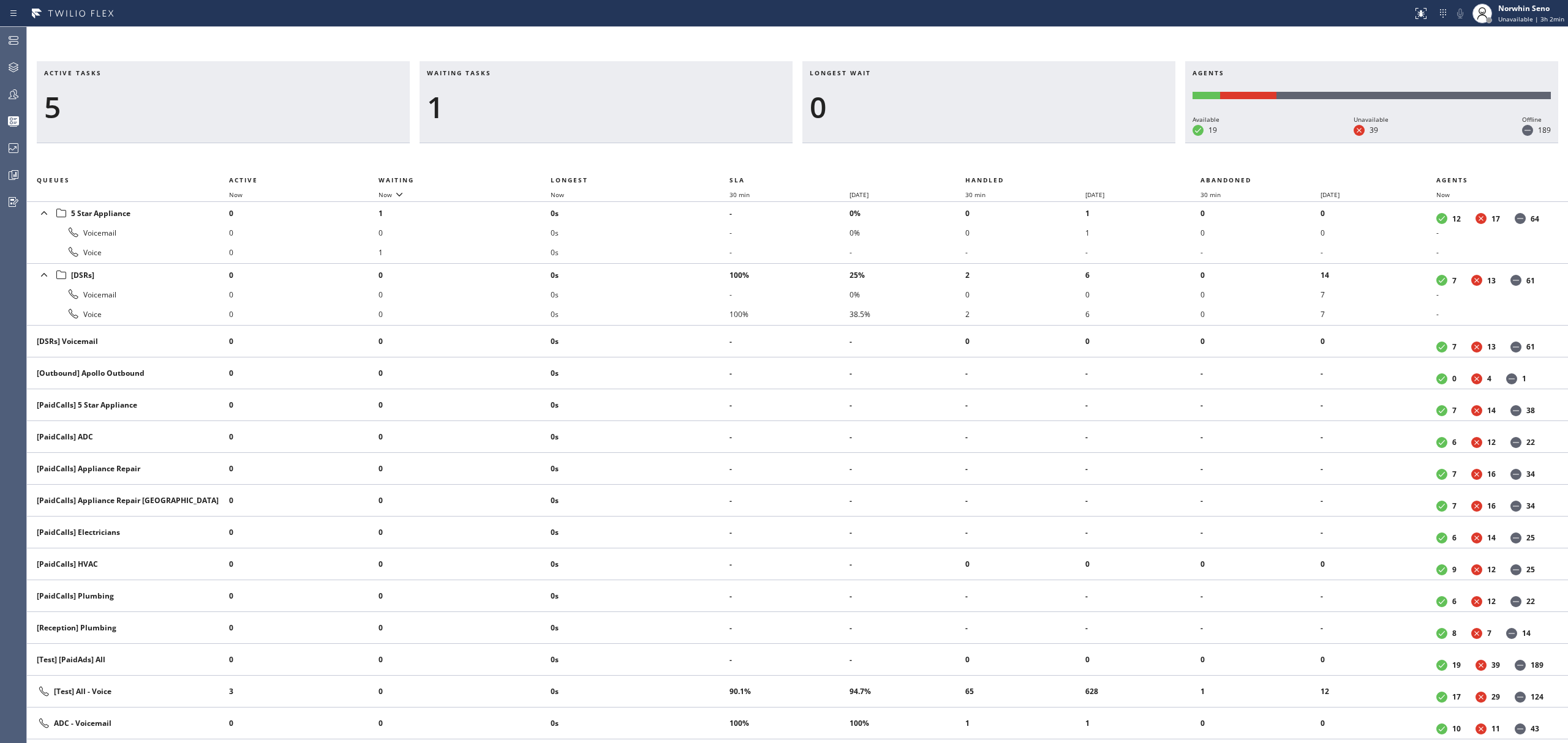
click at [1004, 159] on div "Active tasks 5 Waiting tasks 1 Longest wait 0 Agents Available 19 Unavailable 3…" at bounding box center [798, 403] width 1541 height 682
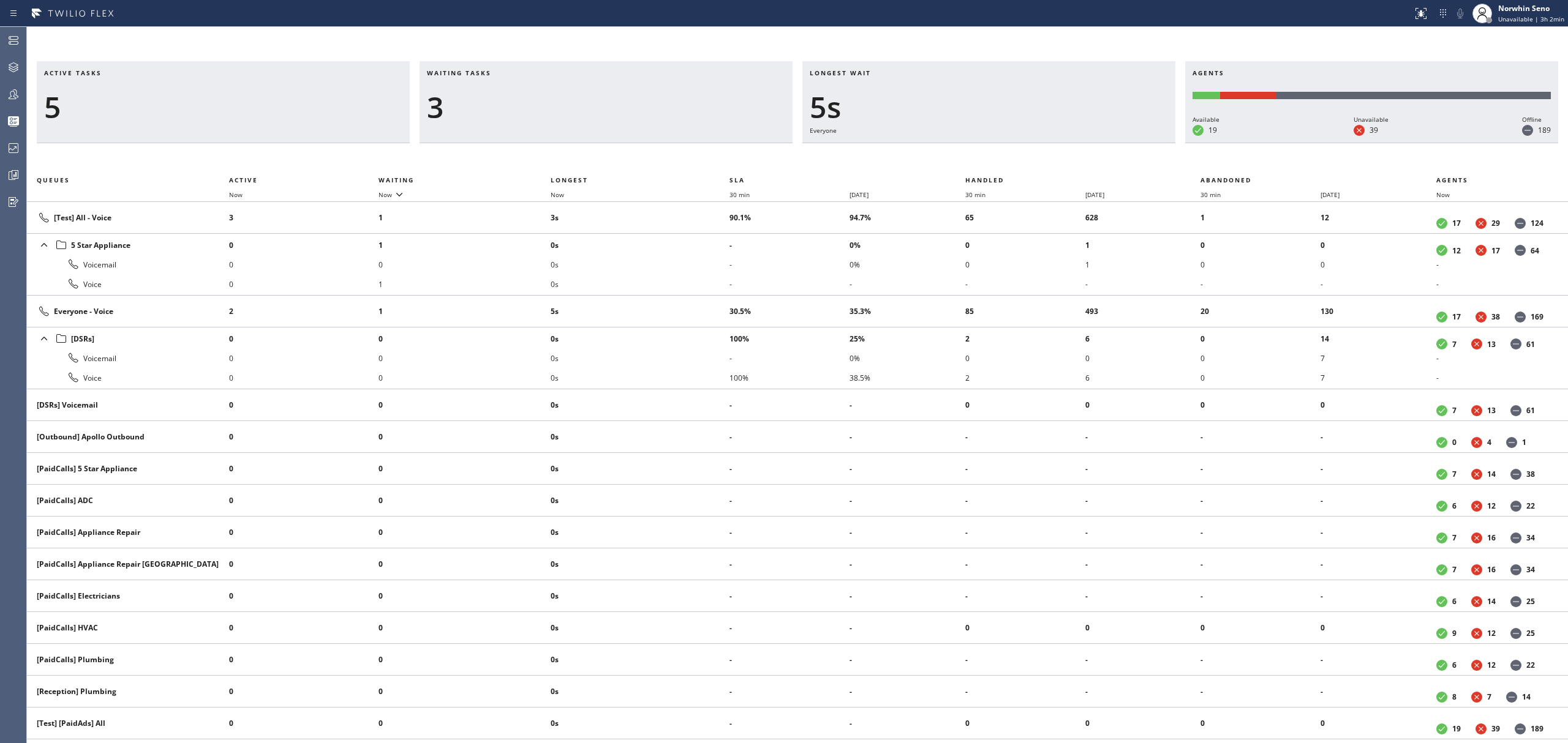
click at [1004, 159] on div "Active tasks 5 Waiting tasks 3 Longest wait 5s Everyone Agents Available 19 Una…" at bounding box center [798, 403] width 1541 height 682
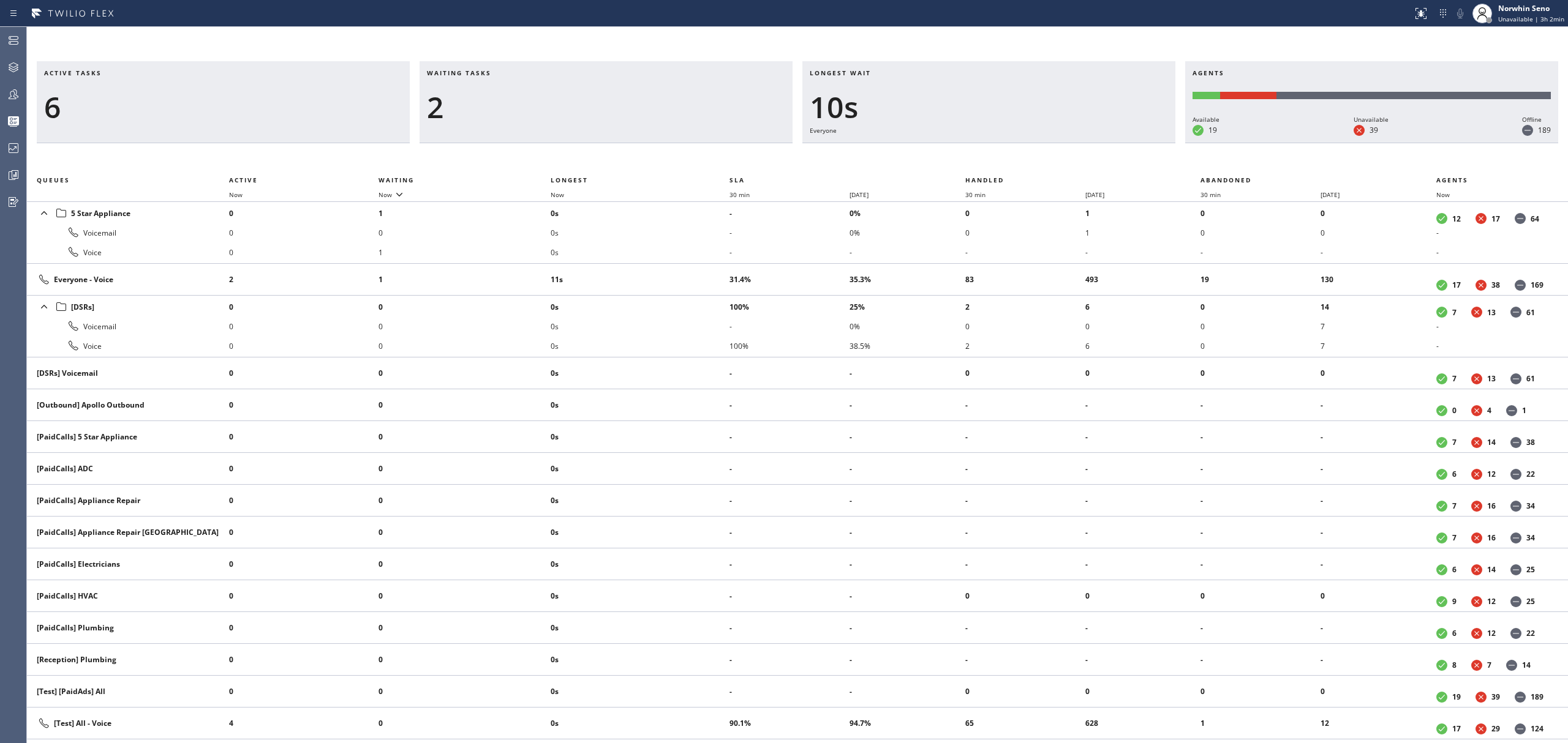
click at [1004, 159] on div "Active tasks 6 Waiting tasks 2 Longest wait 10s Everyone Agents Available 19 Un…" at bounding box center [798, 403] width 1541 height 682
click at [1004, 159] on div "Active tasks 6 Waiting tasks 3 Longest wait 16s Everyone Agents Available 19 Un…" at bounding box center [798, 403] width 1541 height 682
click at [1004, 159] on div "Active tasks 6 Waiting tasks 3 Longest wait 21s Everyone Agents Available 19 Un…" at bounding box center [798, 403] width 1541 height 682
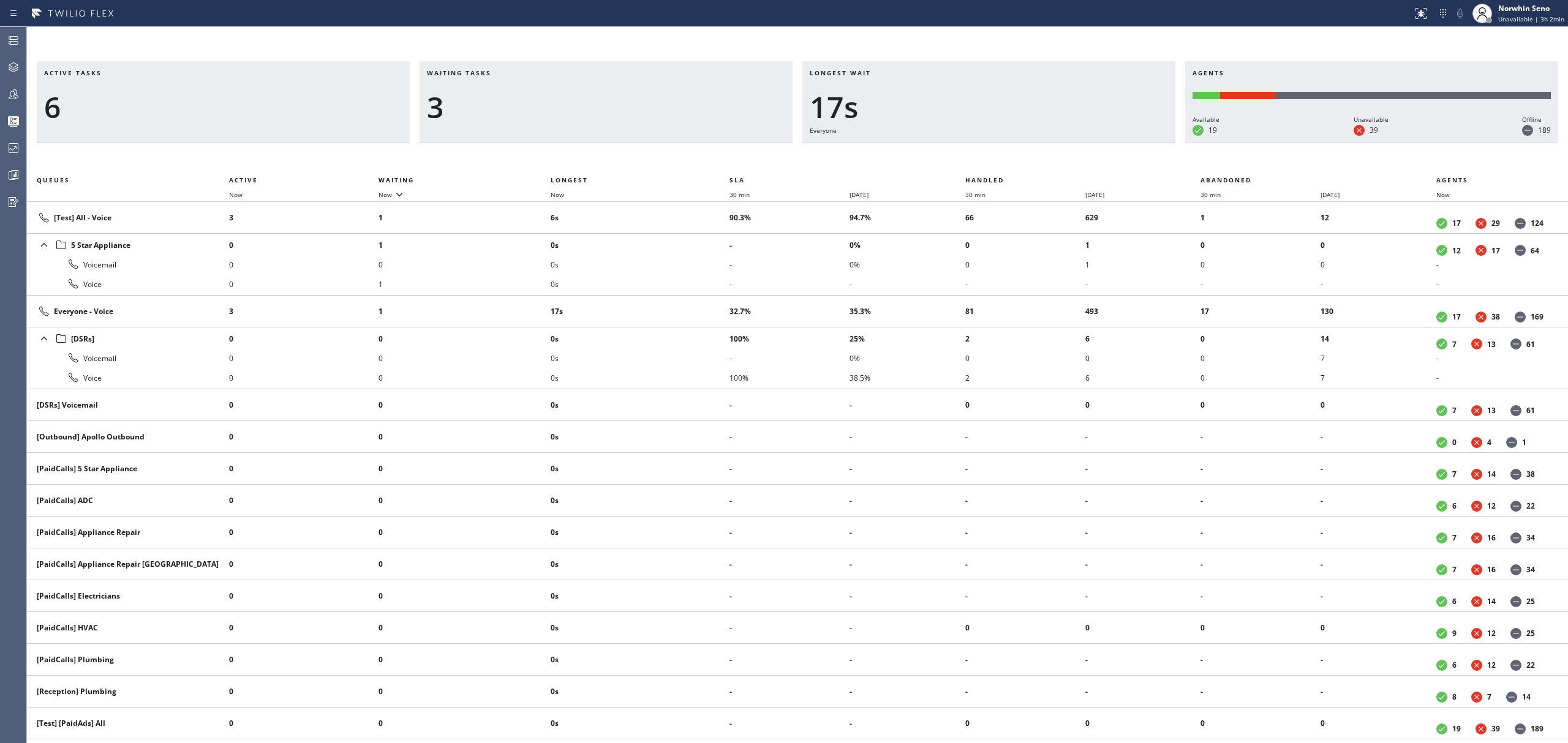
click at [1004, 159] on div "Active tasks 6 Waiting tasks 3 Longest wait 17s Everyone Agents Available 19 Un…" at bounding box center [798, 403] width 1541 height 682
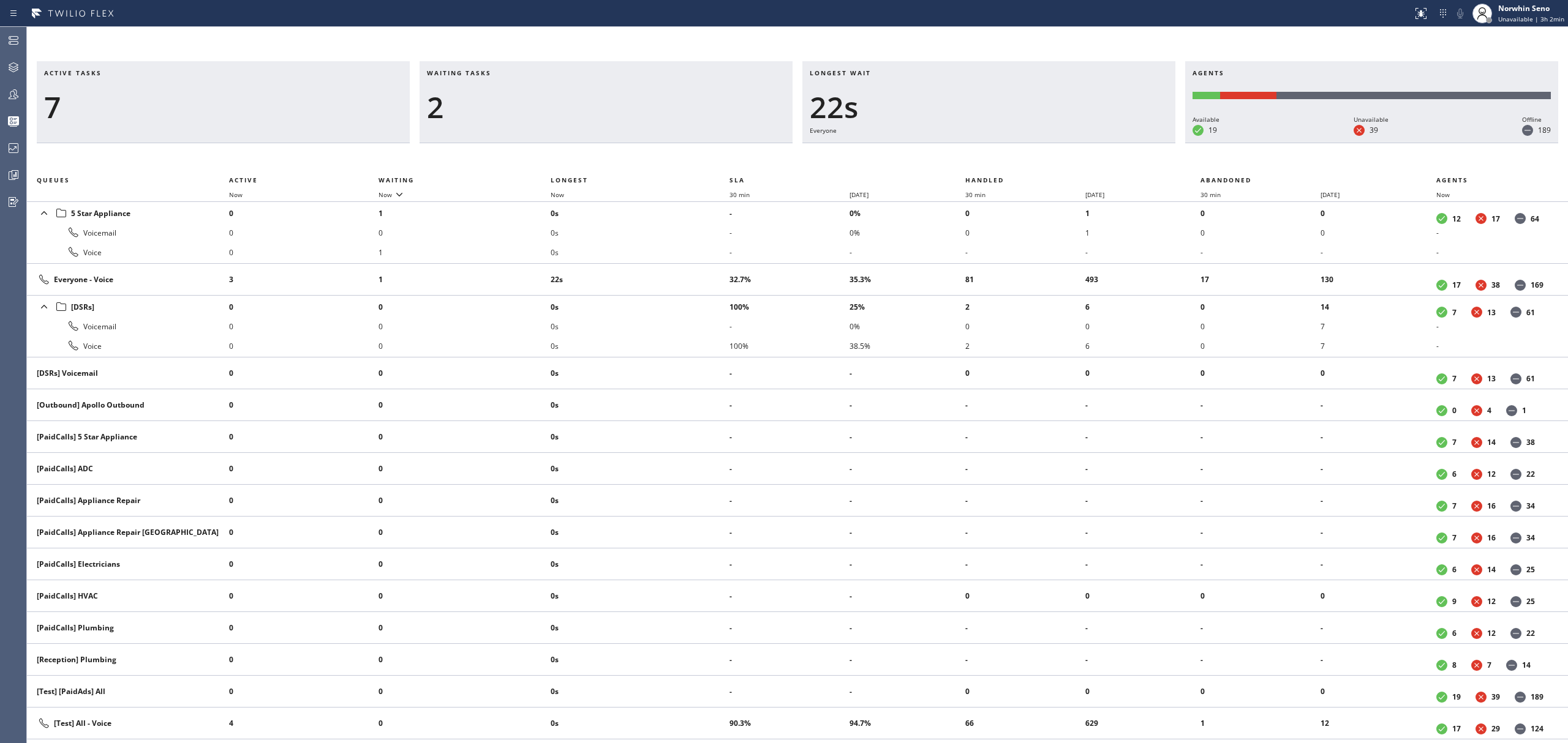
click at [1004, 159] on div "Active tasks 7 Waiting tasks 2 Longest wait 22s Everyone Agents Available 19 Un…" at bounding box center [798, 403] width 1541 height 682
click at [1004, 159] on div "Active tasks 6 Waiting tasks 2 Longest wait 27s Everyone Agents Available 19 Un…" at bounding box center [798, 403] width 1541 height 682
click at [1004, 159] on div "Active tasks 7 Waiting tasks 2 Longest wait 7s [Test] All Agents Available 19 U…" at bounding box center [798, 403] width 1541 height 682
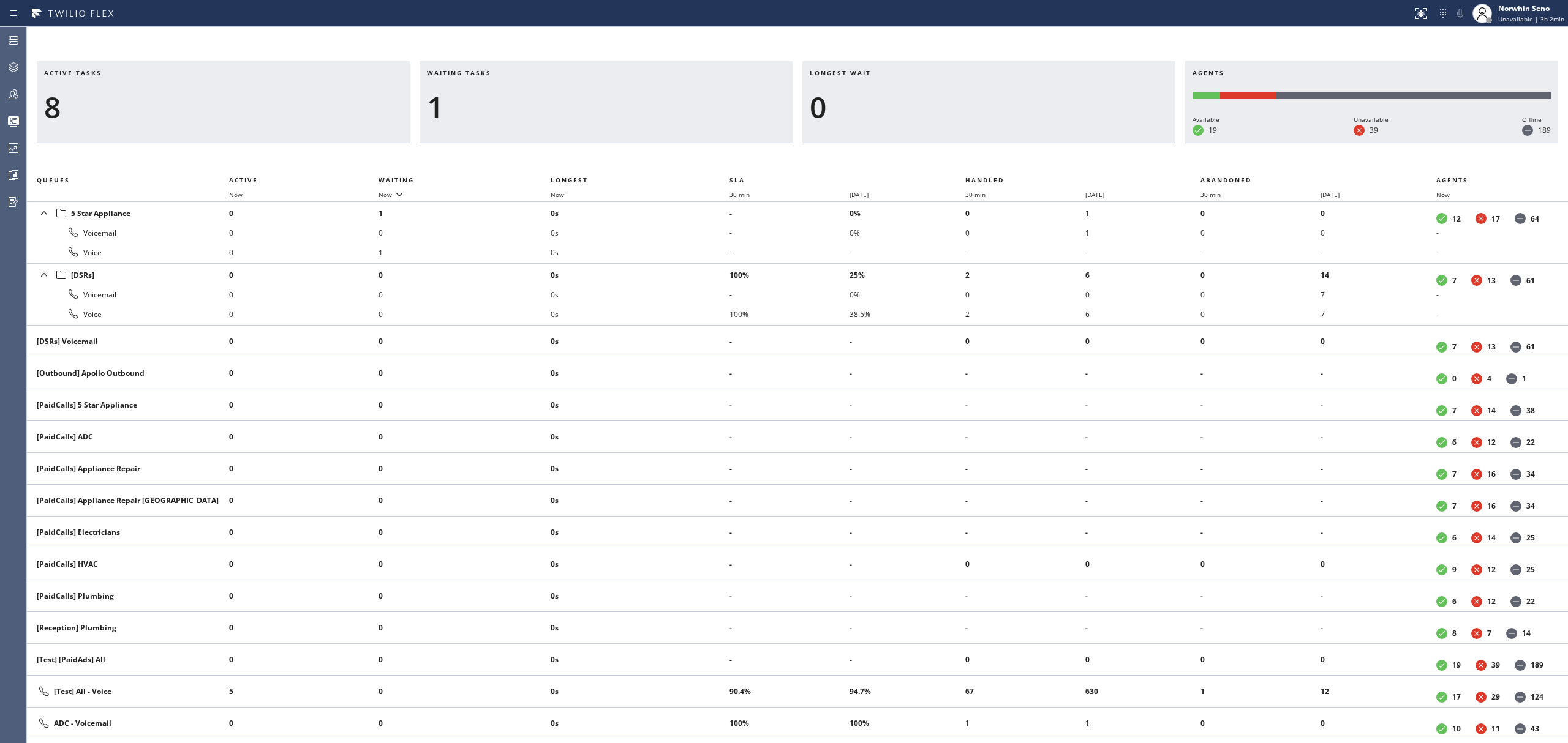
click at [1004, 159] on div "Active tasks 8 Waiting tasks 1 Longest wait 0 Agents Available 19 Unavailable 3…" at bounding box center [798, 403] width 1541 height 682
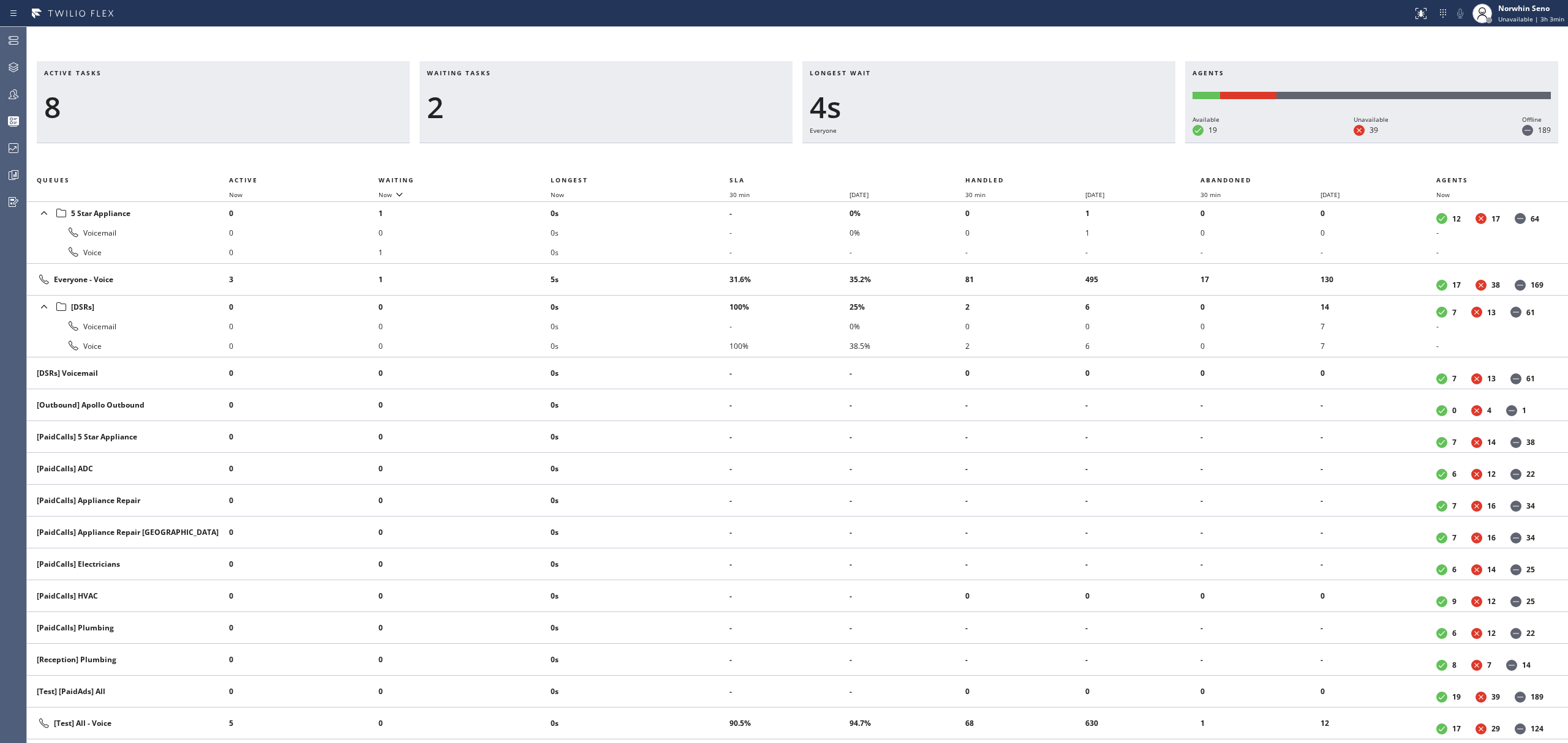
click at [1004, 159] on div "Active tasks 8 Waiting tasks 2 Longest wait 4s Everyone Agents Available 19 Una…" at bounding box center [798, 403] width 1541 height 682
click at [1004, 159] on div "Active tasks 7 Waiting tasks 2 Longest wait 9s Everyone Agents Available 19 Una…" at bounding box center [798, 403] width 1541 height 682
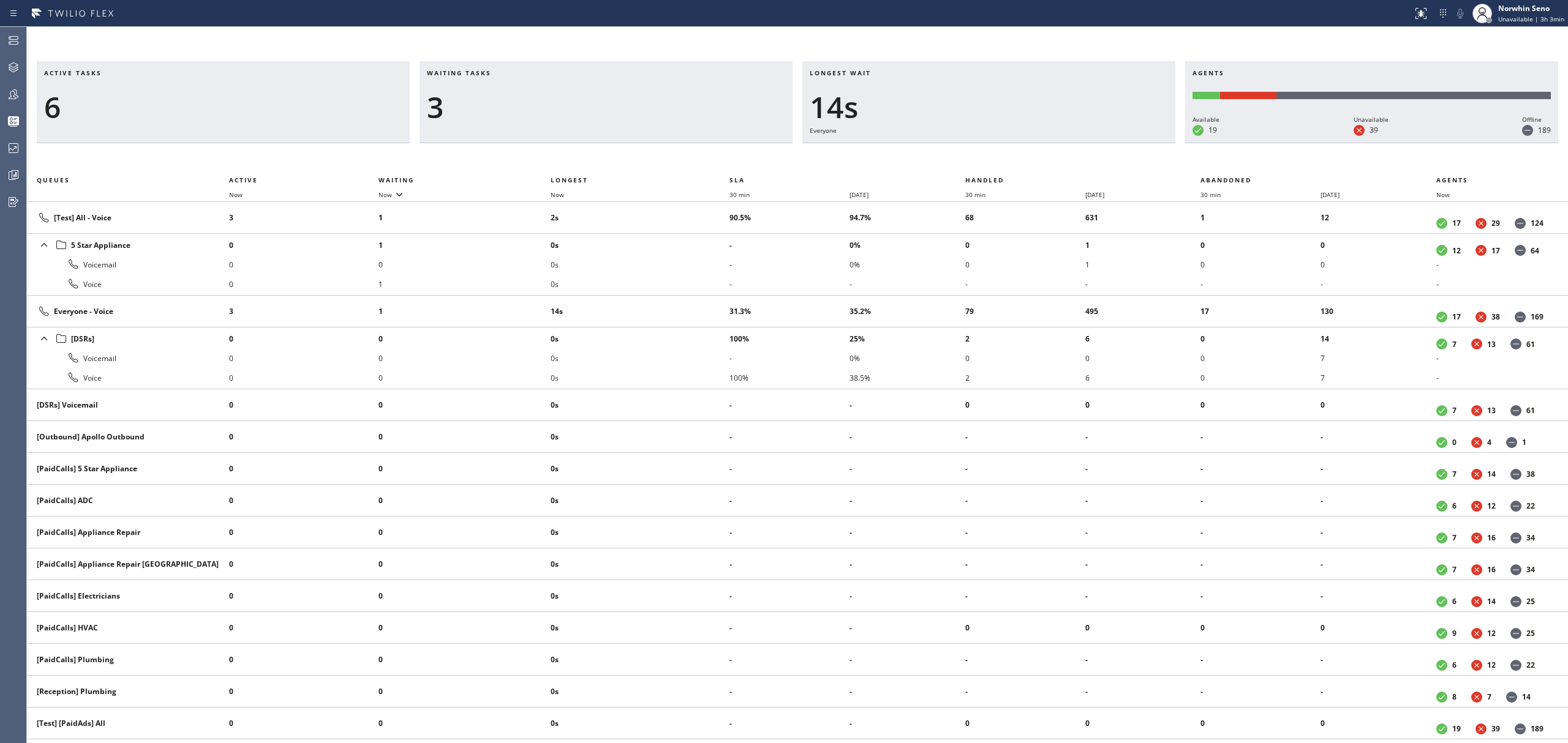
click at [1004, 159] on div "Active tasks 6 Waiting tasks 3 Longest wait 14s Everyone Agents Available 19 Un…" at bounding box center [798, 403] width 1541 height 682
click at [1004, 159] on div "Active tasks 6 Waiting tasks 3 Longest wait 19s Everyone Agents Available 19 Un…" at bounding box center [798, 403] width 1541 height 682
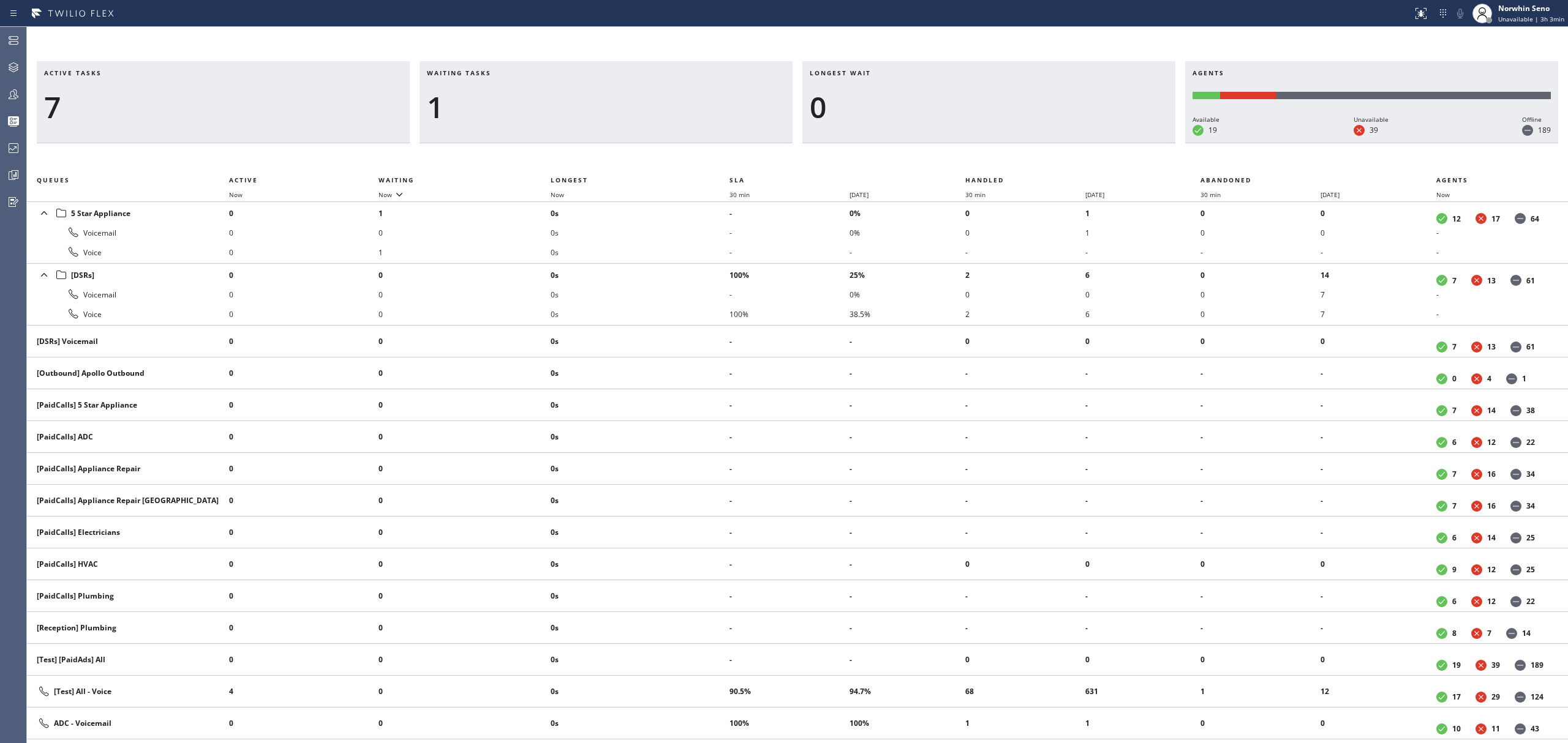
click at [1004, 159] on div "Active tasks 7 Waiting tasks 1 Longest wait 0 Agents Available 19 Unavailable 3…" at bounding box center [798, 403] width 1541 height 682
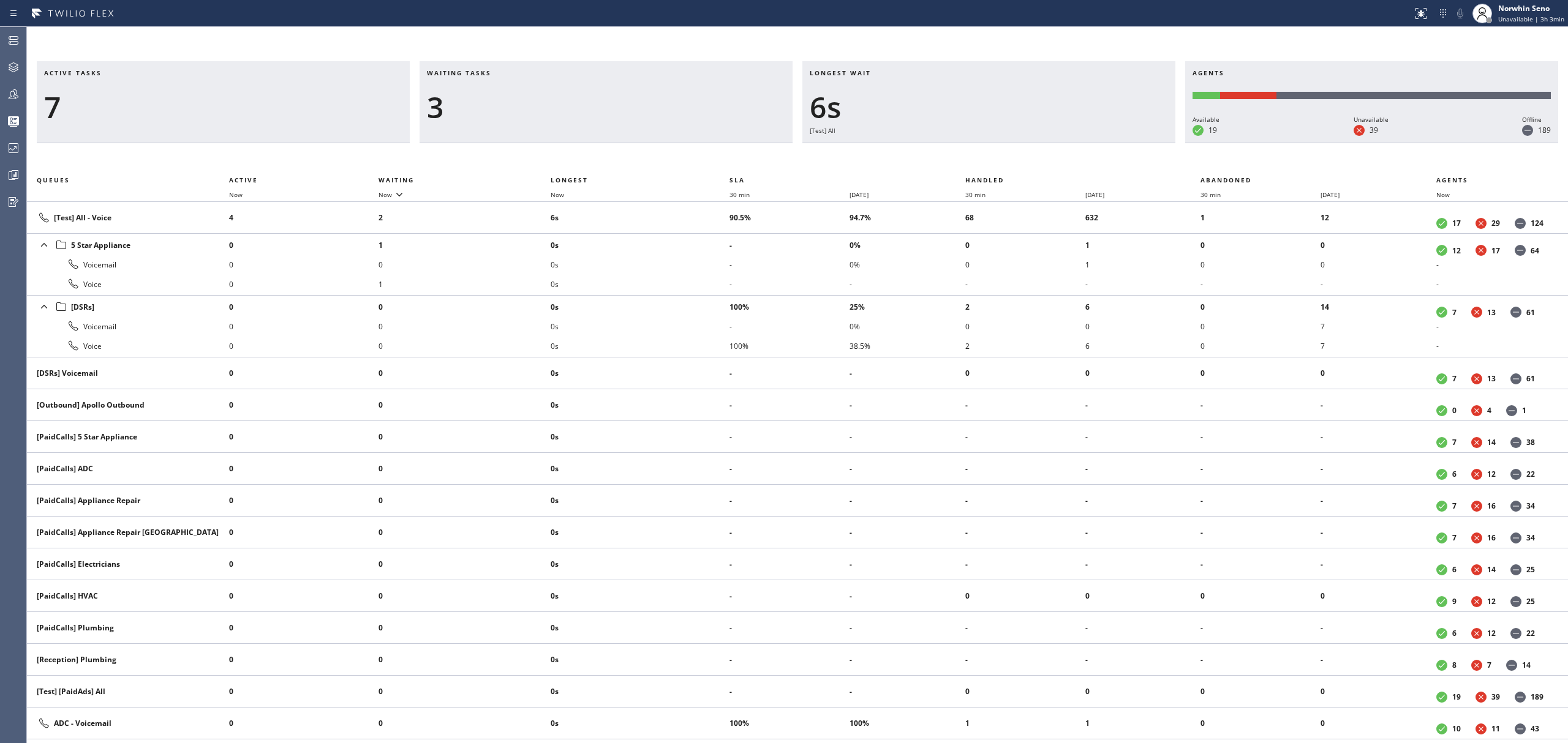
click at [1004, 159] on div "Active tasks 7 Waiting tasks 3 Longest wait 6s [Test] All Agents Available 19 U…" at bounding box center [798, 403] width 1541 height 682
click at [1004, 159] on div "Active tasks 8 Waiting tasks 2 Longest wait 9s [Test] All Agents Available 19 U…" at bounding box center [798, 403] width 1541 height 682
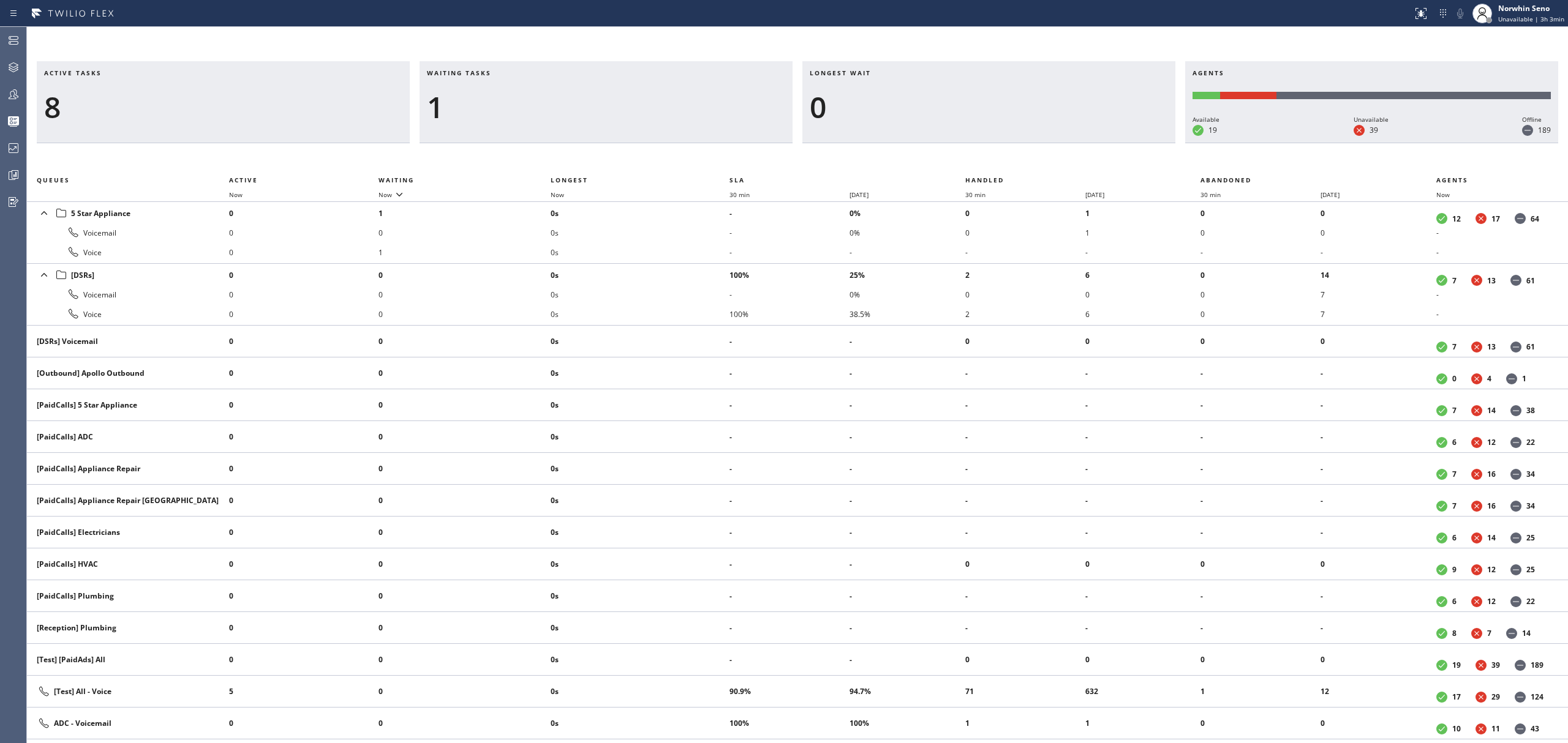
click at [1004, 159] on div "Active tasks 8 Waiting tasks 1 Longest wait 0 Agents Available 19 Unavailable 3…" at bounding box center [798, 403] width 1541 height 682
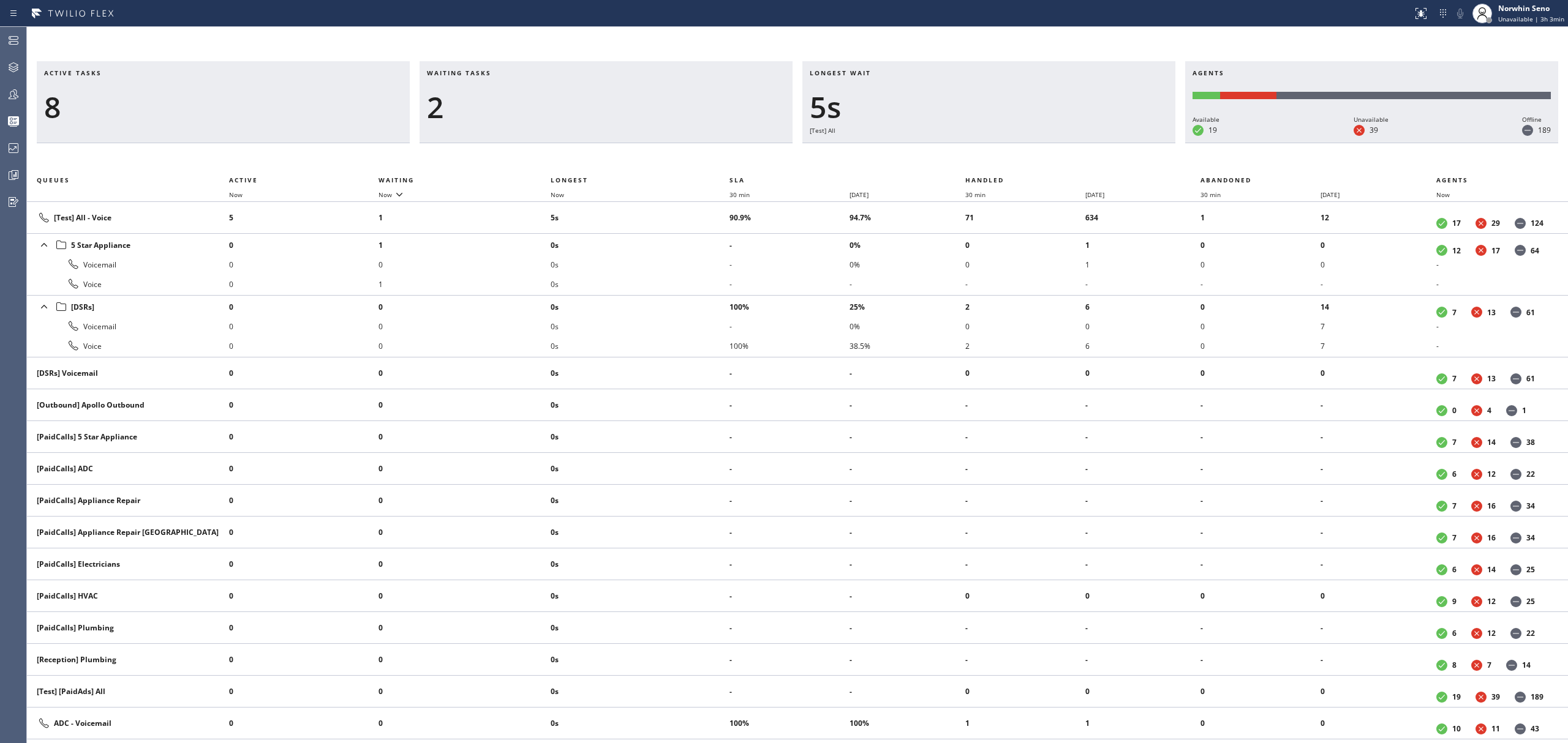
click at [1004, 159] on div "Active tasks 8 Waiting tasks 2 Longest wait 5s [Test] All Agents Available 19 U…" at bounding box center [798, 403] width 1541 height 682
click at [1004, 159] on div "Active tasks 8 Waiting tasks 2 Longest wait 10s [Test] All Agents Available 19 …" at bounding box center [798, 403] width 1541 height 682
click at [1004, 159] on div "Active tasks 8 Waiting tasks 2 Longest wait 5s [Test] All Agents Available 19 U…" at bounding box center [798, 403] width 1541 height 682
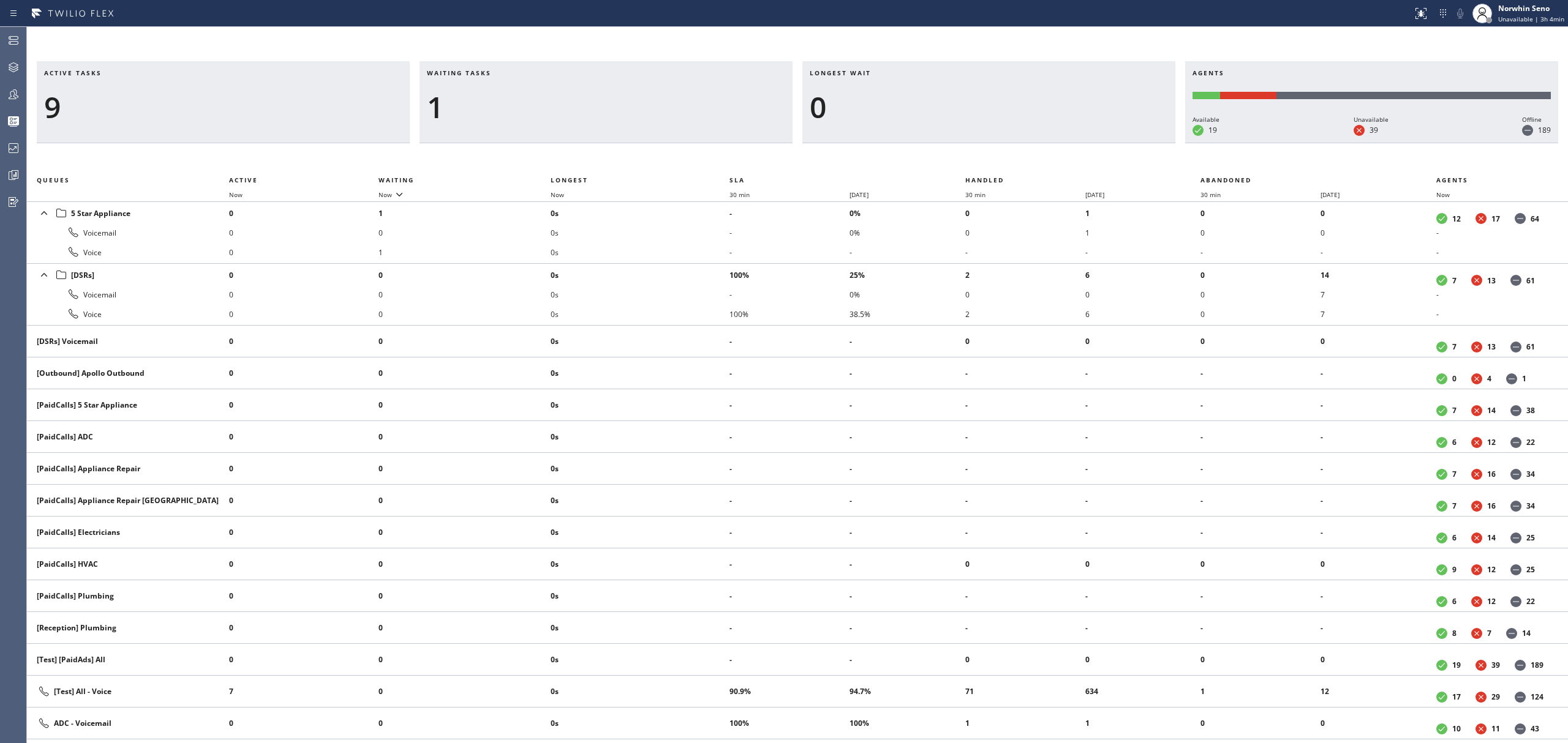
click at [1004, 159] on div "Active tasks 9 Waiting tasks 1 Longest wait 0 Agents Available 19 Unavailable 3…" at bounding box center [798, 403] width 1541 height 682
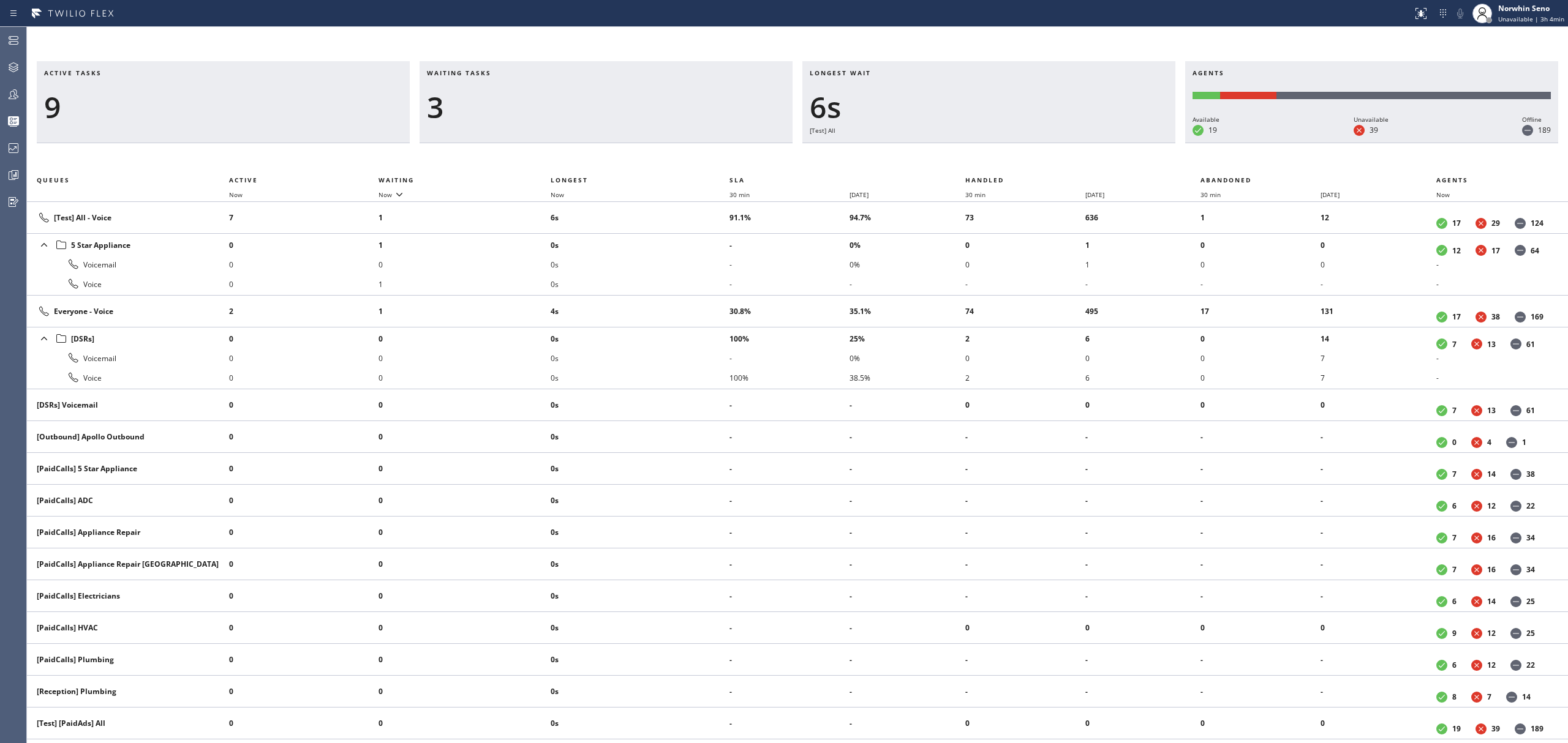
click at [1004, 159] on div "Active tasks 9 Waiting tasks 3 Longest wait 6s [Test] All Agents Available 19 U…" at bounding box center [798, 403] width 1541 height 682
click at [1004, 159] on div "Active tasks 9 Waiting tasks 3 Longest wait 11s [Test] All Agents Available 19 …" at bounding box center [798, 403] width 1541 height 682
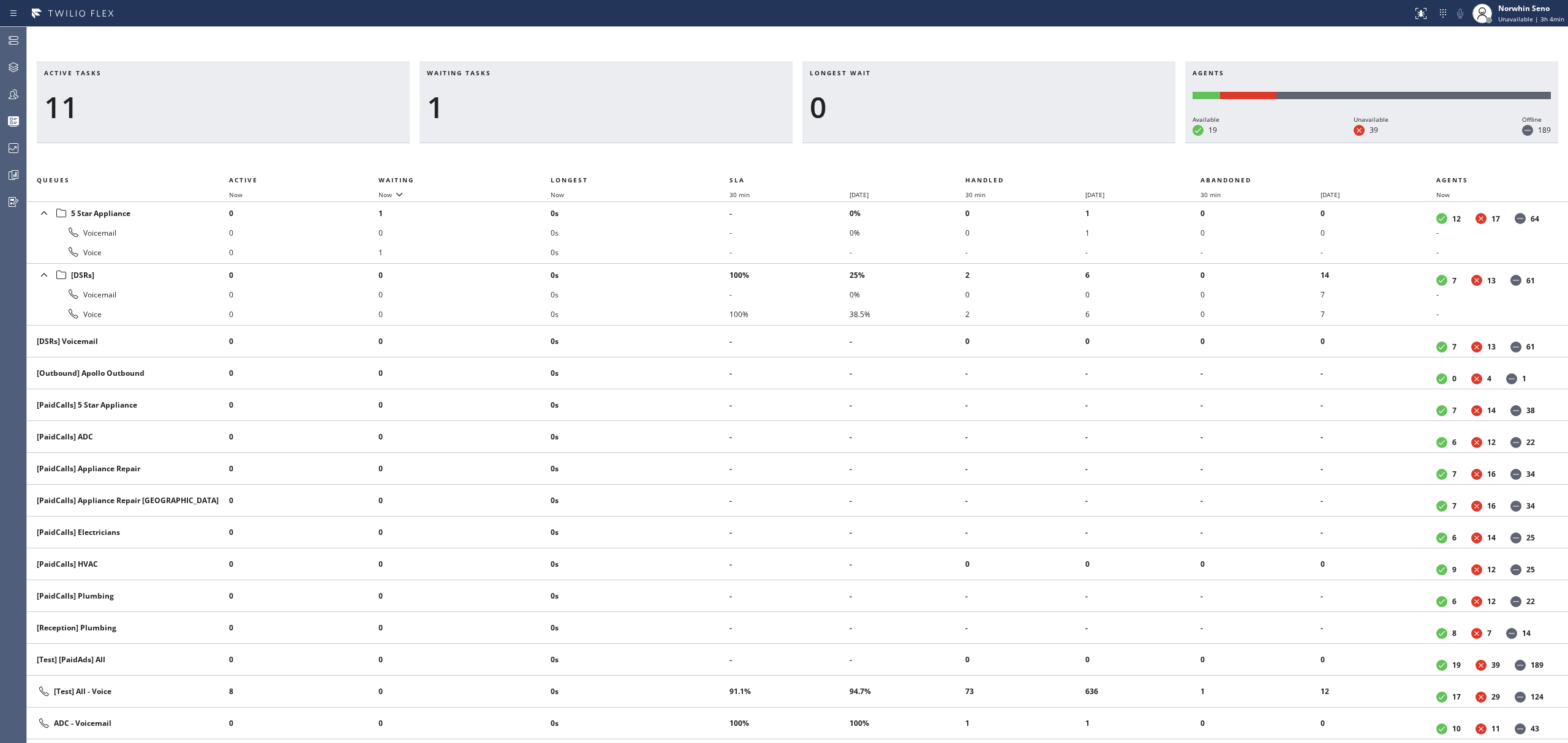
click at [1004, 159] on div "Active tasks 11 Waiting tasks 1 Longest wait 0 Agents Available 19 Unavailable …" at bounding box center [798, 403] width 1541 height 682
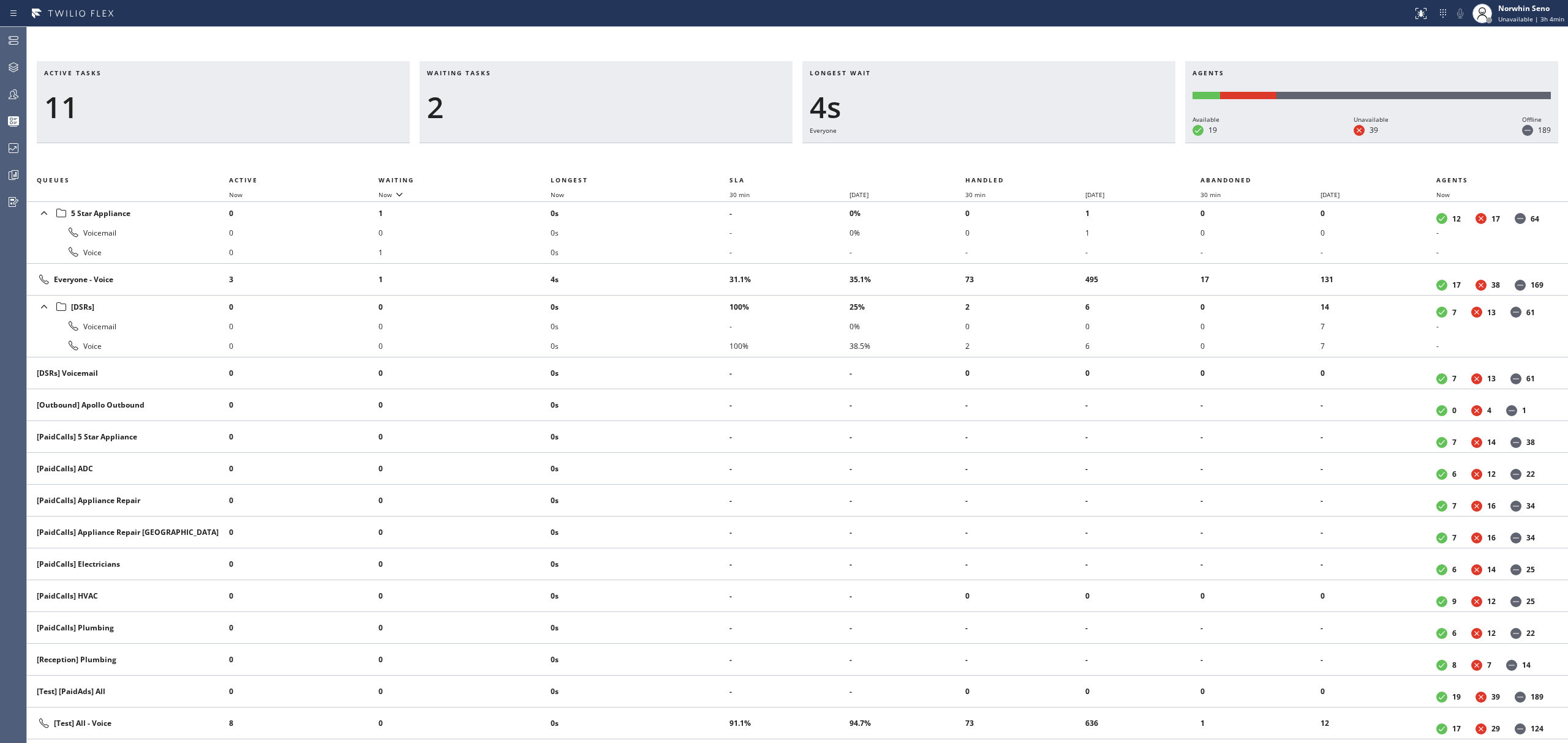
click at [1004, 159] on div "Active tasks 11 Waiting tasks 2 Longest wait 4s Everyone Agents Available 19 Un…" at bounding box center [798, 403] width 1541 height 682
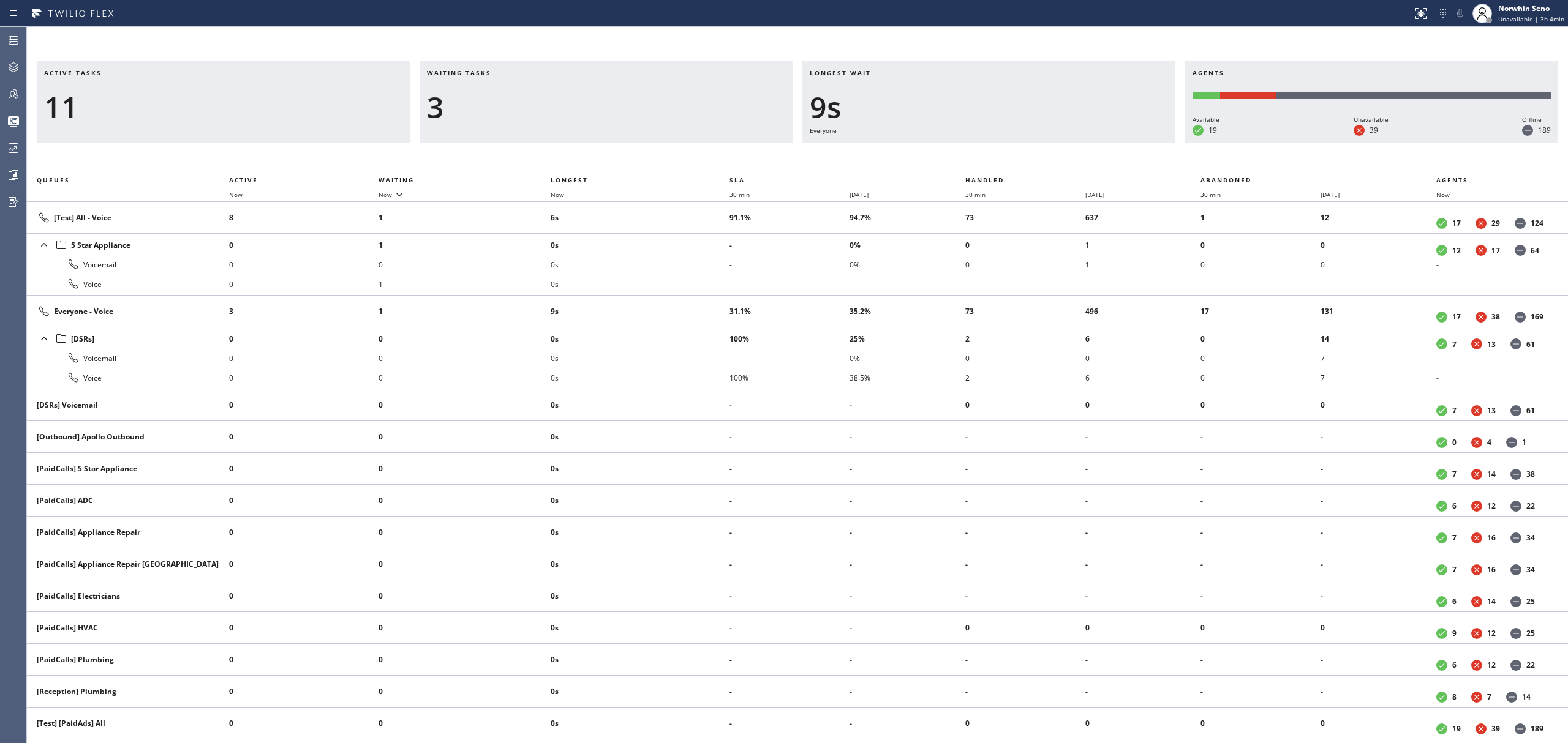
click at [1004, 159] on div "Active tasks 11 Waiting tasks 3 Longest wait 9s Everyone Agents Available 19 Un…" at bounding box center [798, 403] width 1541 height 682
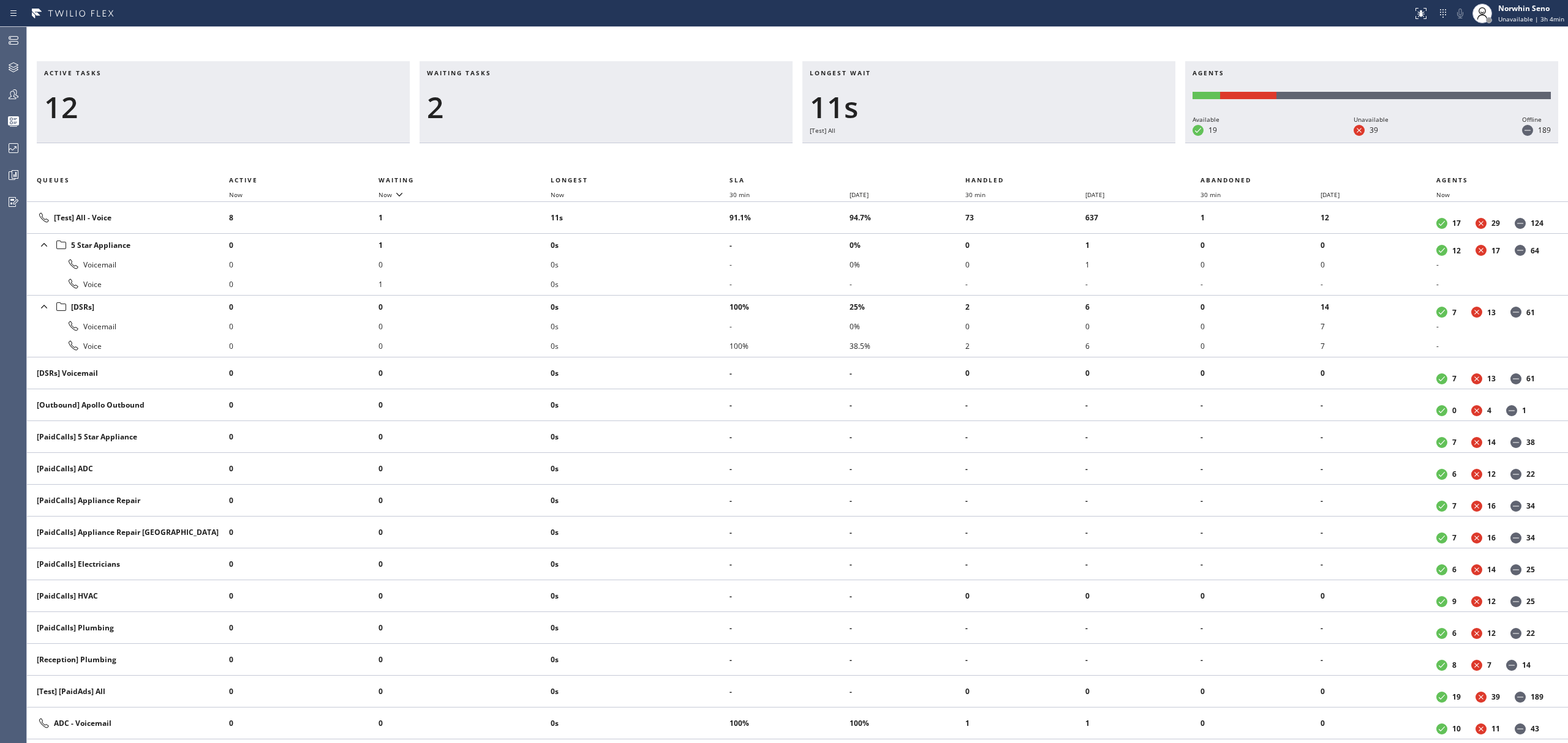
click at [1004, 159] on div "Active tasks 12 Waiting tasks 2 Longest wait 11s [Test] All Agents Available 19…" at bounding box center [798, 403] width 1541 height 682
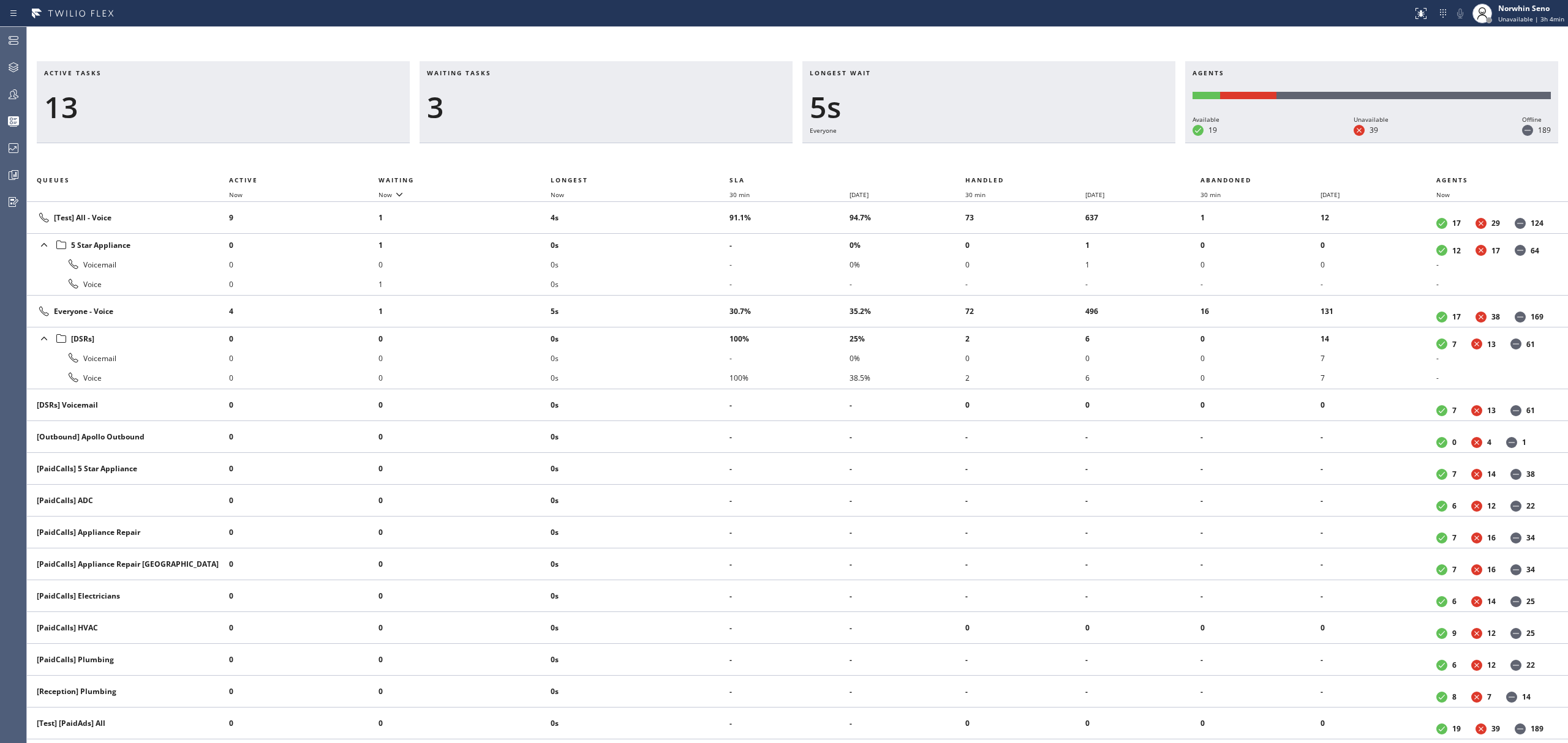
click at [1004, 159] on div "Active tasks 13 Waiting tasks 3 Longest wait 5s Everyone Agents Available 19 Un…" at bounding box center [798, 403] width 1541 height 682
click at [1004, 159] on div "Active tasks 12 Waiting tasks 4 Longest wait 10s Everyone Agents Available 19 U…" at bounding box center [798, 403] width 1541 height 682
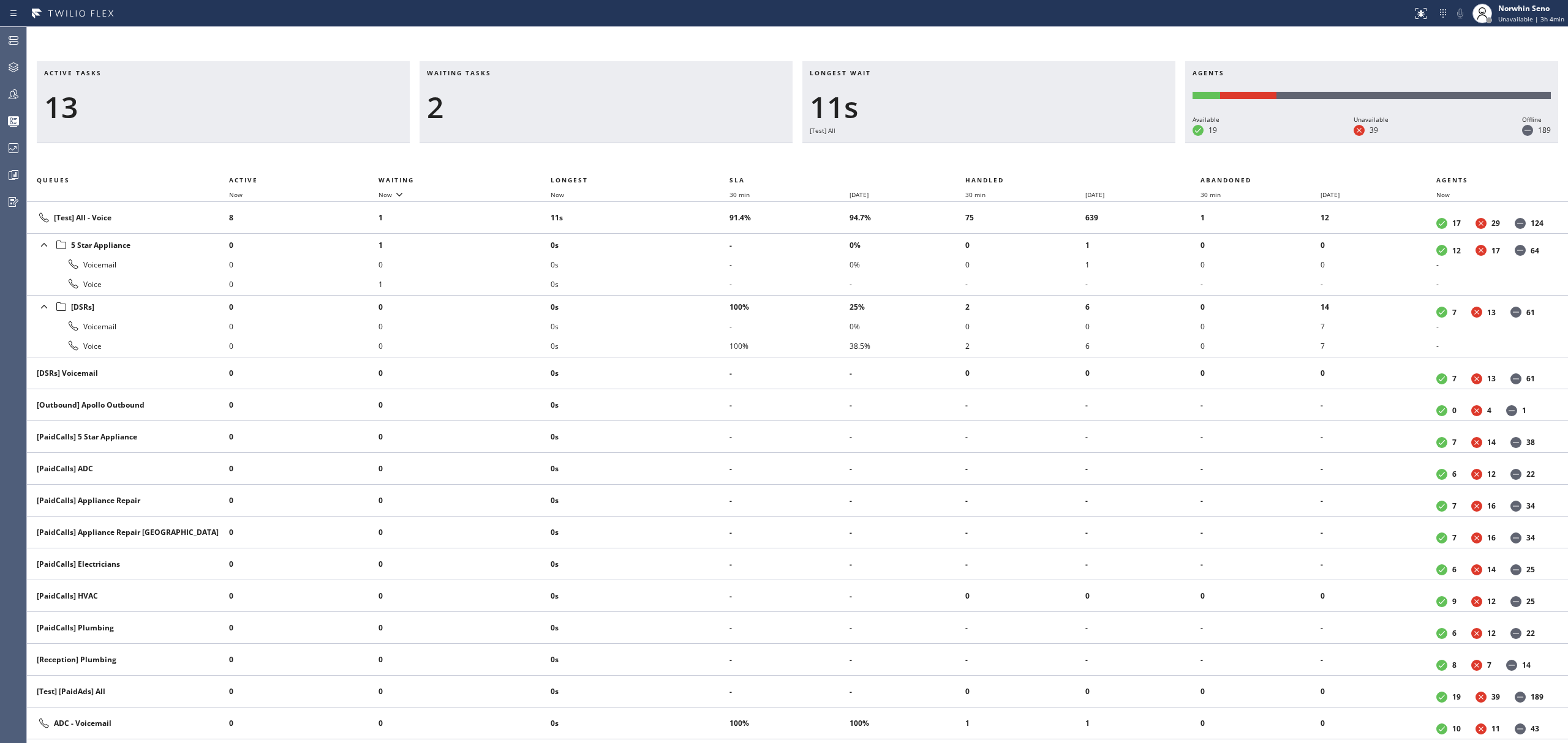
click at [1004, 159] on div "Active tasks 13 Waiting tasks 2 Longest wait 11s [Test] All Agents Available 19…" at bounding box center [798, 403] width 1541 height 682
click at [1004, 159] on div "Active tasks 14 Waiting tasks 2 Longest wait 4s [Test] All Agents Available 19 …" at bounding box center [798, 403] width 1541 height 682
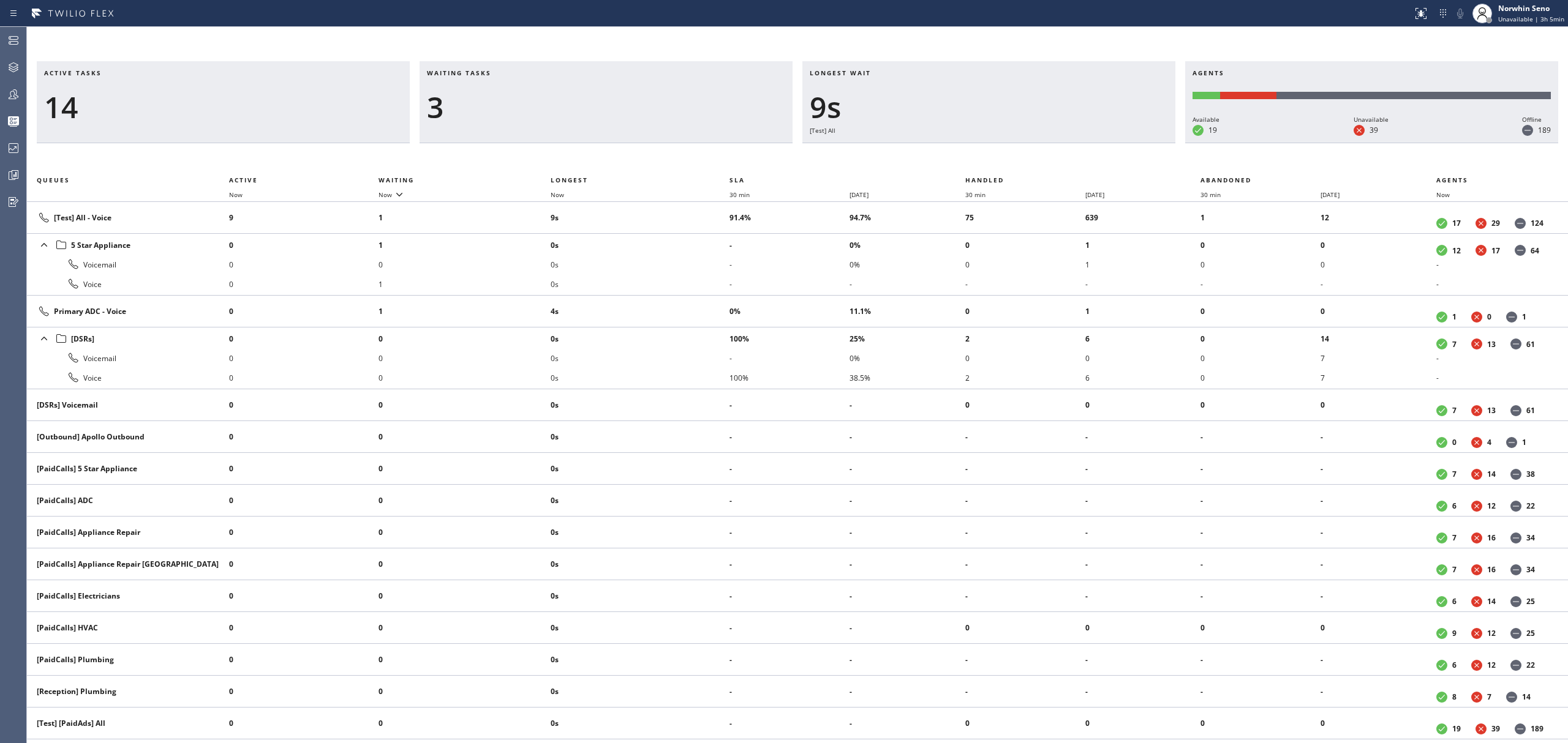
click at [1004, 159] on div "Active tasks 14 Waiting tasks 3 Longest wait 9s [Test] All Agents Available 19 …" at bounding box center [798, 403] width 1541 height 682
click at [1004, 159] on div "Active tasks 14 Waiting tasks 4 Longest wait 14s [Test] All Agents Available 19…" at bounding box center [798, 403] width 1541 height 682
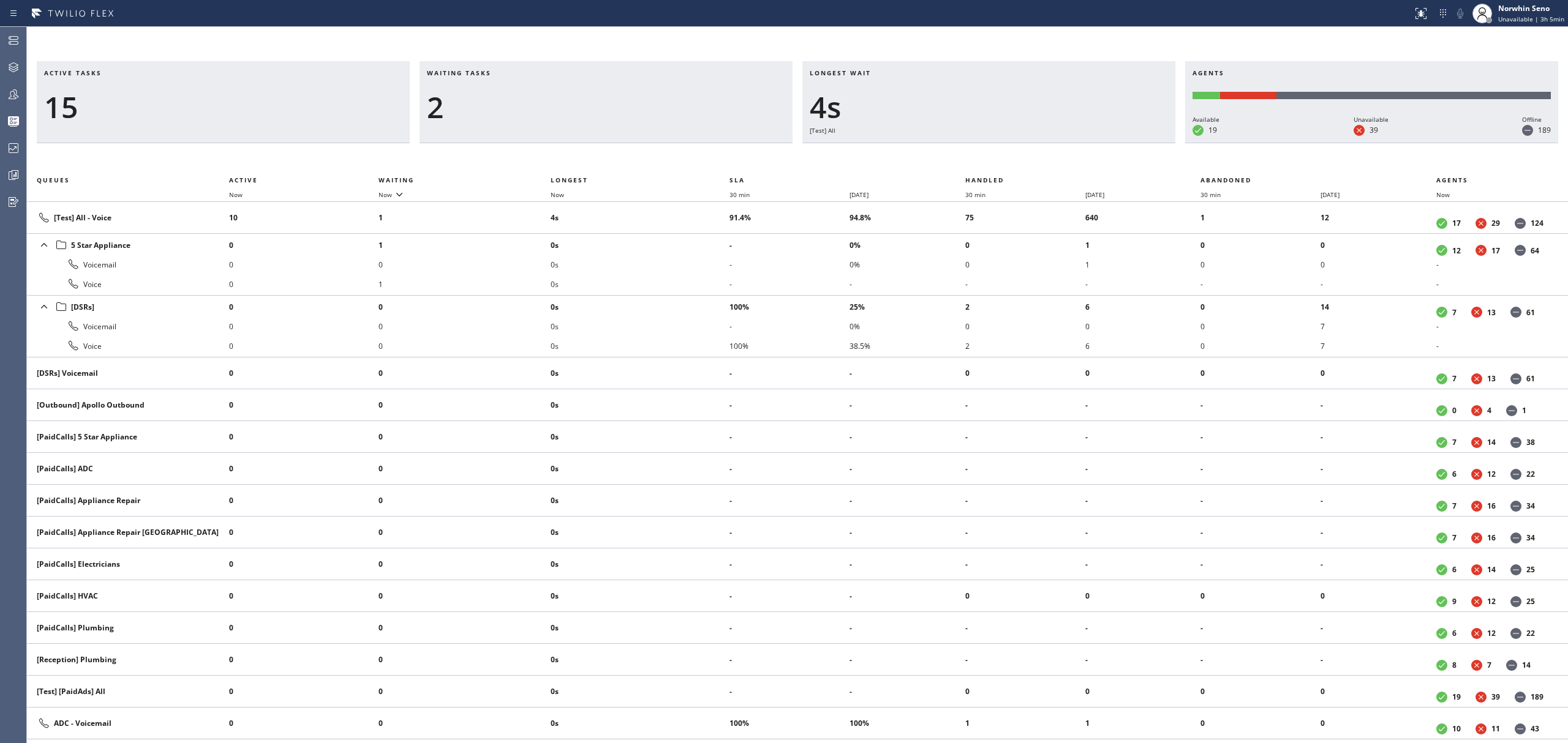
click at [1004, 159] on div "Active tasks 15 Waiting tasks 2 Longest wait 4s [Test] All Agents Available 19 …" at bounding box center [798, 403] width 1541 height 682
click at [1004, 159] on div "Active tasks 16 Waiting tasks 2 Longest wait 3s [Test] All Agents Available 19 …" at bounding box center [798, 403] width 1541 height 682
click at [1004, 159] on div "Active tasks 16 Waiting tasks 2 Longest wait 8s [Test] All Agents Available 19 …" at bounding box center [798, 403] width 1541 height 682
click at [1004, 159] on div "Active tasks 14 Waiting tasks 2 Longest wait 14s [Test] All Agents Available 19…" at bounding box center [798, 403] width 1541 height 682
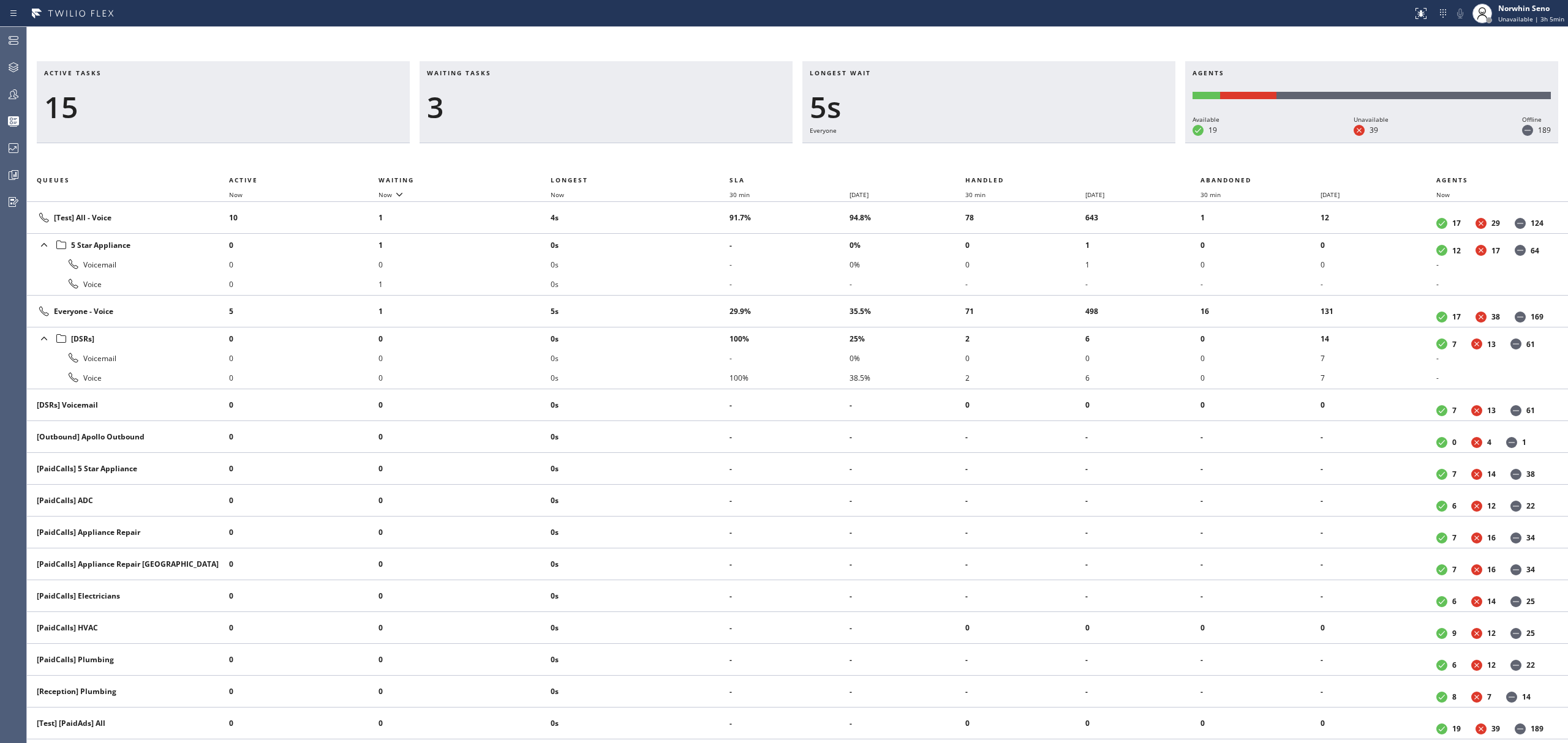
click at [1004, 159] on div "Active tasks 15 Waiting tasks 3 Longest wait 5s Everyone Agents Available 19 Un…" at bounding box center [798, 403] width 1541 height 682
click at [1004, 159] on div "Active tasks 15 Waiting tasks 3 Longest wait 10s Everyone Agents Available 19 U…" at bounding box center [798, 403] width 1541 height 682
click at [1004, 159] on div "Active tasks 15 Waiting tasks 3 Longest wait 15s Everyone Agents Available 19 U…" at bounding box center [798, 403] width 1541 height 682
click at [1004, 159] on div "Active tasks 14 Waiting tasks 3 Longest wait 20s Everyone Agents Available 19 U…" at bounding box center [798, 403] width 1541 height 682
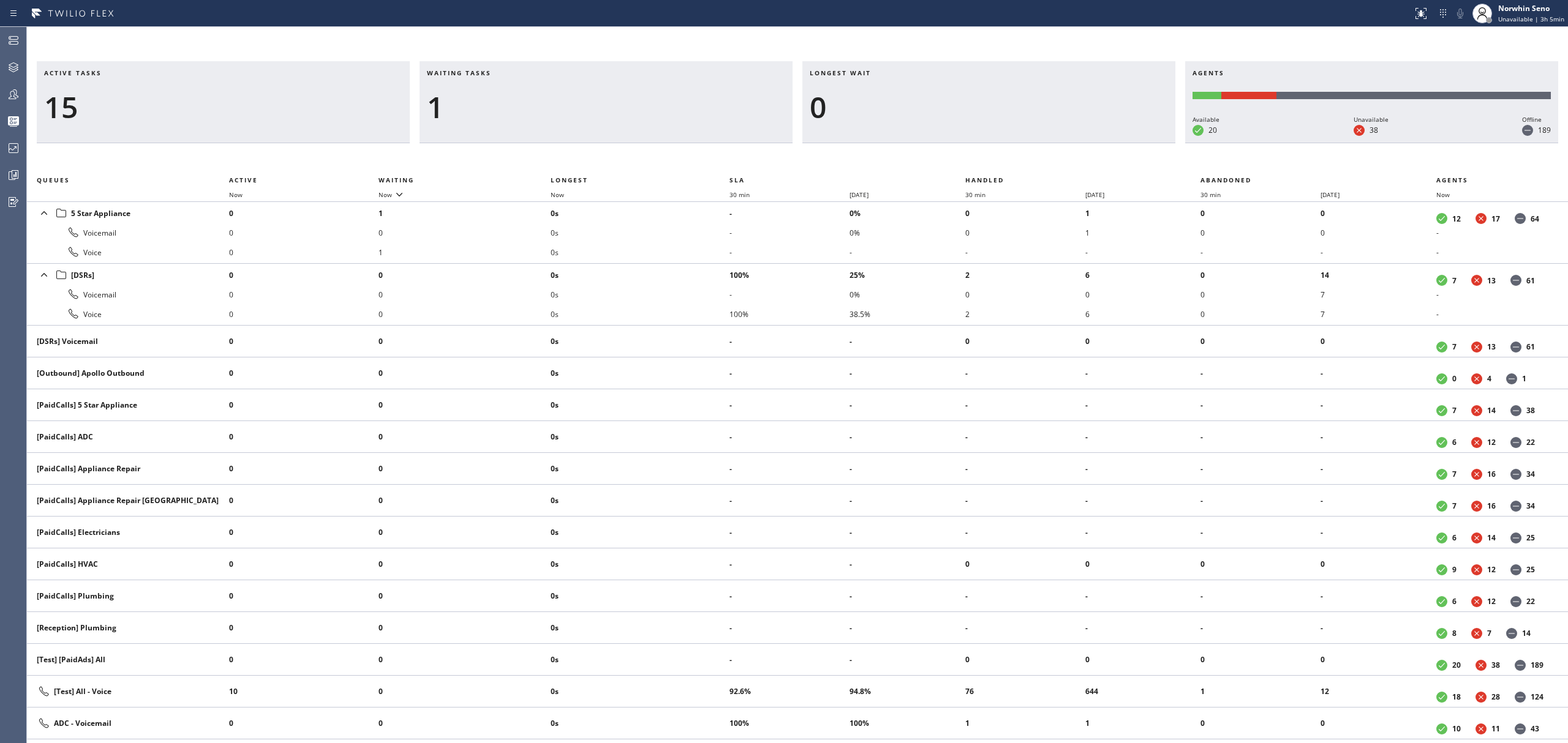
click at [1004, 159] on div "Active tasks 15 Waiting tasks 1 Longest wait 0 Agents Available 20 Unavailable …" at bounding box center [798, 403] width 1541 height 682
click at [1004, 159] on div "Active tasks 14 Waiting tasks 1 Longest wait 0 Agents Available 20 Unavailable …" at bounding box center [798, 403] width 1541 height 682
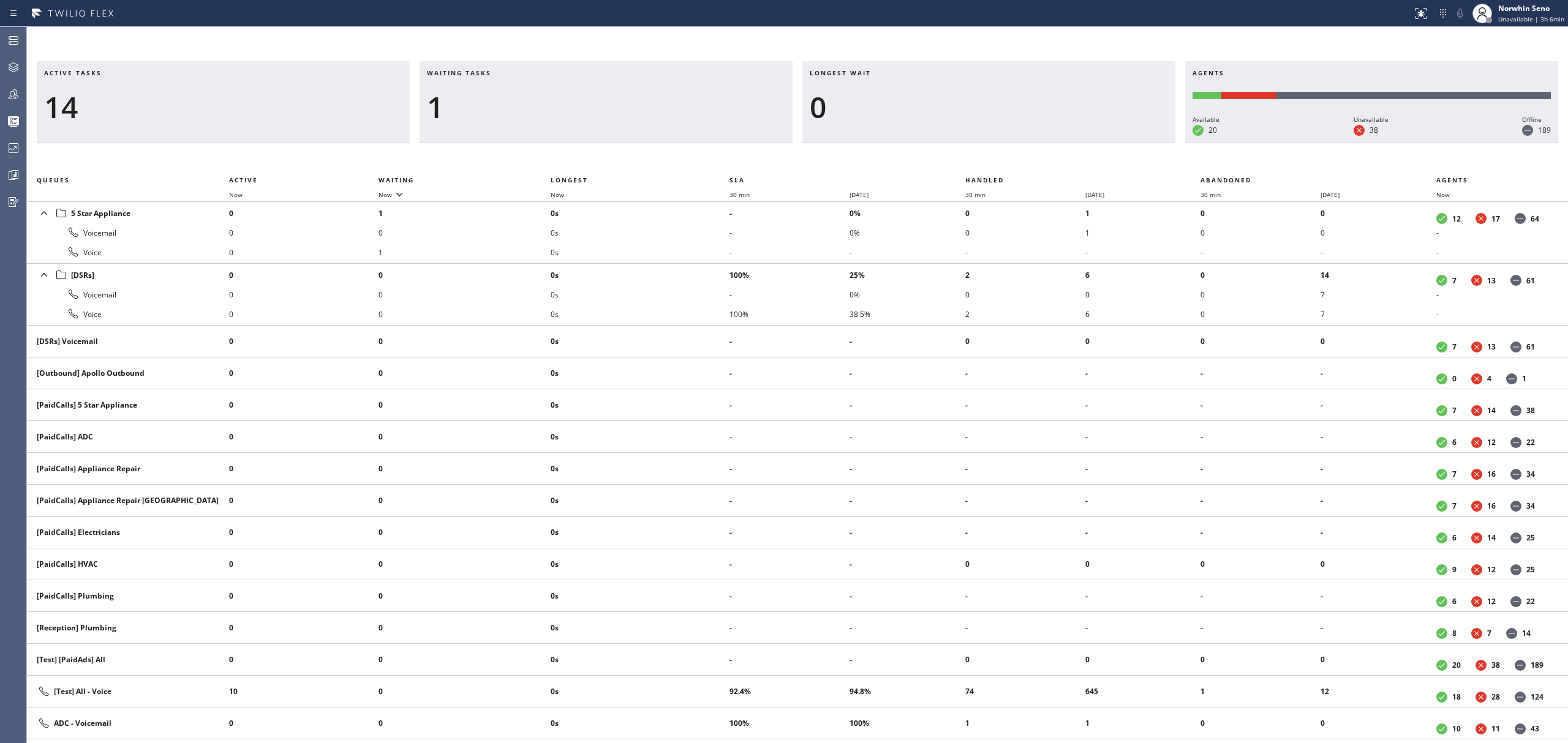
click at [1004, 159] on div "Active tasks 14 Waiting tasks 1 Longest wait 0 Agents Available 20 Unavailable …" at bounding box center [798, 403] width 1541 height 682
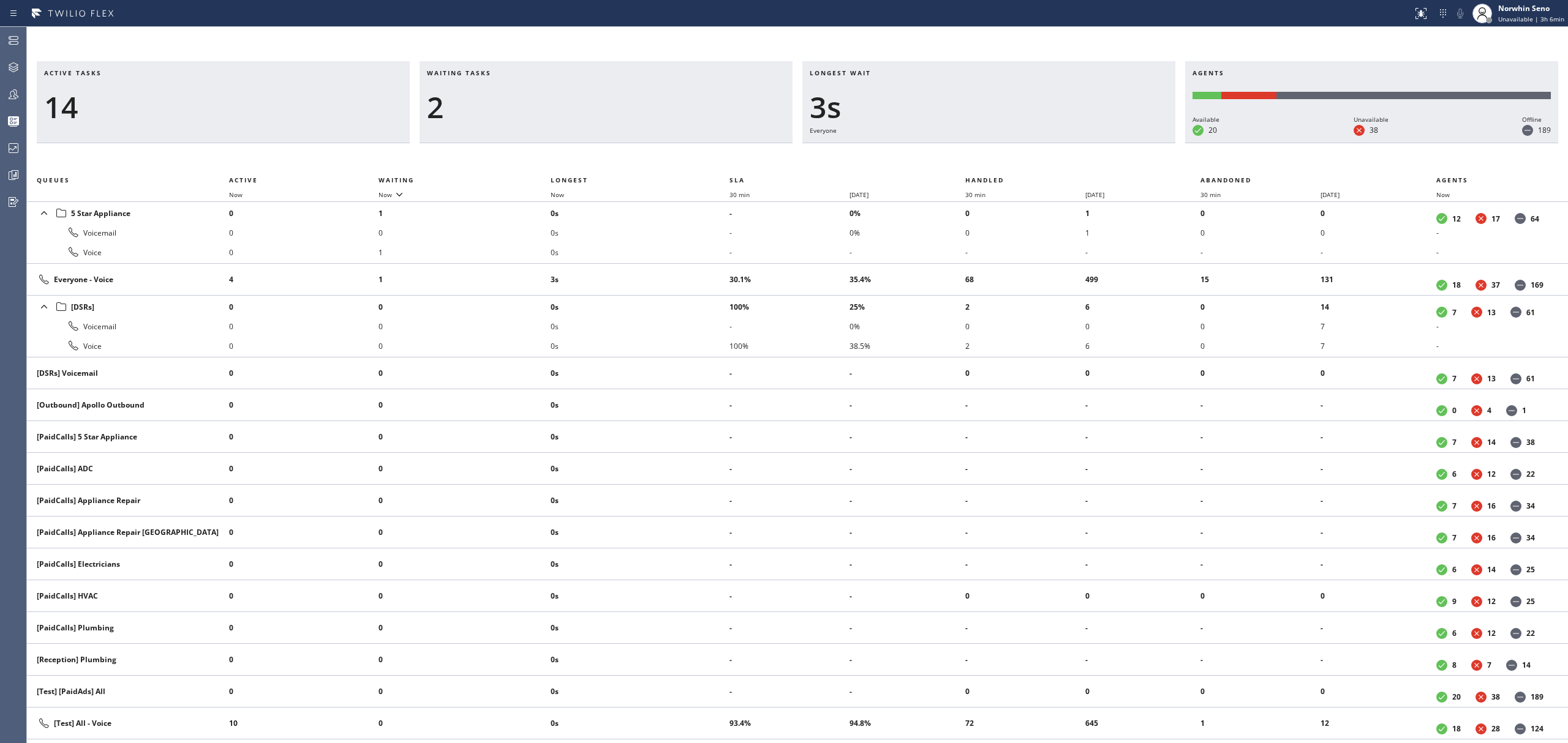
click at [1004, 159] on div "Active tasks 14 Waiting tasks 2 Longest wait 3s Everyone Agents Available 20 Un…" at bounding box center [798, 403] width 1541 height 682
click at [1004, 159] on div "Active tasks 14 Waiting tasks 3 Longest wait 8s Everyone Agents Available 20 Un…" at bounding box center [798, 403] width 1541 height 682
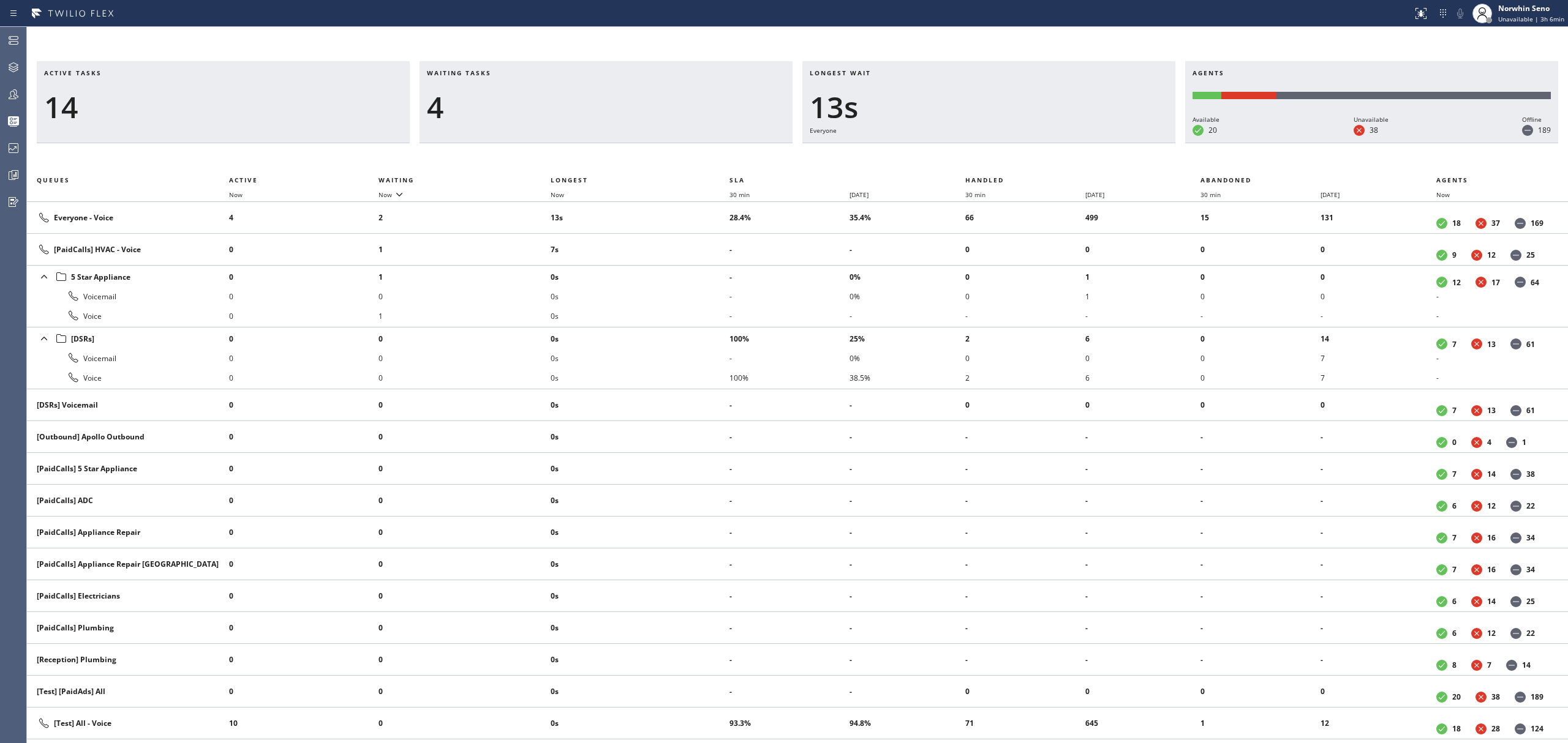
click at [1004, 159] on div "Active tasks 14 Waiting tasks 4 Longest wait 13s Everyone Agents Available 20 U…" at bounding box center [798, 403] width 1541 height 682
click at [1004, 159] on div "Active tasks 14 Waiting tasks 4 Longest wait 18s Everyone Agents Available 20 U…" at bounding box center [798, 403] width 1541 height 682
click at [1004, 159] on div "Active tasks 15 Waiting tasks 4 Longest wait 20s Everyone Agents Available 20 U…" at bounding box center [798, 403] width 1541 height 682
click at [1004, 159] on div "Active tasks 16 Waiting tasks 3 Longest wait 22s [PaidCalls] HVAC Agents Availa…" at bounding box center [798, 403] width 1541 height 682
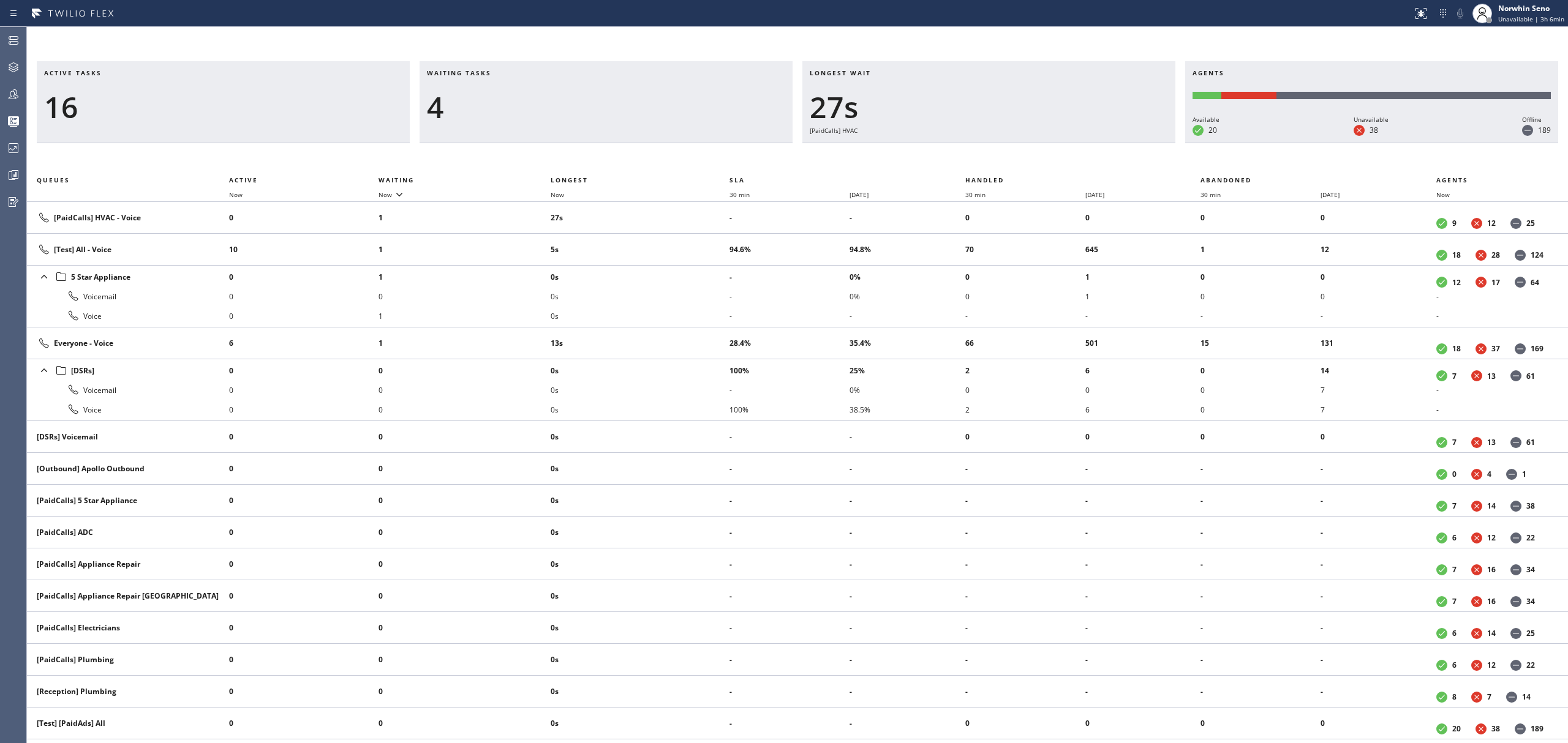
click at [1004, 159] on div "Active tasks 16 Waiting tasks 4 Longest wait 27s [PaidCalls] HVAC Agents Availa…" at bounding box center [798, 403] width 1541 height 682
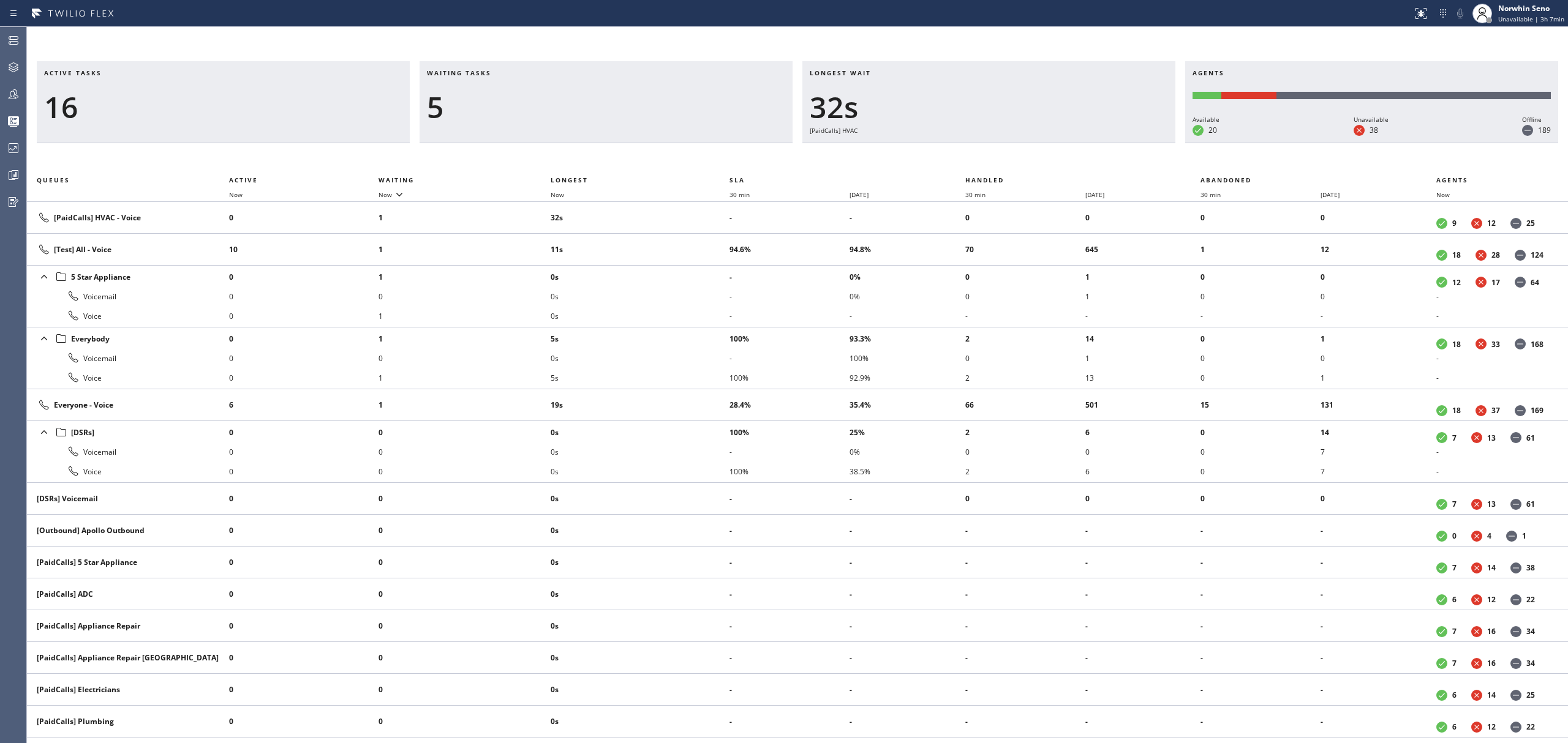
click at [1004, 159] on div "Active tasks 16 Waiting tasks 5 Longest wait 32s [PaidCalls] HVAC Agents Availa…" at bounding box center [798, 403] width 1541 height 682
click at [1004, 159] on div "Active tasks 16 Waiting tasks 5 Longest wait 37s [PaidCalls] HVAC Agents Availa…" at bounding box center [798, 403] width 1541 height 682
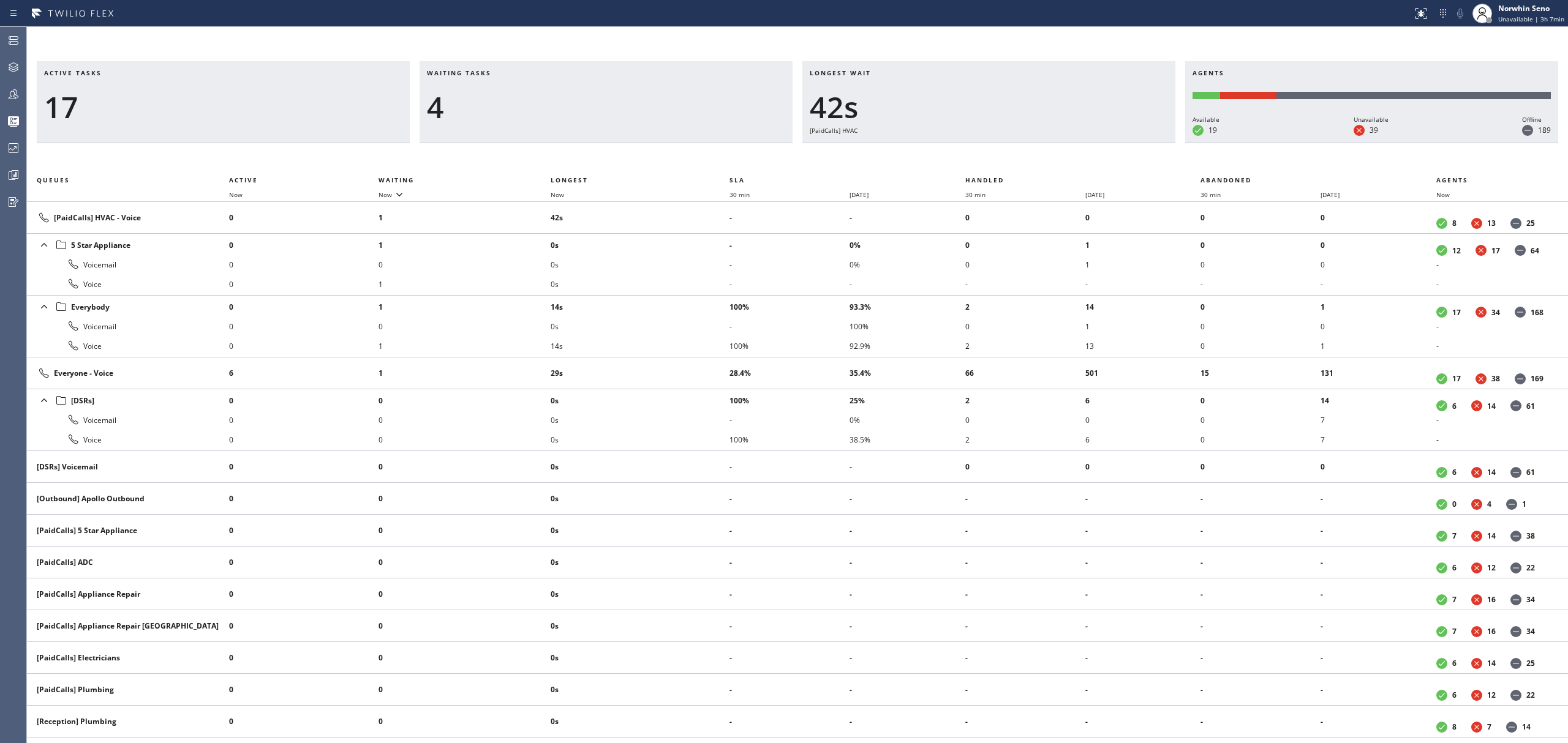
click at [1004, 159] on div "Active tasks 17 Waiting tasks 4 Longest wait 42s [PaidCalls] HVAC Agents Availa…" at bounding box center [798, 403] width 1541 height 682
click at [1004, 159] on div "Active tasks 18 Waiting tasks 4 Longest wait 47s [PaidCalls] HVAC Agents Availa…" at bounding box center [798, 403] width 1541 height 682
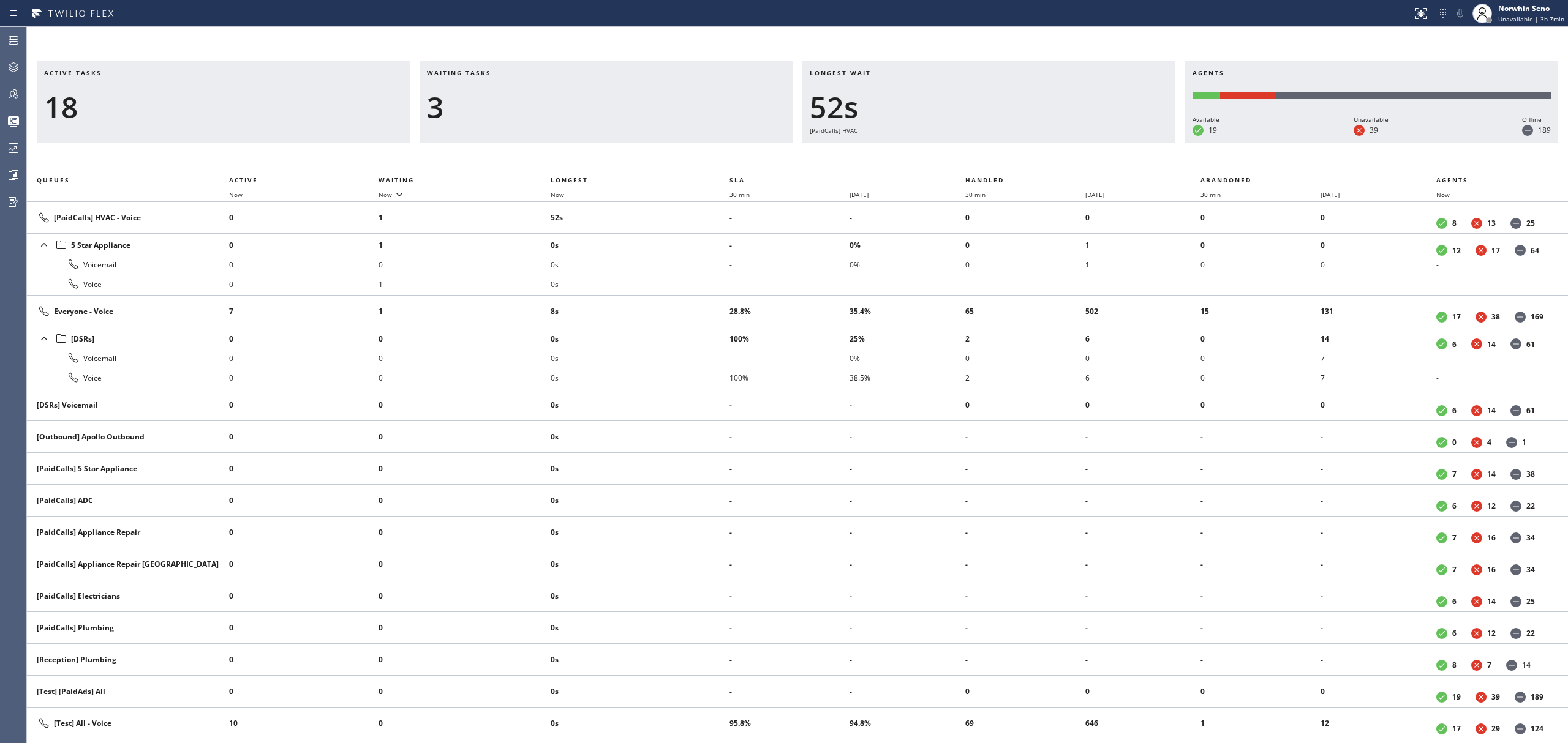
click at [1004, 159] on div "Active tasks 18 Waiting tasks 3 Longest wait 52s [PaidCalls] HVAC Agents Availa…" at bounding box center [798, 403] width 1541 height 682
click at [1004, 159] on div "Active tasks 17 Waiting tasks 3 Longest wait 57s [PaidCalls] HVAC Agents Availa…" at bounding box center [798, 403] width 1541 height 682
click at [1004, 159] on div "Active tasks 17 Waiting tasks 3 Longest wait 1:03 [PaidCalls] HVAC Agents Avail…" at bounding box center [798, 403] width 1541 height 682
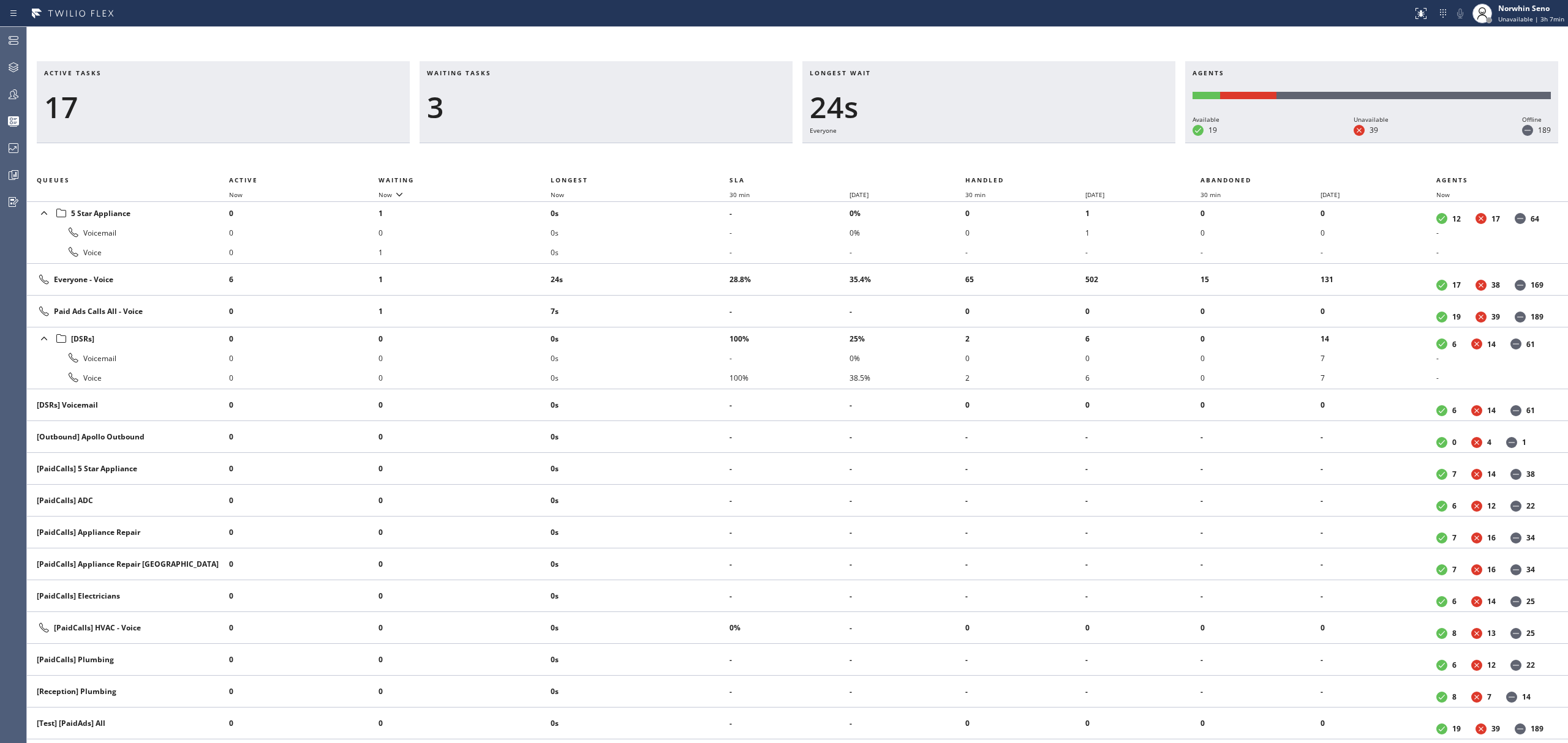
click at [1004, 159] on div "Active tasks 17 Waiting tasks 3 Longest wait 24s Everyone Agents Available 19 U…" at bounding box center [798, 403] width 1541 height 682
click at [1004, 159] on div "Active tasks 17 Waiting tasks 3 Longest wait 29s Everyone Agents Available 19 U…" at bounding box center [798, 403] width 1541 height 682
click at [1004, 159] on div "Active tasks 18 Waiting tasks 3 Longest wait 9s HVAC Agents Available 19 Unavai…" at bounding box center [798, 403] width 1541 height 682
click at [1004, 159] on div "Active tasks 18 Waiting tasks 3 Longest wait 14s HVAC Agents Available 19 Unava…" at bounding box center [798, 403] width 1541 height 682
click at [1004, 159] on div "Active tasks 18 Waiting tasks 3 Longest wait 19s HVAC Agents Available 19 Unava…" at bounding box center [798, 403] width 1541 height 682
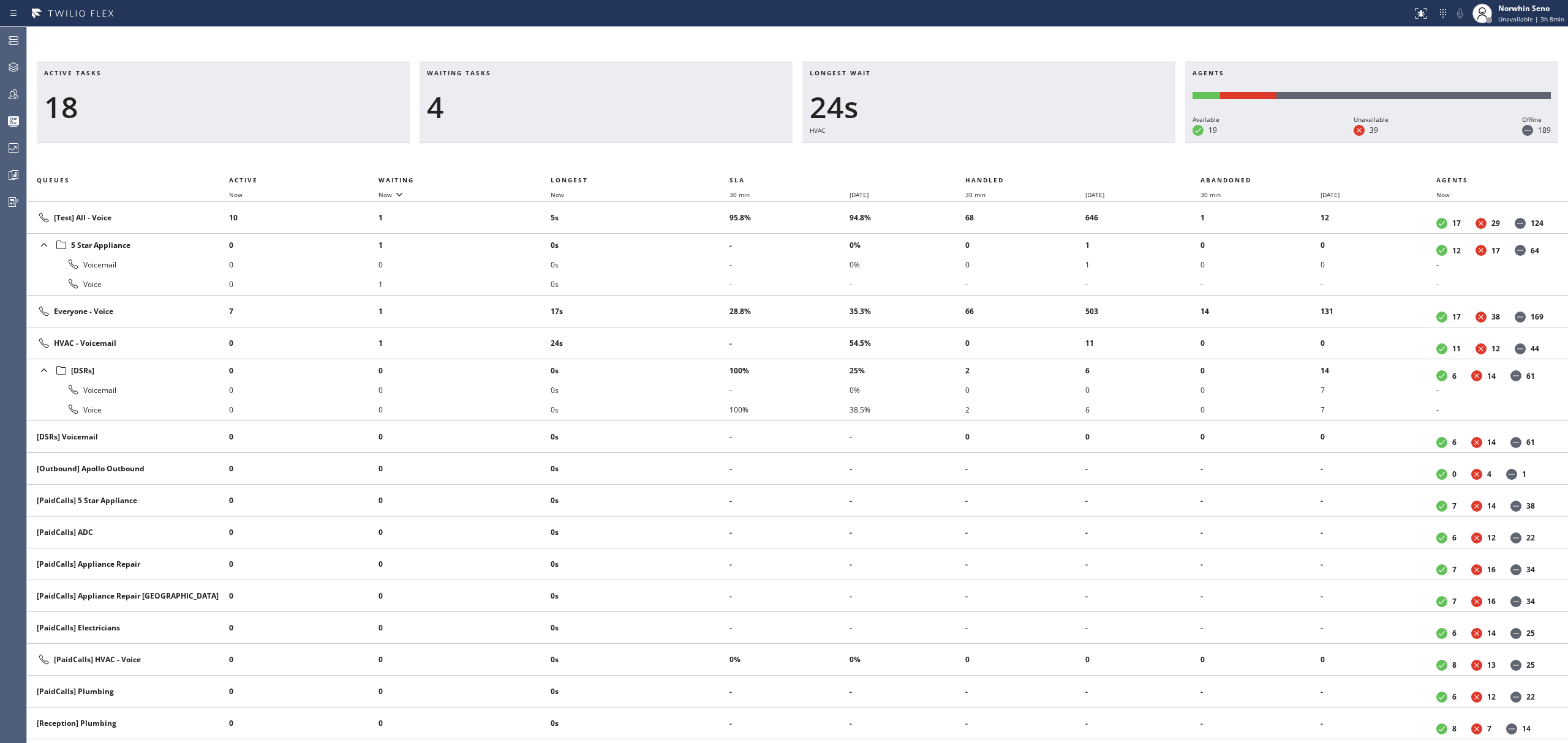
click at [1004, 159] on div "Active tasks 18 Waiting tasks 4 Longest wait 24s HVAC Agents Available 19 Unava…" at bounding box center [798, 403] width 1541 height 682
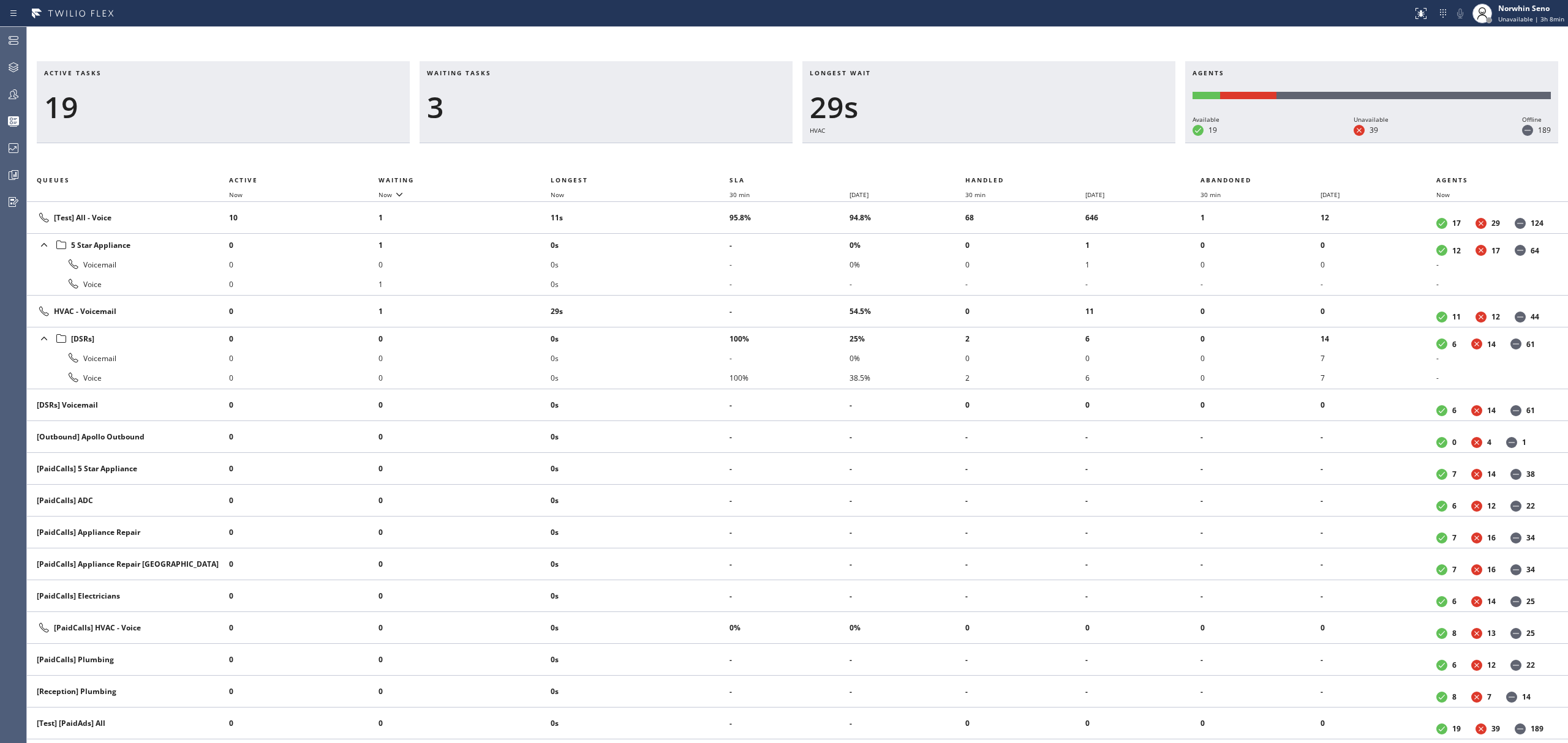
click at [1004, 159] on div "Active tasks 19 Waiting tasks 3 Longest wait 29s HVAC Agents Available 19 Unava…" at bounding box center [798, 403] width 1541 height 682
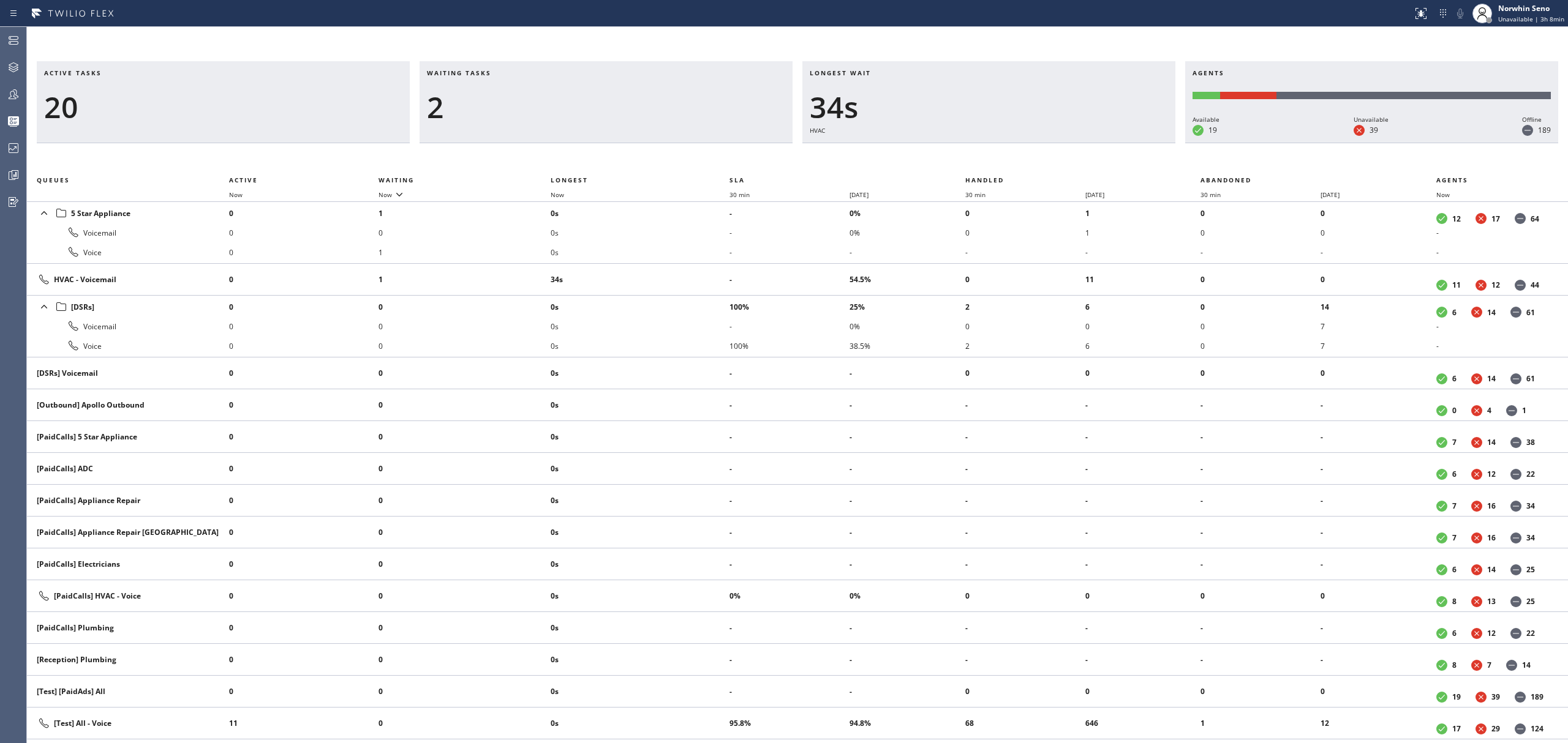
click at [1004, 159] on div "Active tasks 20 Waiting tasks 2 Longest wait 34s HVAC Agents Available 19 Unava…" at bounding box center [798, 403] width 1541 height 682
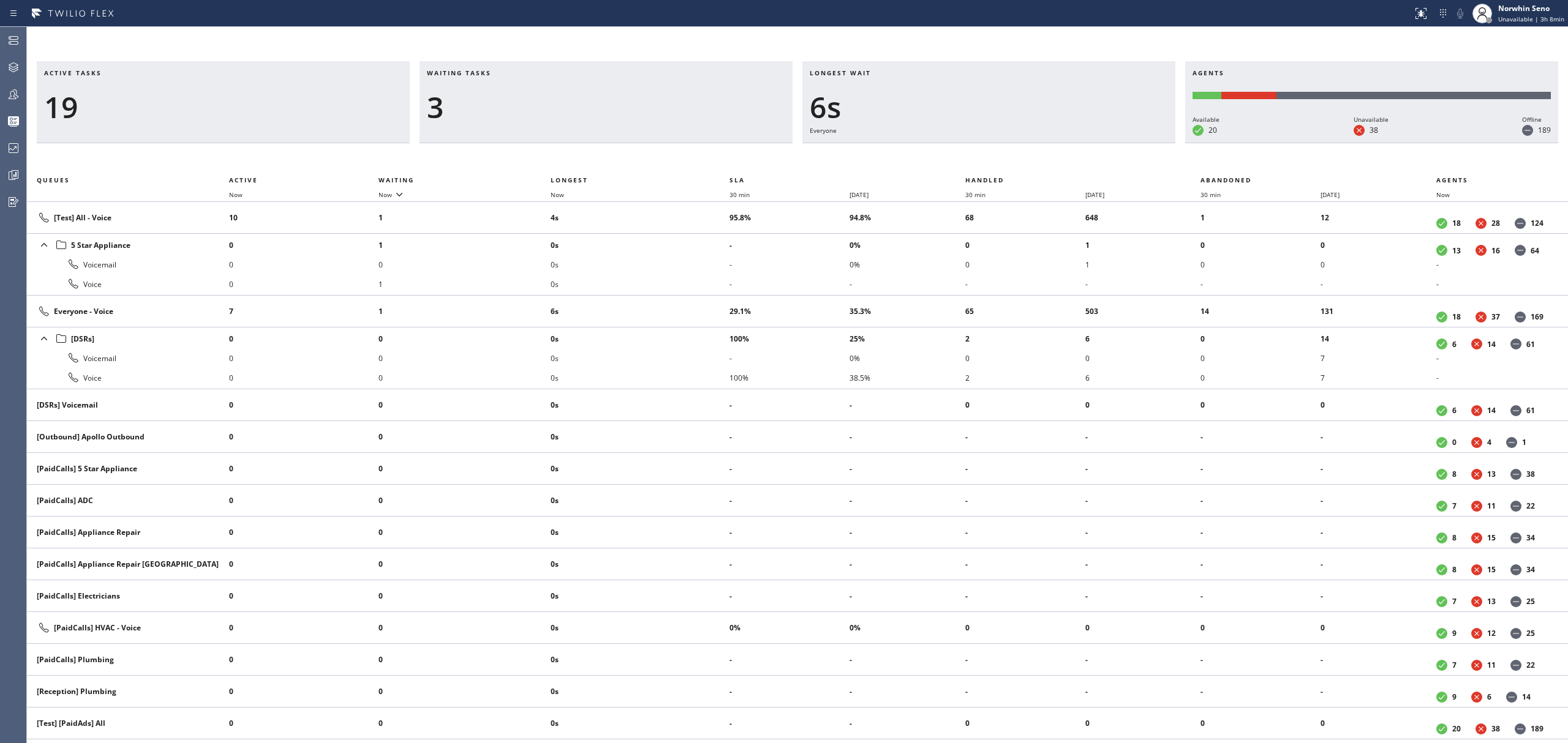
click at [1004, 159] on div "Active tasks 19 Waiting tasks 3 Longest wait 6s Everyone Agents Available 20 Un…" at bounding box center [798, 403] width 1541 height 682
click at [1004, 159] on div "Active tasks 18 Waiting tasks 3 Longest wait 11s Everyone Agents Available 20 U…" at bounding box center [798, 403] width 1541 height 682
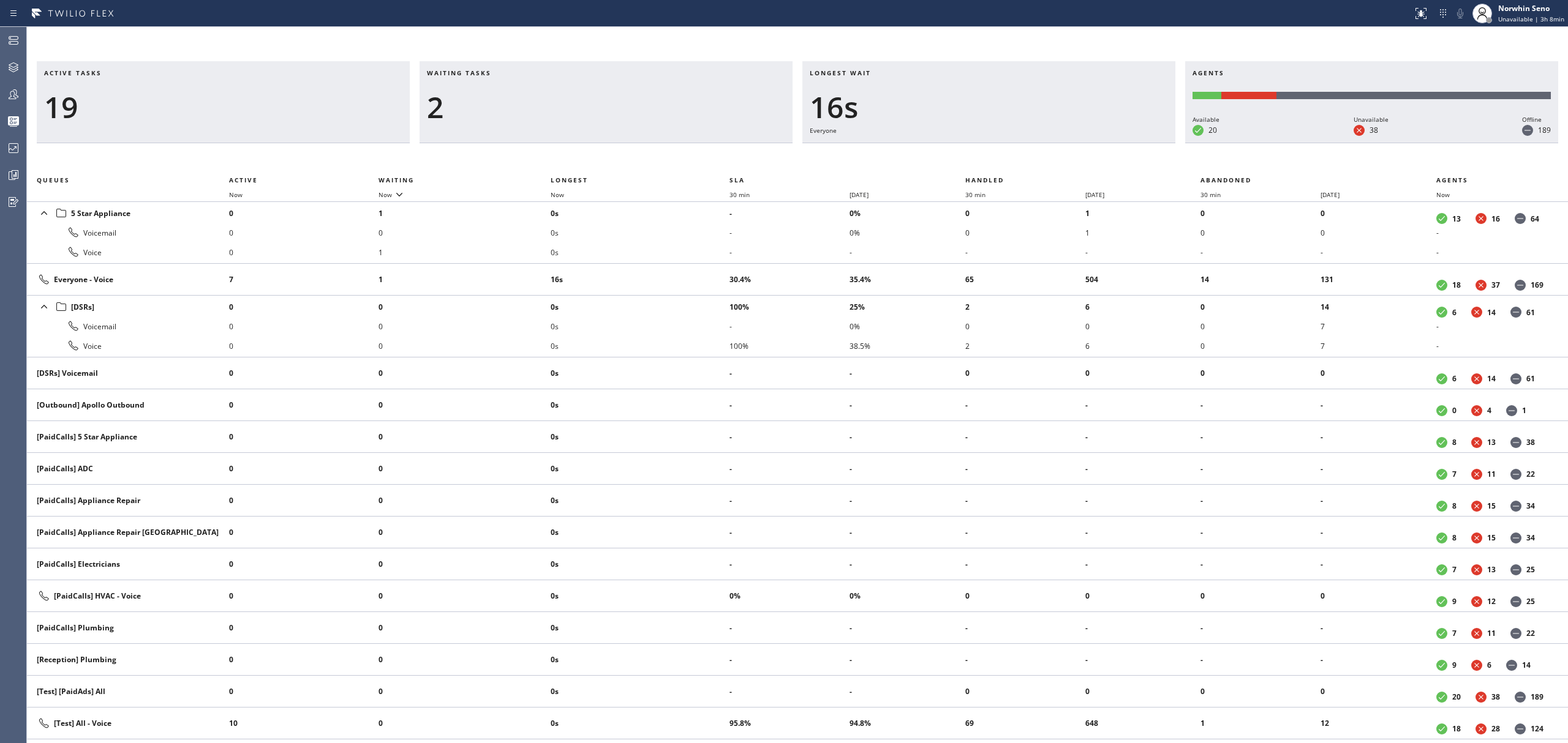
click at [1004, 159] on div "Active tasks 19 Waiting tasks 2 Longest wait 16s Everyone Agents Available 20 U…" at bounding box center [798, 403] width 1541 height 682
click at [1004, 159] on div "Active tasks 19 Waiting tasks 2 Longest wait 21s Everyone Agents Available 20 U…" at bounding box center [798, 403] width 1541 height 682
click at [1004, 159] on div "Active tasks 18 Waiting tasks 2 Longest wait 26s Everyone Agents Available 20 U…" at bounding box center [798, 403] width 1541 height 682
click at [1004, 159] on div "Active tasks 16 Waiting tasks 2 Longest wait 7s Everyone Agents Available 20 Un…" at bounding box center [798, 403] width 1541 height 682
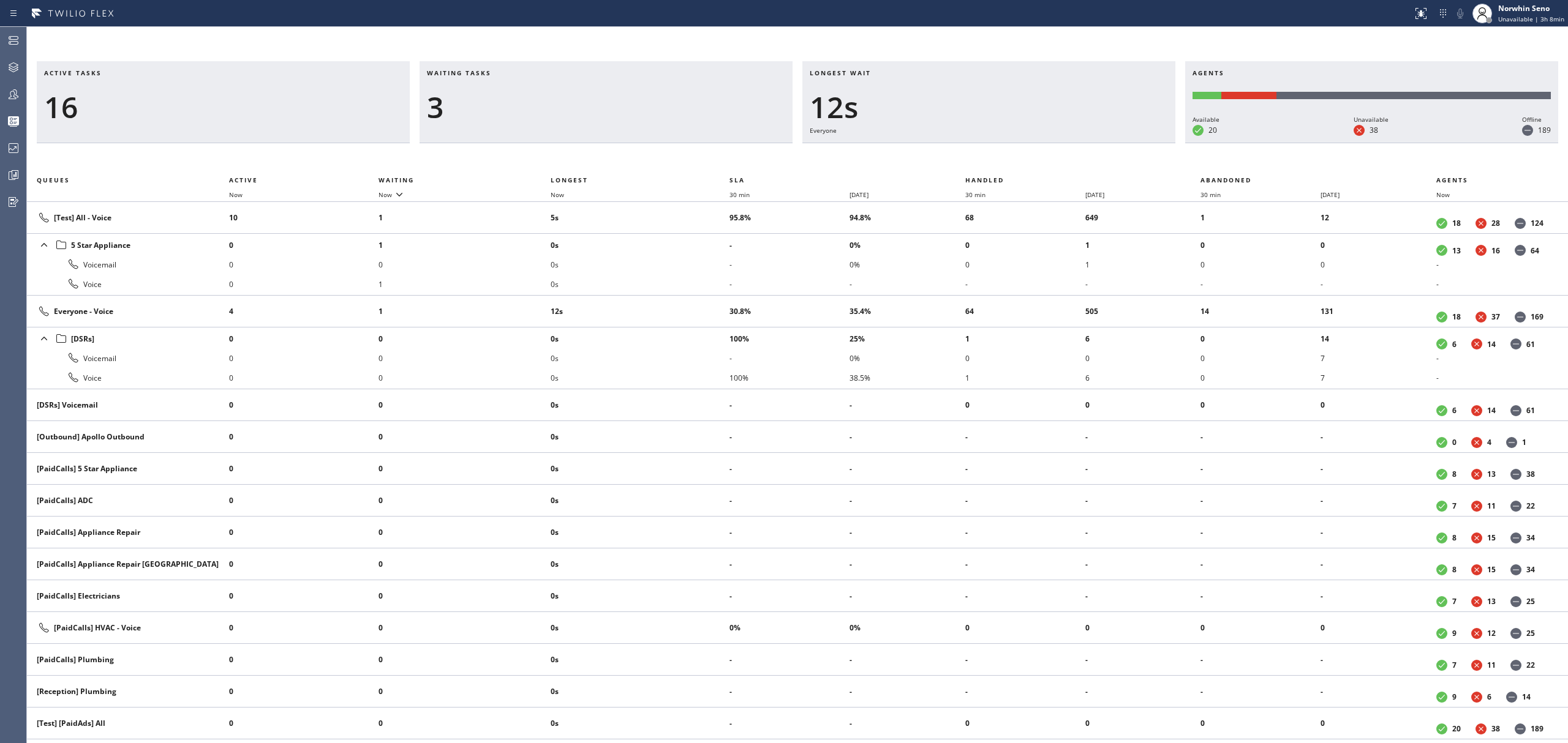
click at [1004, 159] on div "Active tasks 16 Waiting tasks 3 Longest wait 12s Everyone Agents Available 20 U…" at bounding box center [798, 403] width 1541 height 682
click at [1004, 159] on div "Active tasks 16 Waiting tasks 5 Longest wait 17s Everyone Agents Available 20 U…" at bounding box center [798, 403] width 1541 height 682
click at [1004, 159] on div "Active tasks 16 Waiting tasks 4 Longest wait 22s Everyone Agents Available 20 U…" at bounding box center [798, 403] width 1541 height 682
click at [1004, 159] on div "Active tasks 16 Waiting tasks 5 Longest wait 27s Everyone Agents Available 20 U…" at bounding box center [798, 403] width 1541 height 682
click at [1004, 159] on div "Active tasks 16 Waiting tasks 5 Longest wait 32s Everyone Agents Available 20 U…" at bounding box center [798, 403] width 1541 height 682
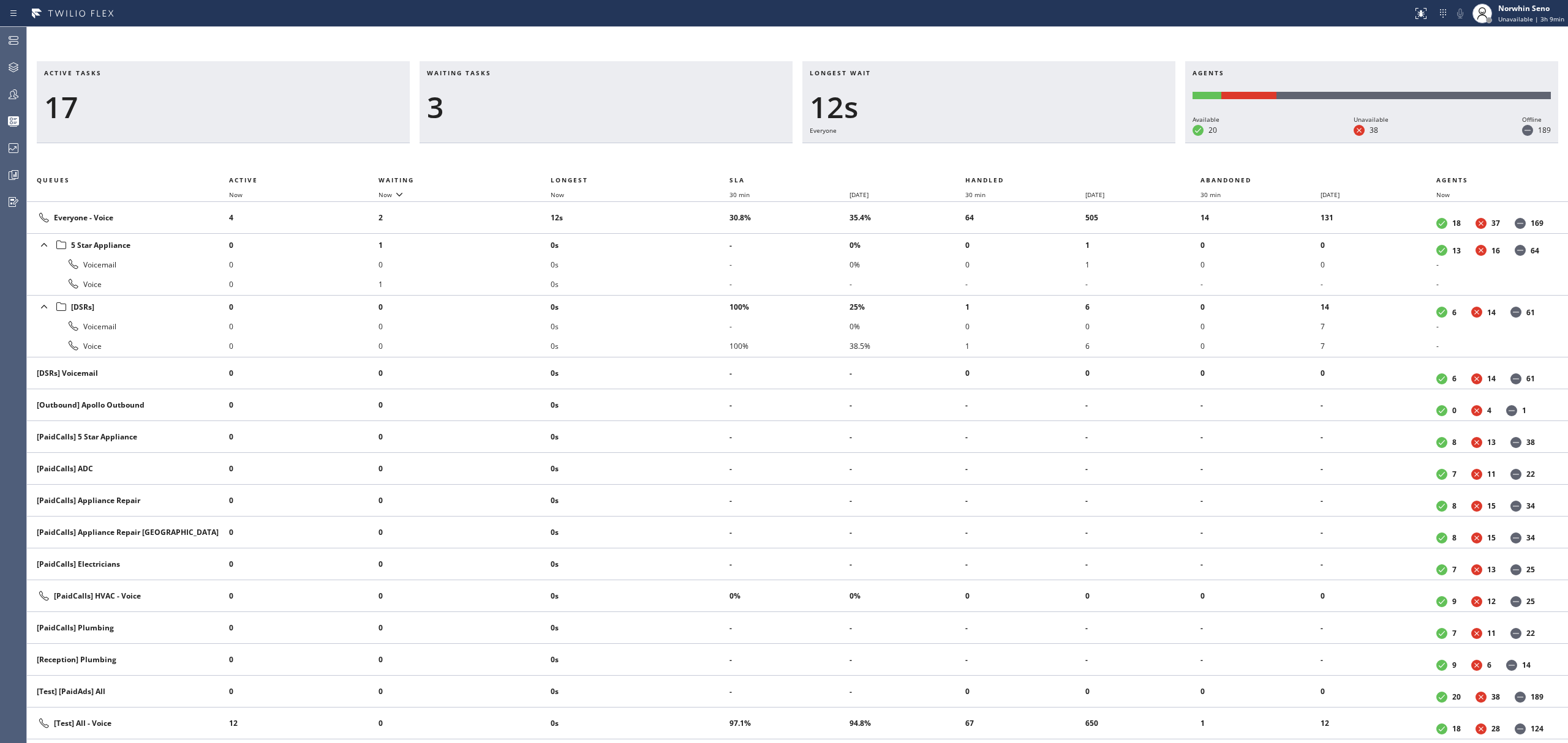
click at [1004, 159] on div "Active tasks 17 Waiting tasks 3 Longest wait 12s Everyone Agents Available 20 U…" at bounding box center [798, 403] width 1541 height 682
click at [1004, 159] on div "Active tasks 15 Waiting tasks 3 Longest wait 17s Everyone Agents Available 20 U…" at bounding box center [798, 403] width 1541 height 682
click at [1004, 159] on div "Active tasks 15 Waiting tasks 2 Longest wait 18s Everyone Agents Available 20 U…" at bounding box center [798, 403] width 1541 height 682
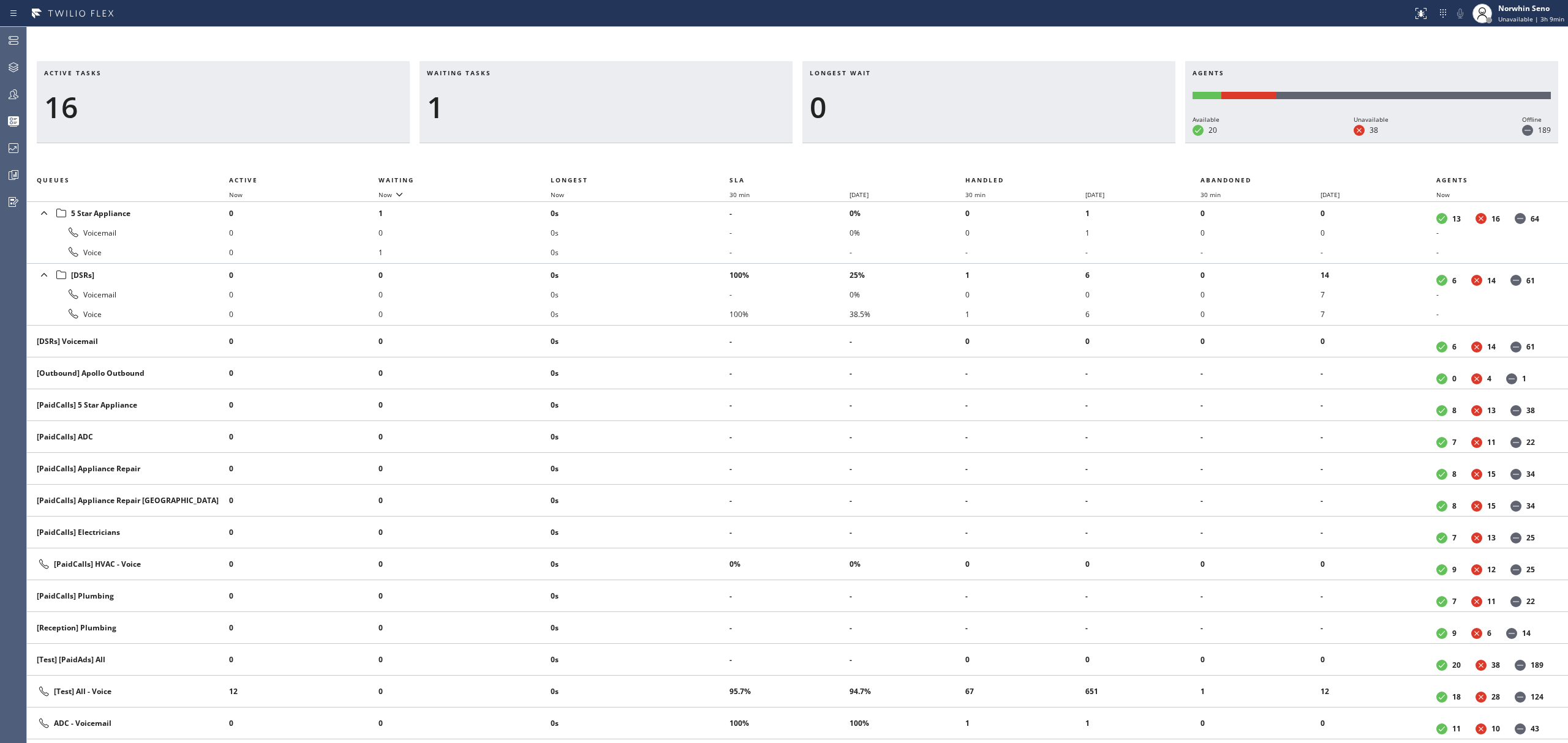
click at [1004, 159] on div "Active tasks 16 Waiting tasks 1 Longest wait 0 Agents Available 20 Unavailable …" at bounding box center [798, 403] width 1541 height 682
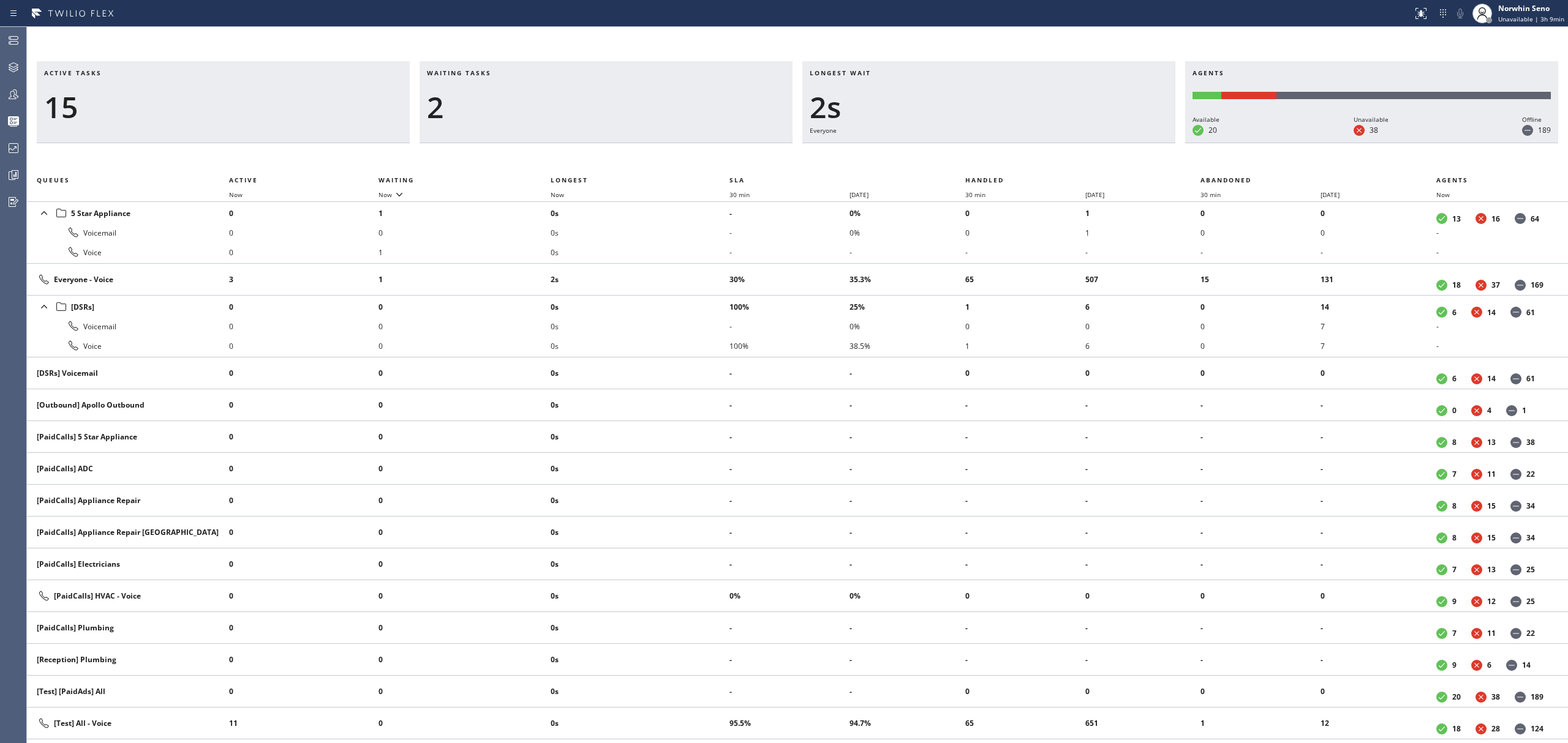
click at [1004, 159] on div "Active tasks 15 Waiting tasks 2 Longest wait 2s Everyone Agents Available 20 Un…" at bounding box center [798, 403] width 1541 height 682
click at [1004, 159] on div "Active tasks 15 Waiting tasks 2 Longest wait 7s Everyone Agents Available 20 Un…" at bounding box center [798, 403] width 1541 height 682
click at [1004, 159] on div "Active tasks 12 Waiting tasks 2 Longest wait 12s Everyone Agents Available 20 U…" at bounding box center [798, 403] width 1541 height 682
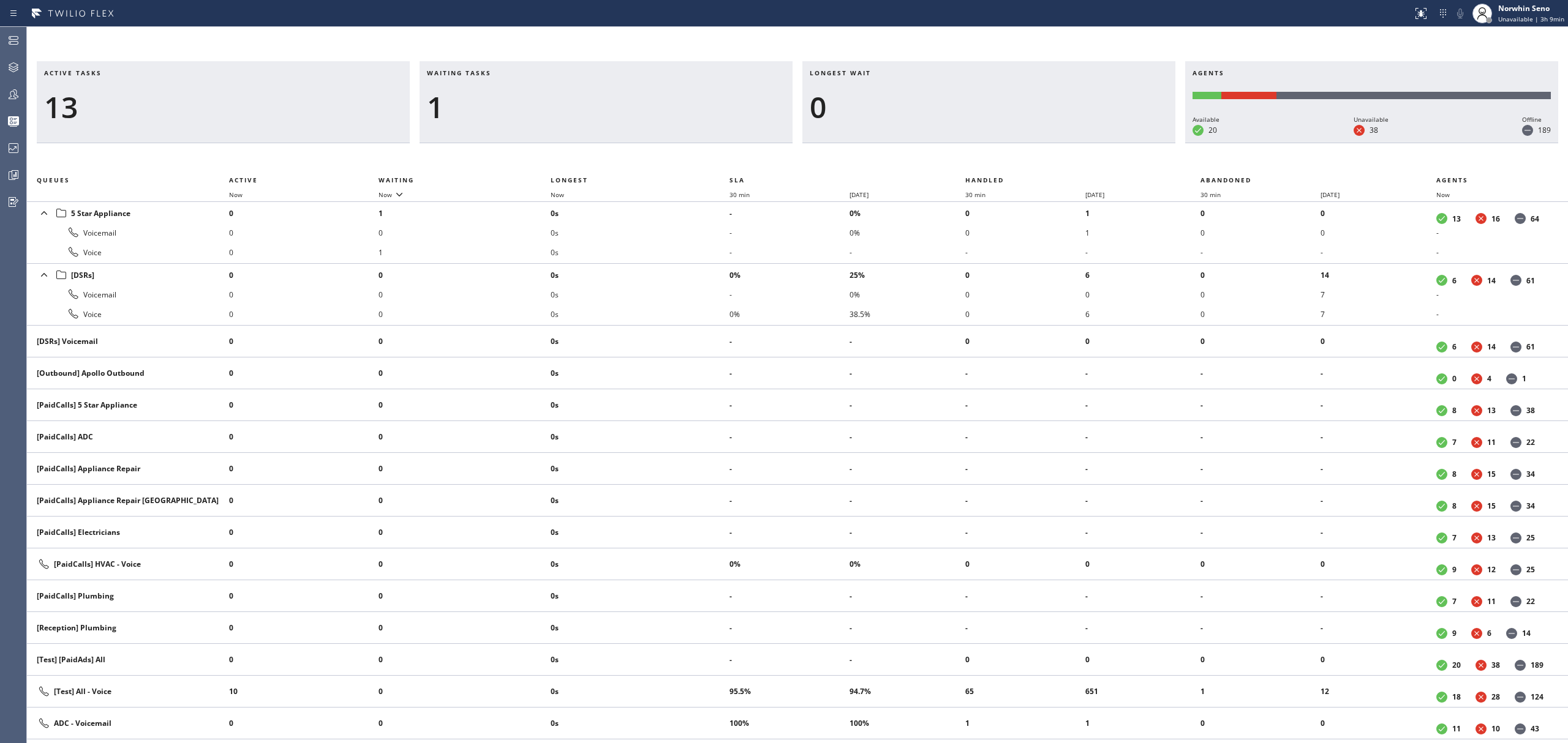
click at [1004, 159] on div "Active tasks 13 Waiting tasks 1 Longest wait 0 Agents Available 20 Unavailable …" at bounding box center [798, 403] width 1541 height 682
click at [1004, 159] on div "Active tasks 12 Waiting tasks 1 Longest wait 0 Agents Available 20 Unavailable …" at bounding box center [798, 403] width 1541 height 682
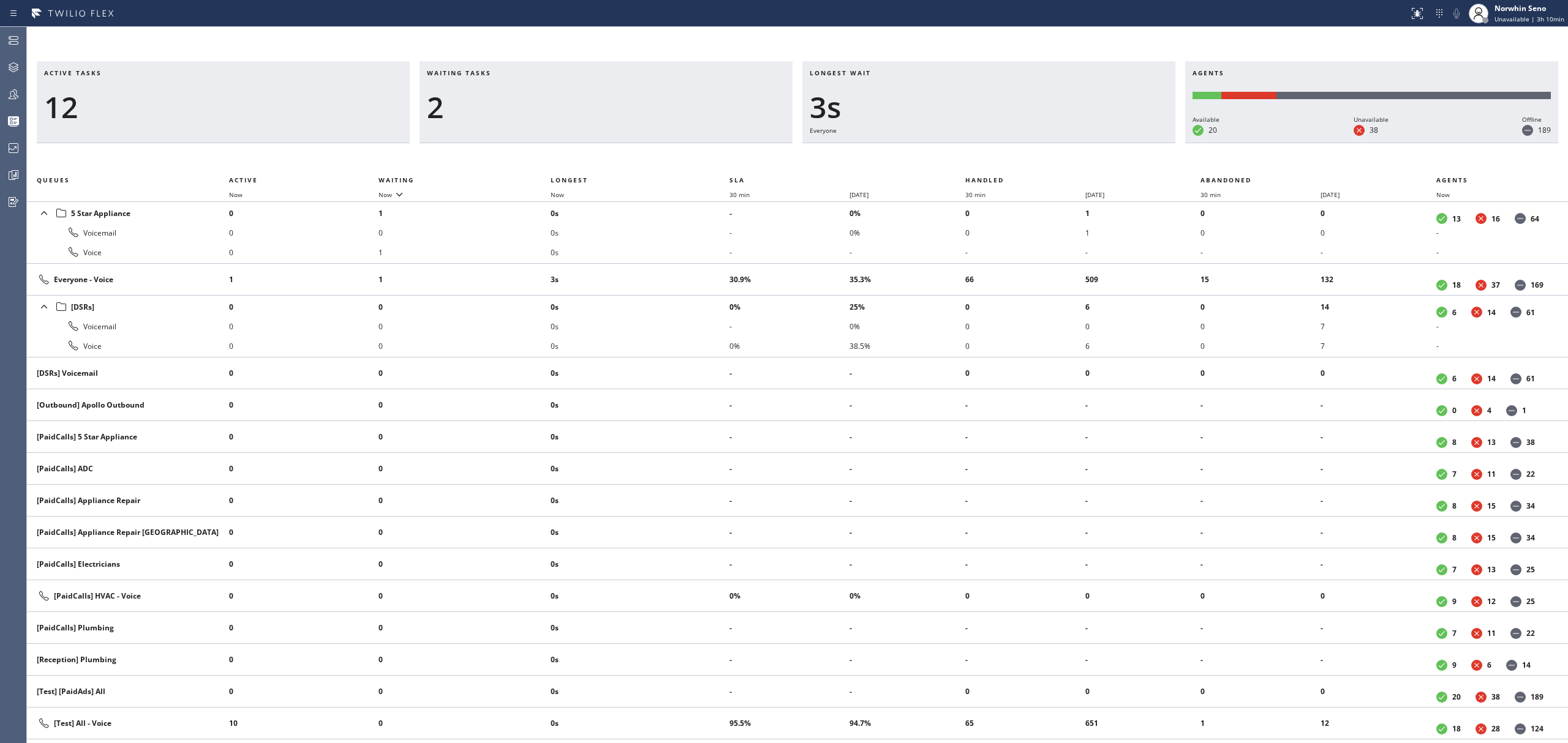
click at [1006, 160] on div "Active tasks 12 Waiting tasks 2 Longest wait 3s Everyone Agents Available 20 Un…" at bounding box center [798, 403] width 1541 height 682
drag, startPoint x: 1016, startPoint y: 167, endPoint x: 1015, endPoint y: 160, distance: 7.1
click at [1017, 167] on div "Active tasks 12 Waiting tasks 2 Longest wait 3s Everyone Agents Available 20 Un…" at bounding box center [798, 403] width 1541 height 682
